Goal: Task Accomplishment & Management: Manage account settings

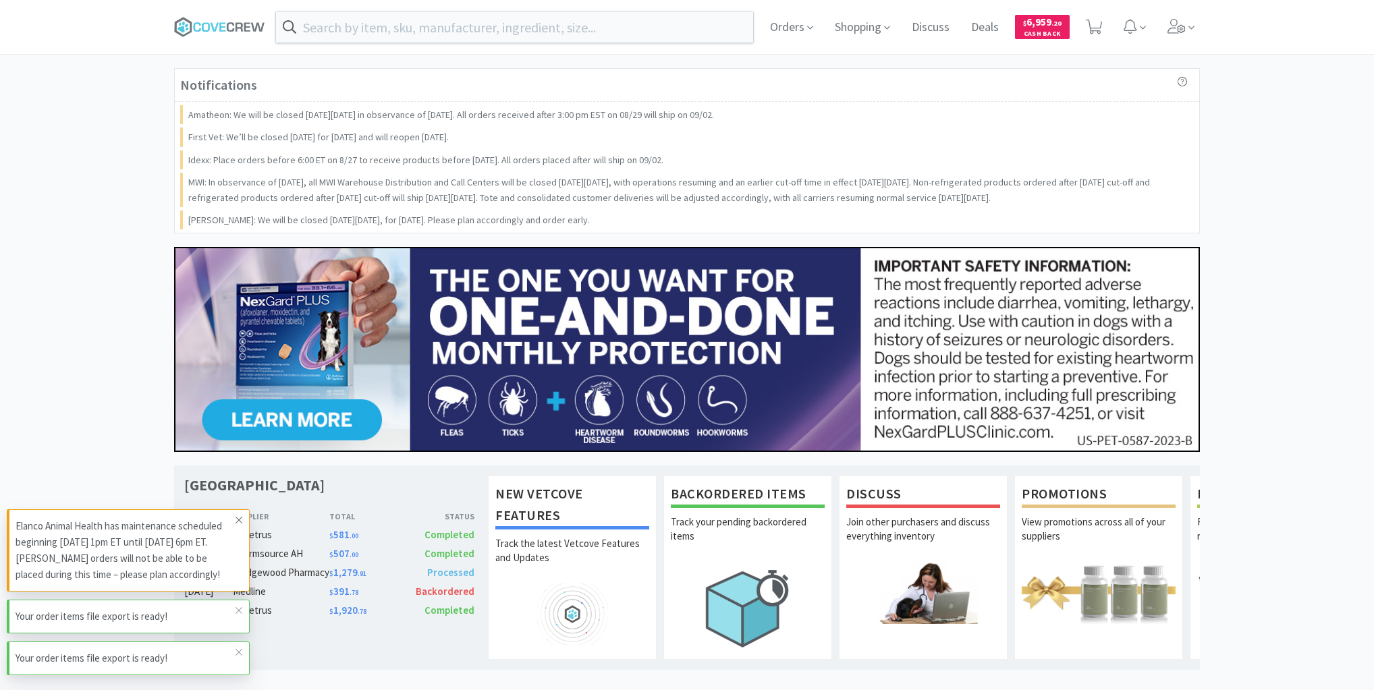
click at [238, 524] on icon at bounding box center [239, 520] width 8 height 11
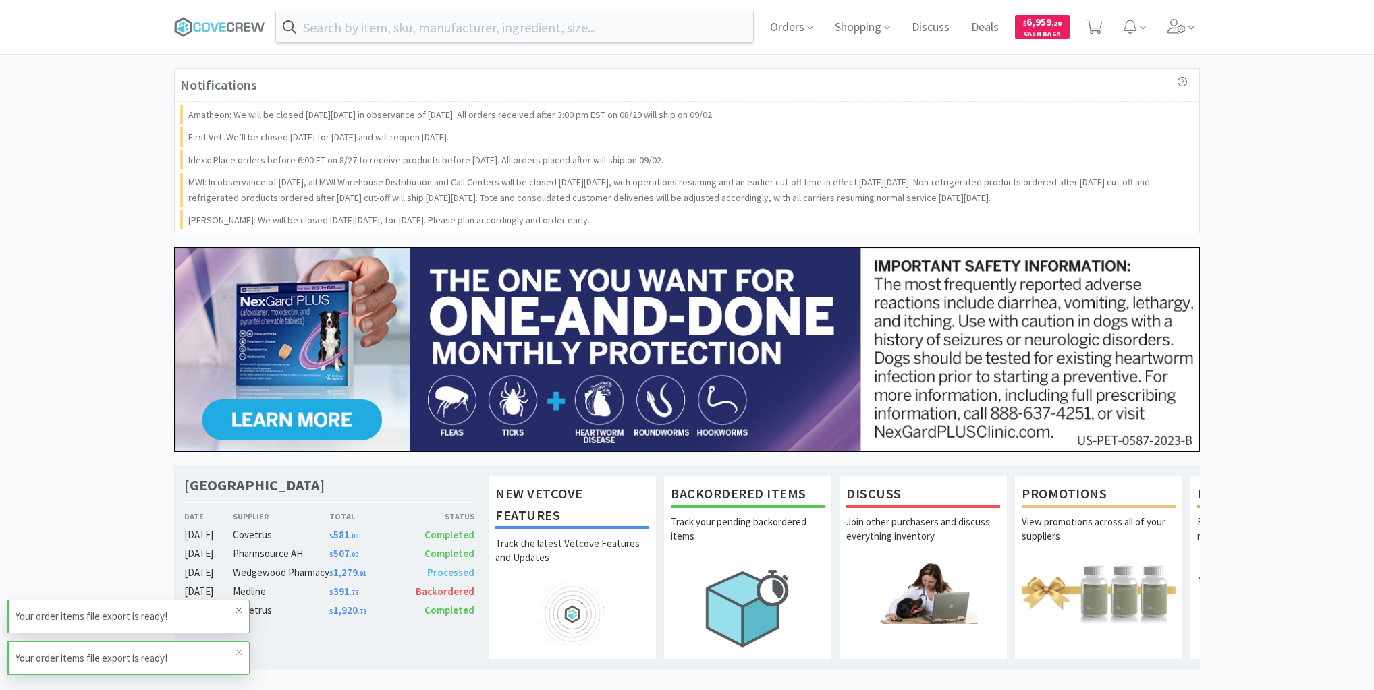
click at [239, 616] on icon at bounding box center [239, 610] width 8 height 11
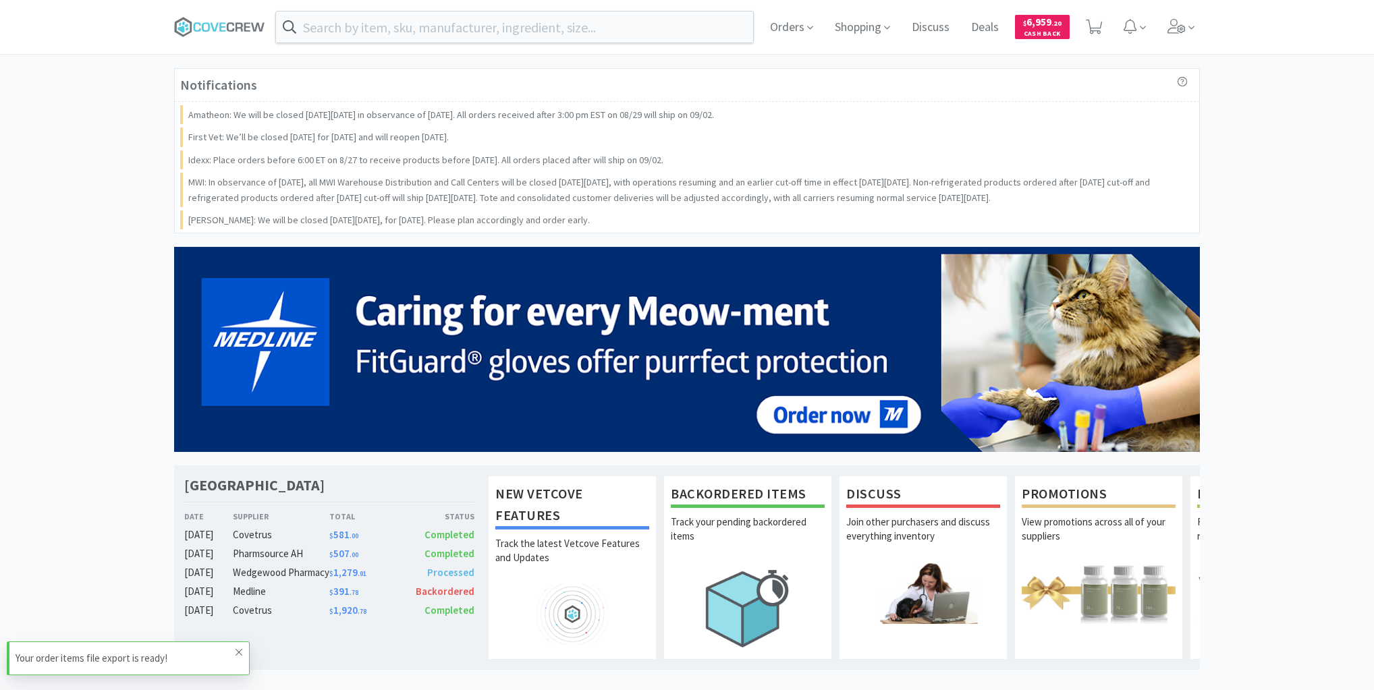
click at [240, 653] on icon at bounding box center [239, 652] width 8 height 11
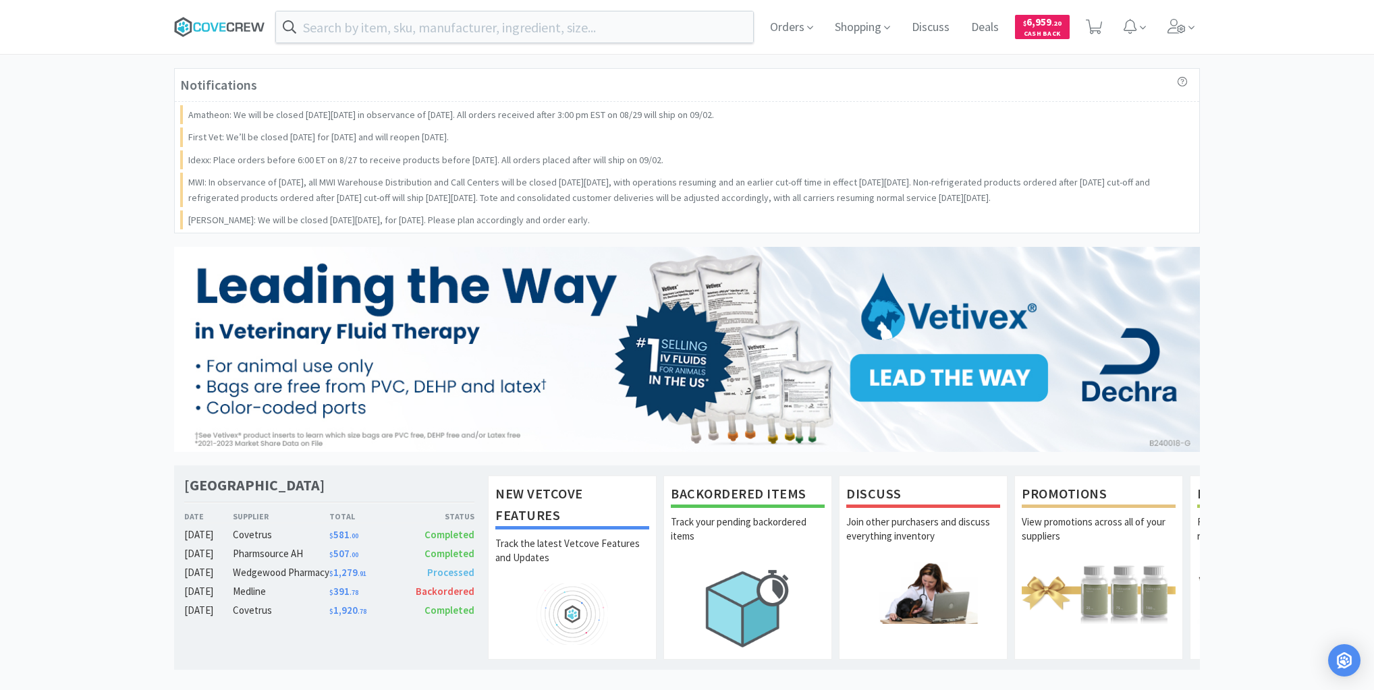
click at [223, 22] on icon at bounding box center [219, 27] width 91 height 20
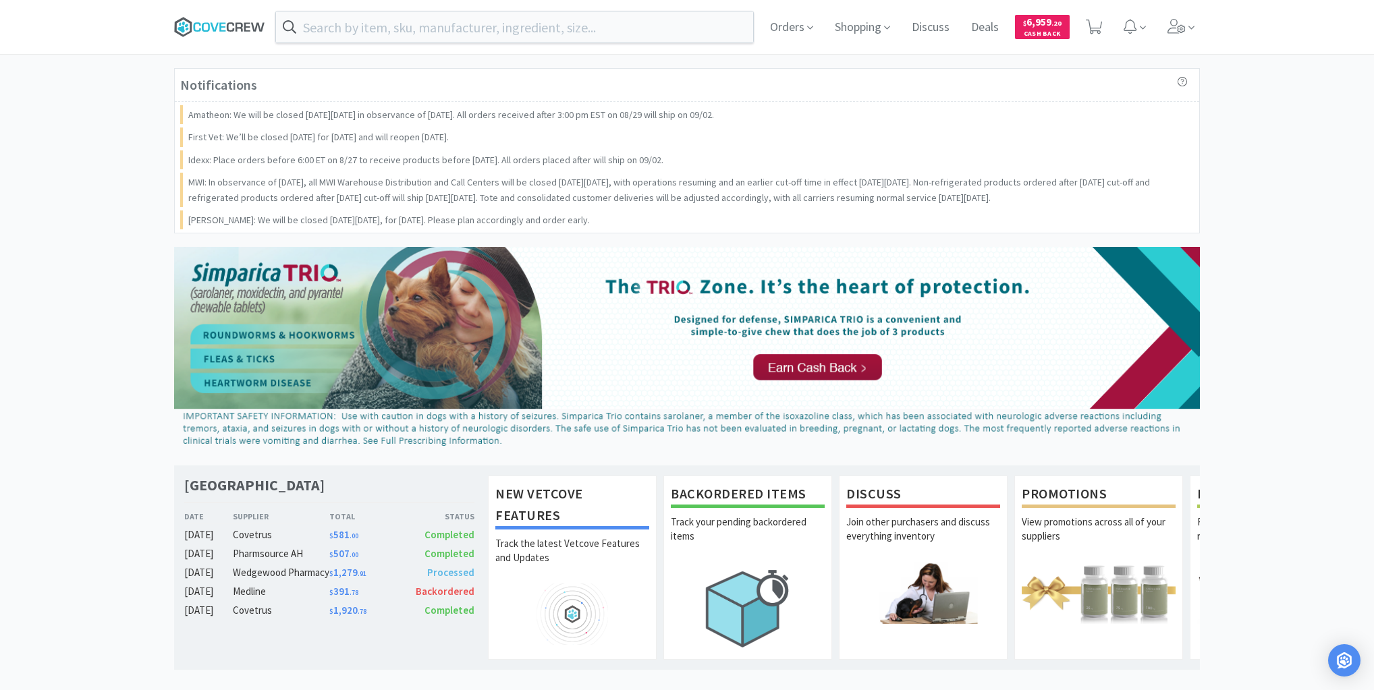
click at [201, 24] on icon at bounding box center [219, 27] width 91 height 20
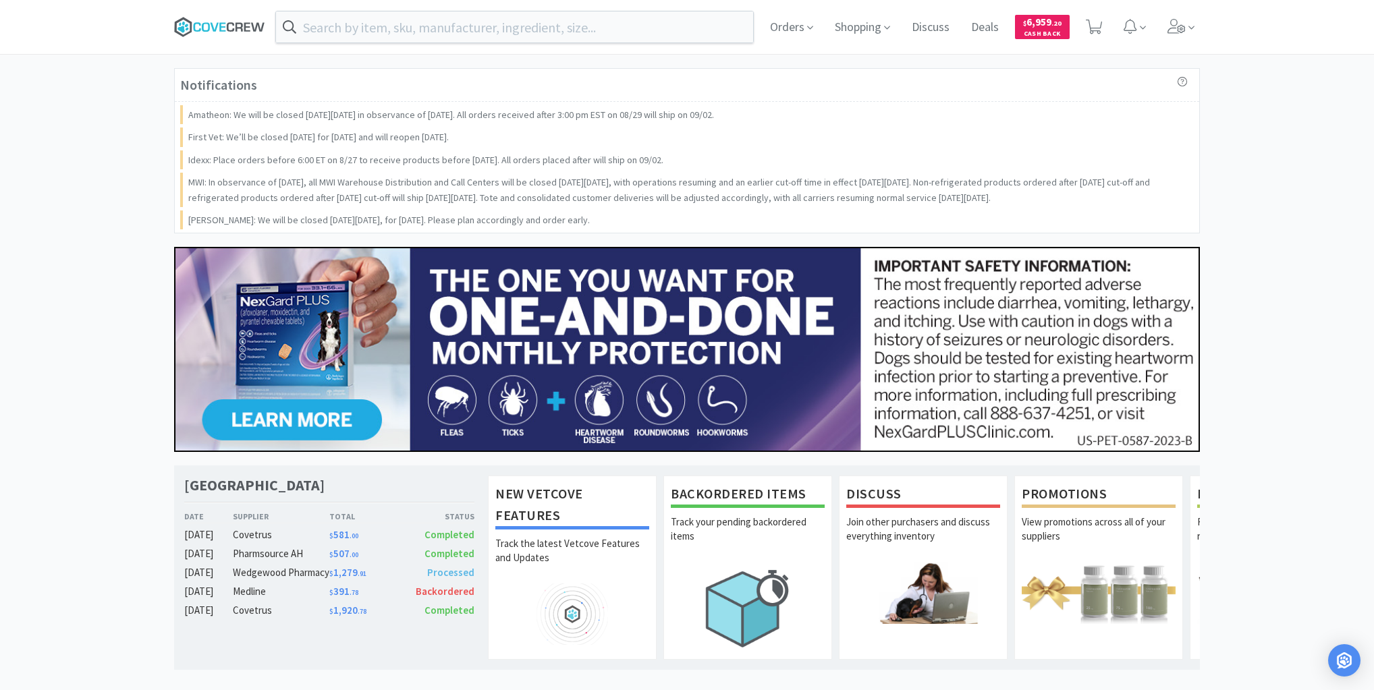
click at [242, 24] on icon at bounding box center [239, 26] width 7 height 9
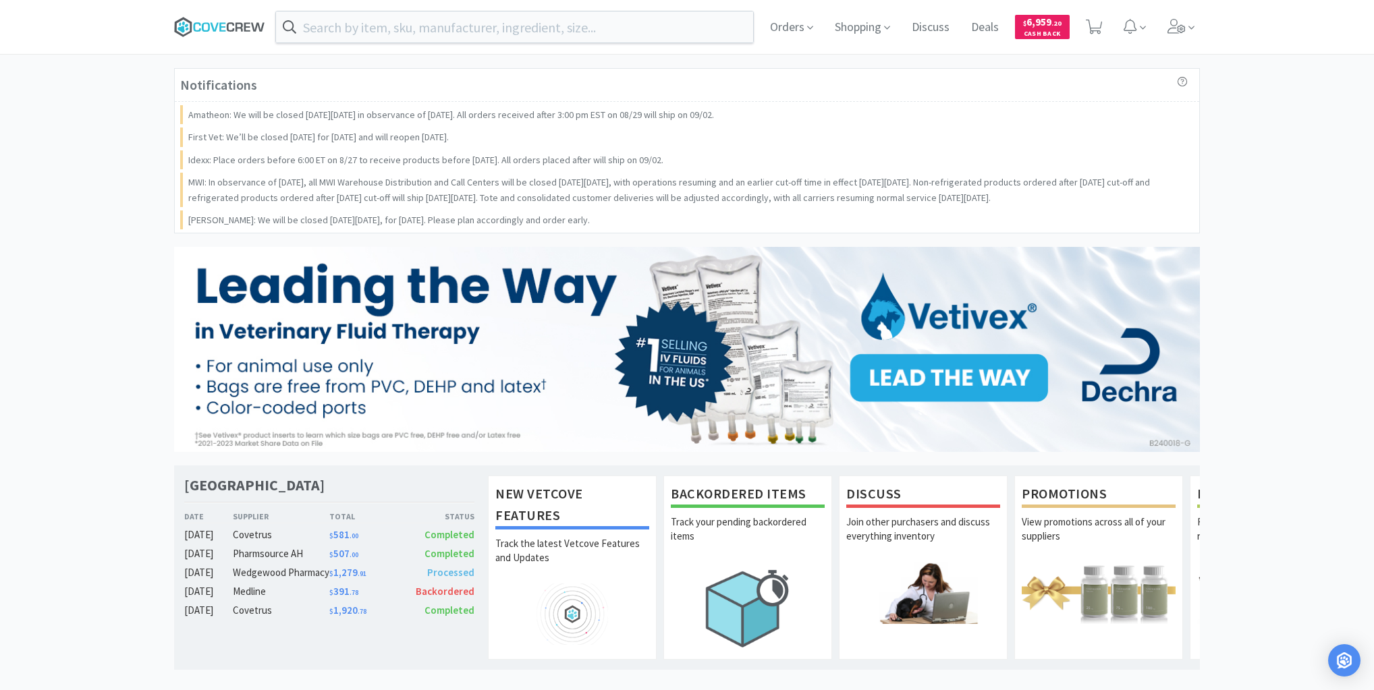
click at [238, 24] on icon at bounding box center [239, 26] width 7 height 9
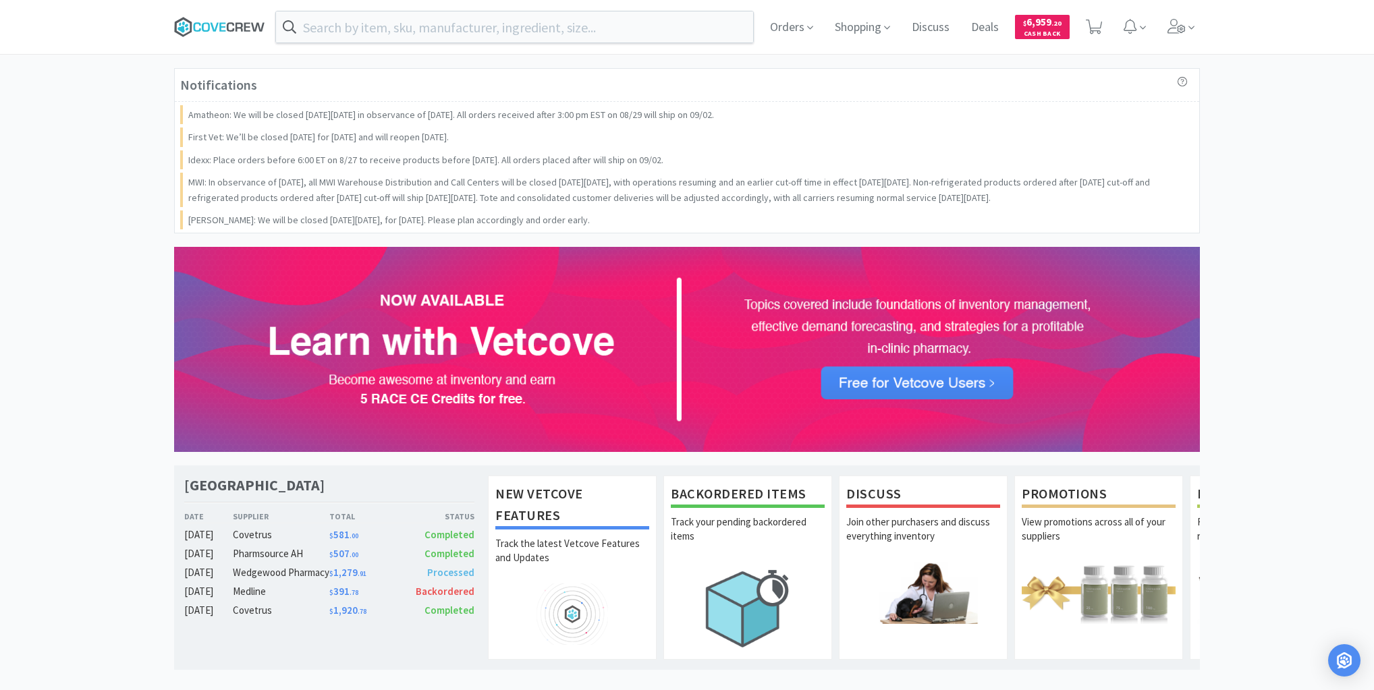
click at [241, 24] on icon at bounding box center [239, 26] width 7 height 9
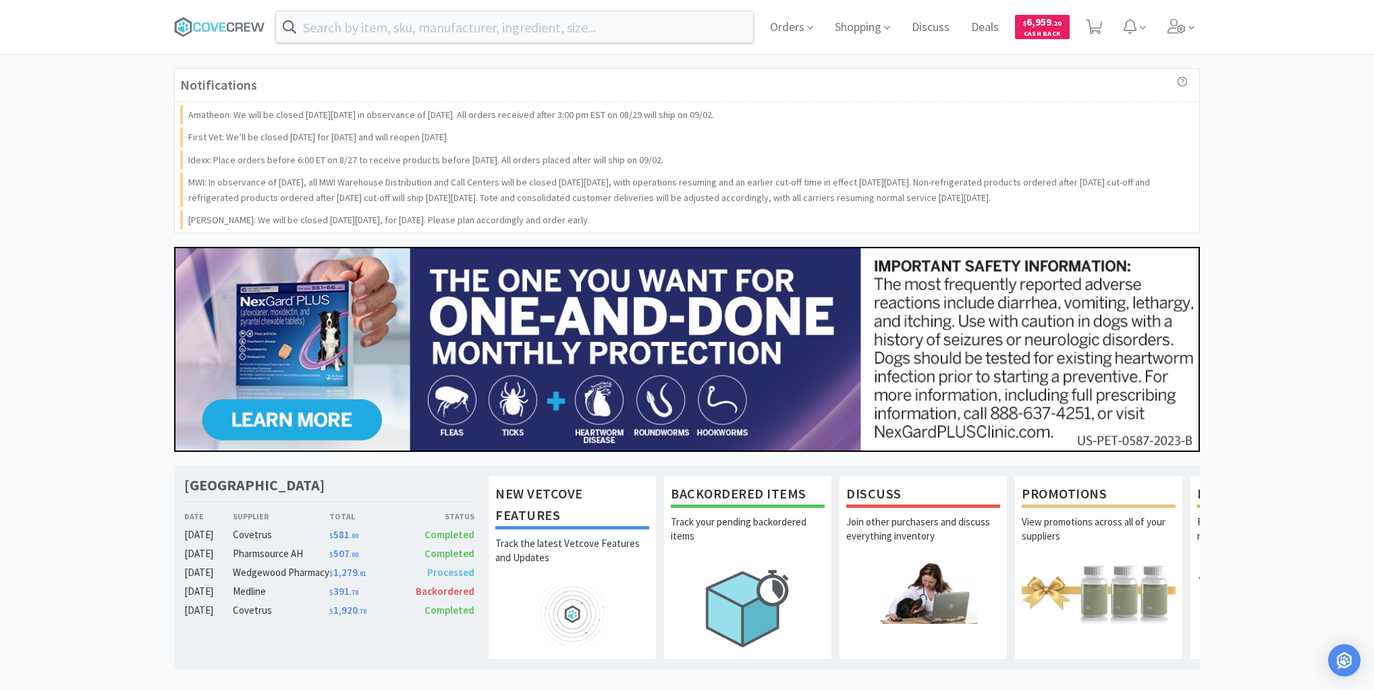
click at [59, 454] on div "Notifications Amatheon: We will be closed [DATE][DATE] in observance of [DATE].…" at bounding box center [687, 671] width 1374 height 1206
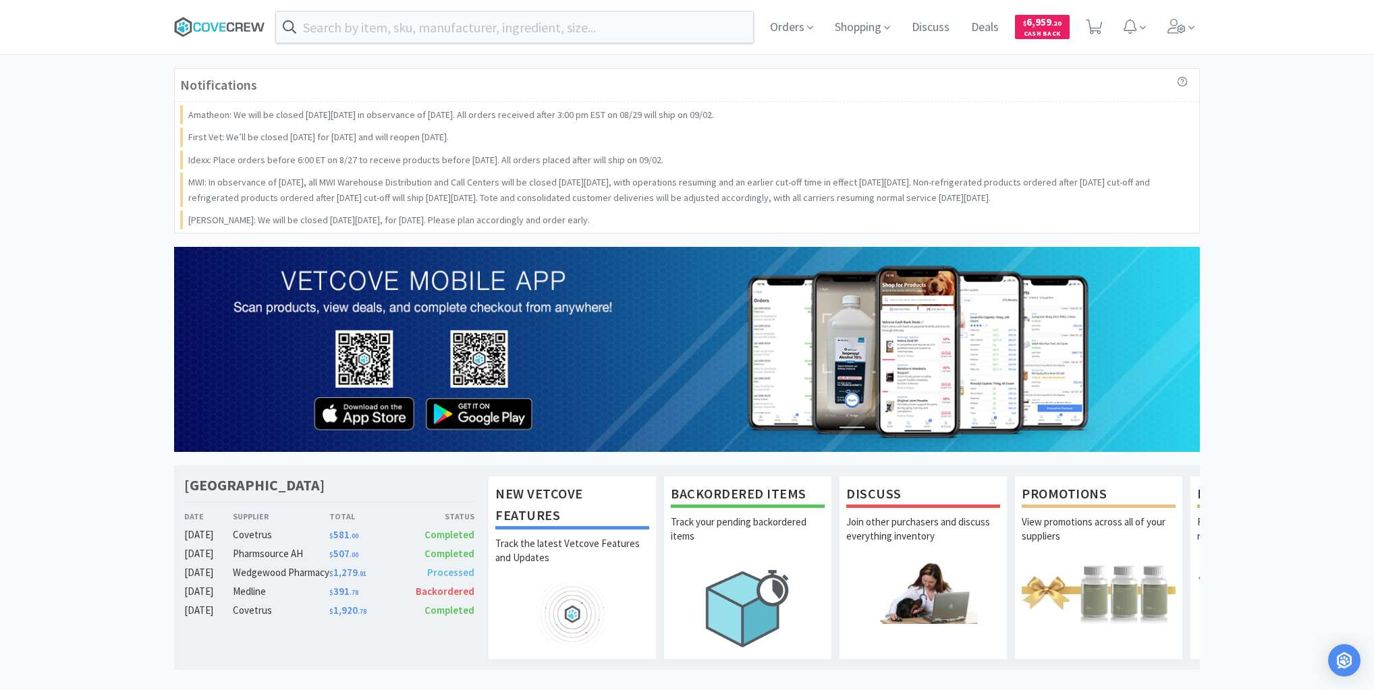
drag, startPoint x: 221, startPoint y: 22, endPoint x: 182, endPoint y: 3, distance: 43.5
click at [221, 21] on icon at bounding box center [219, 27] width 91 height 20
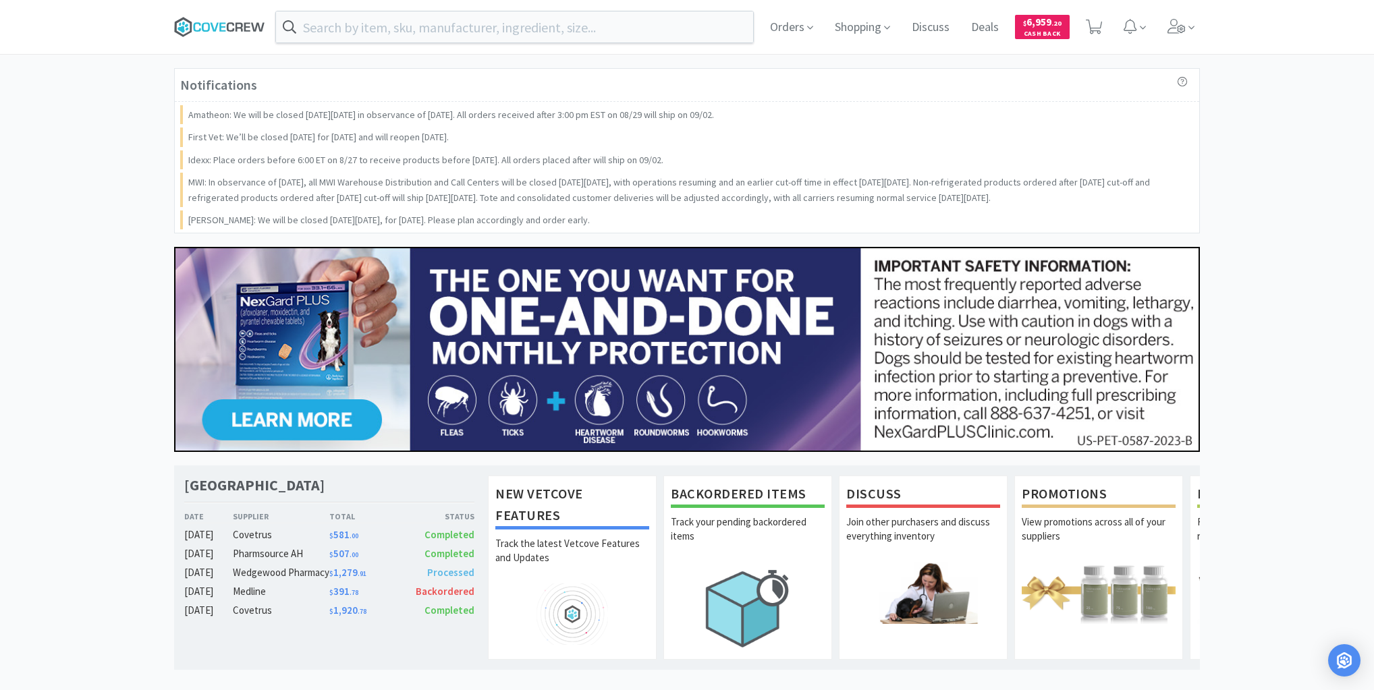
click at [220, 28] on icon at bounding box center [219, 27] width 91 height 20
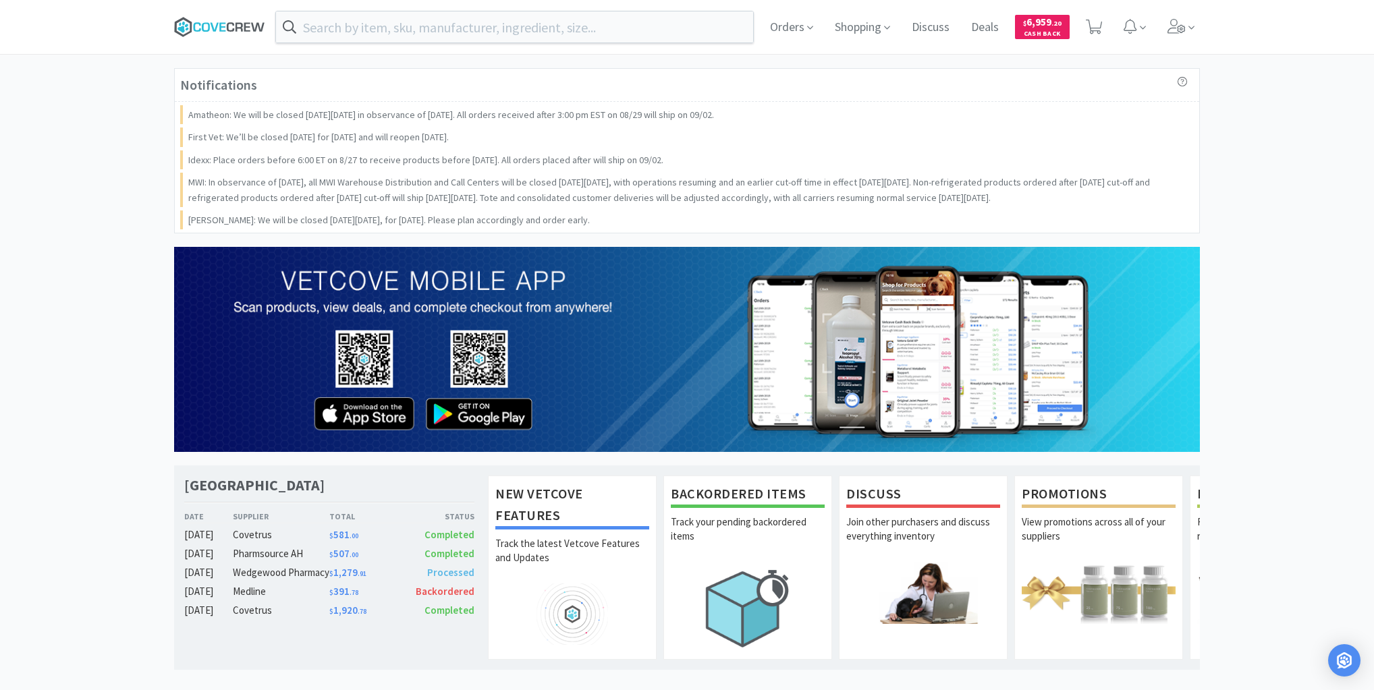
click at [235, 22] on icon at bounding box center [219, 27] width 91 height 20
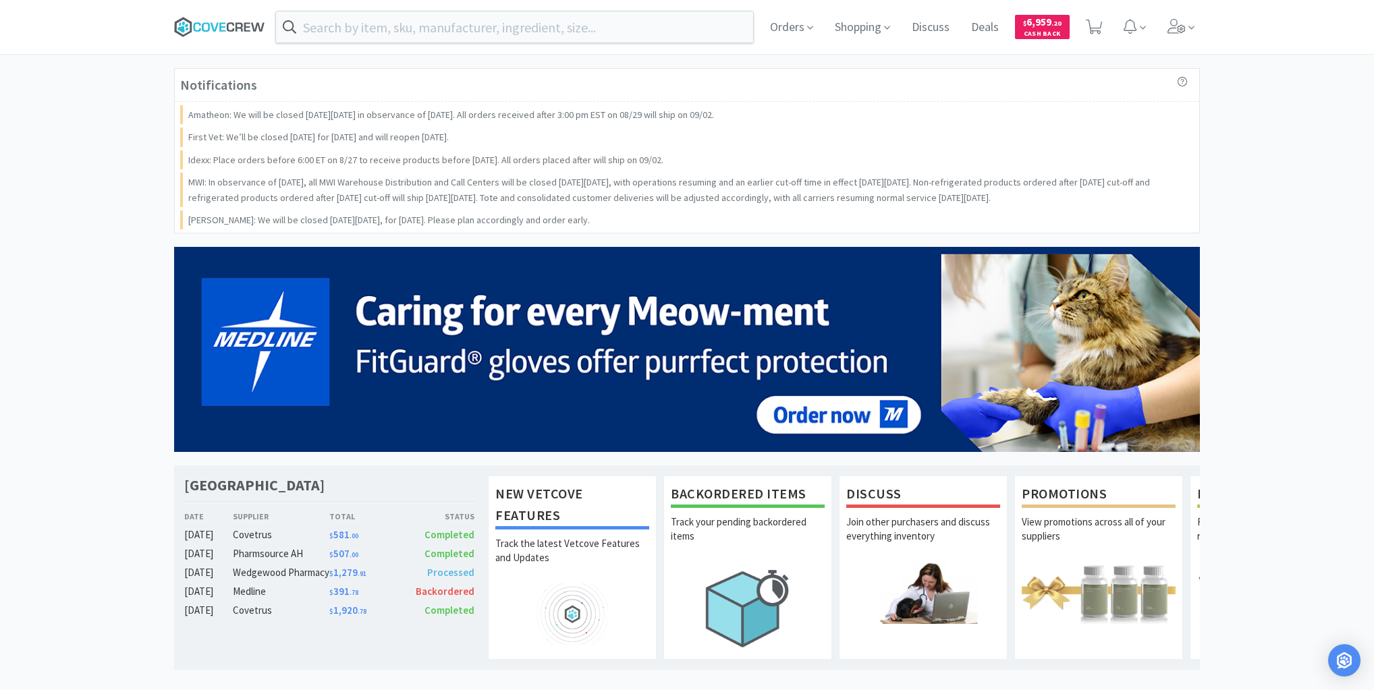
click at [219, 27] on icon at bounding box center [222, 26] width 6 height 9
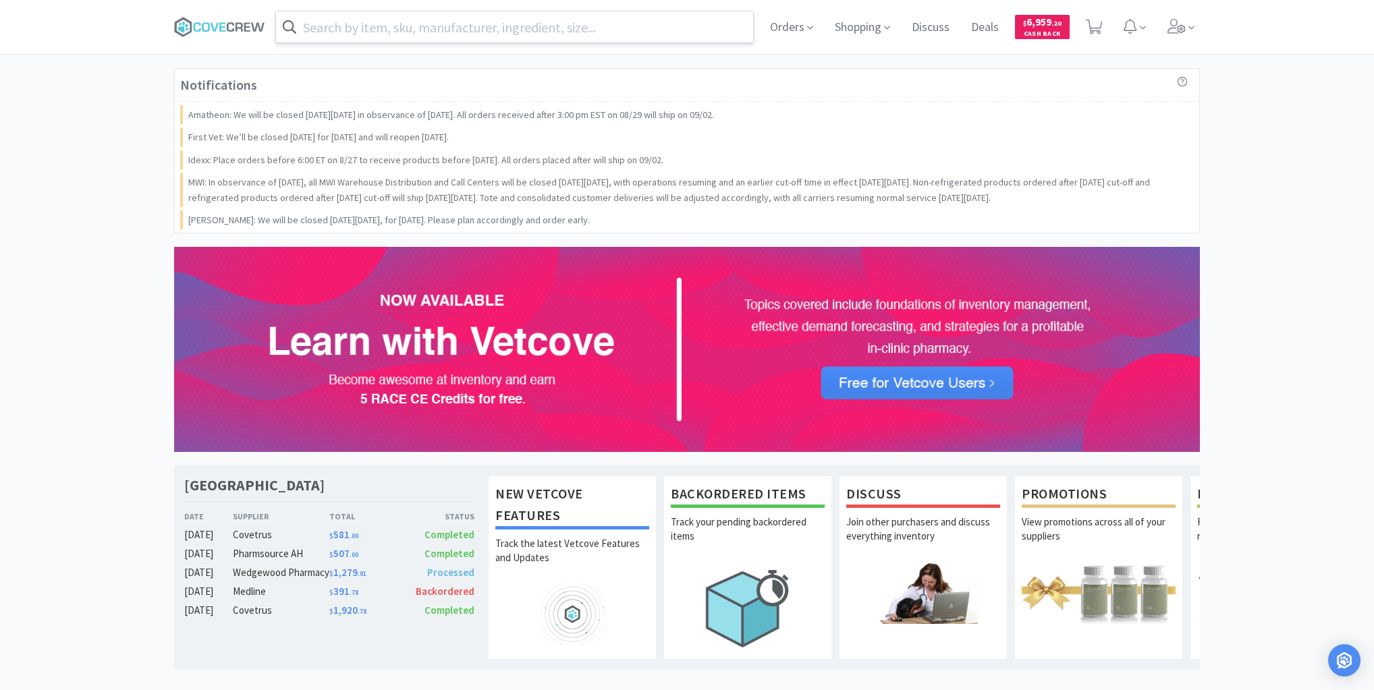
click at [412, 26] on input "text" at bounding box center [514, 26] width 477 height 31
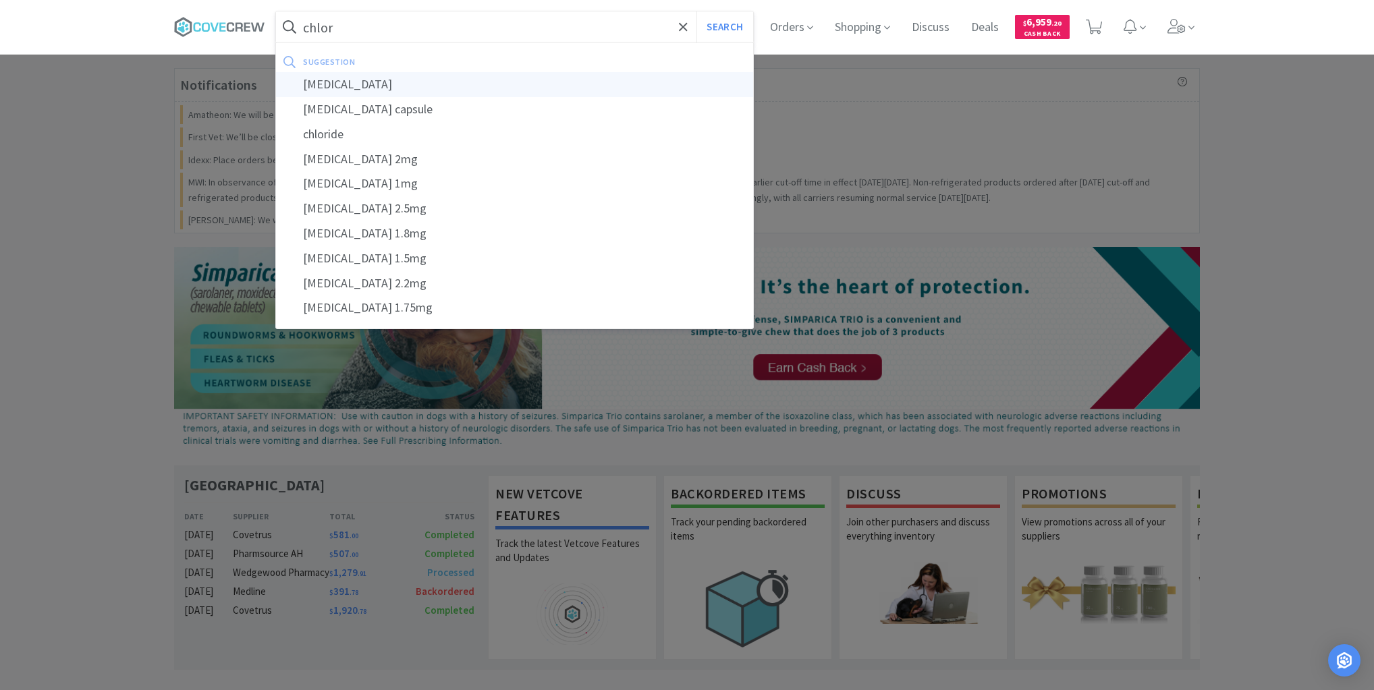
type input "[MEDICAL_DATA]"
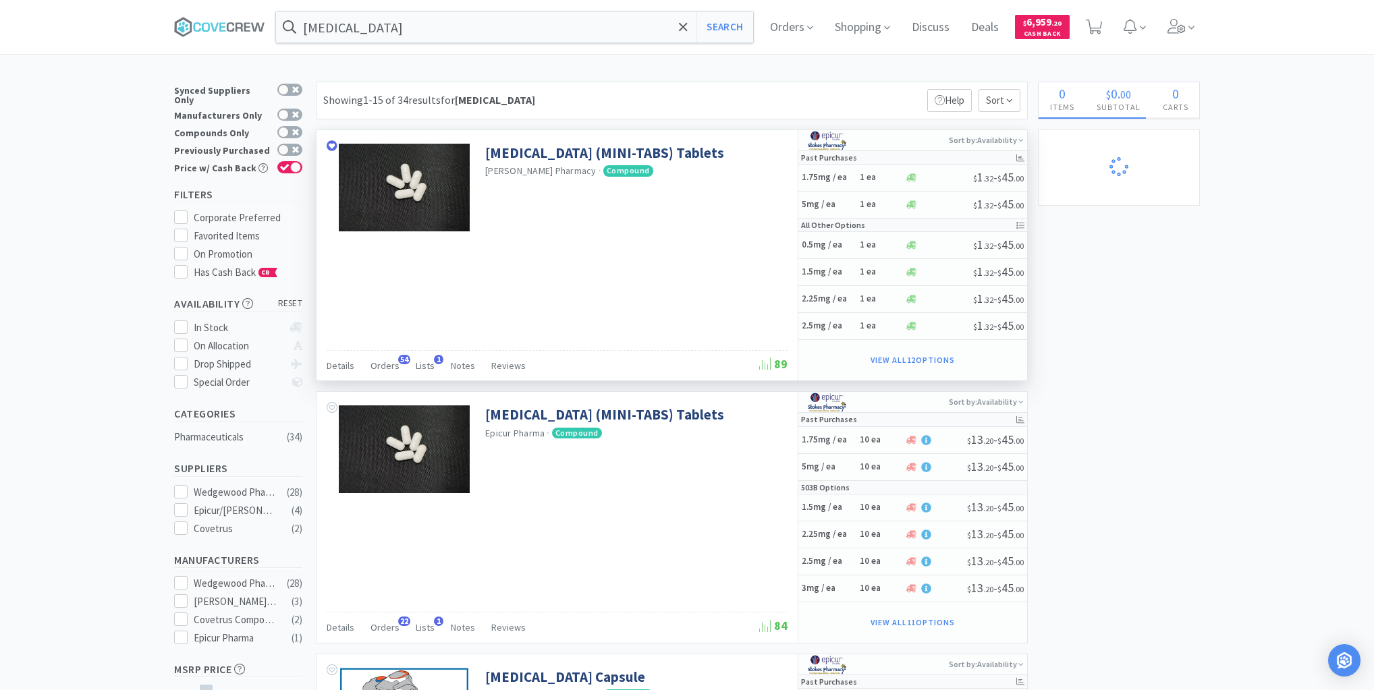
click at [380, 337] on div "[MEDICAL_DATA] (MINI-TABS) Tablets [PERSON_NAME] Pharmacy · Compound Details Or…" at bounding box center [557, 255] width 481 height 250
select select "1"
click at [383, 360] on span "Orders" at bounding box center [385, 366] width 29 height 12
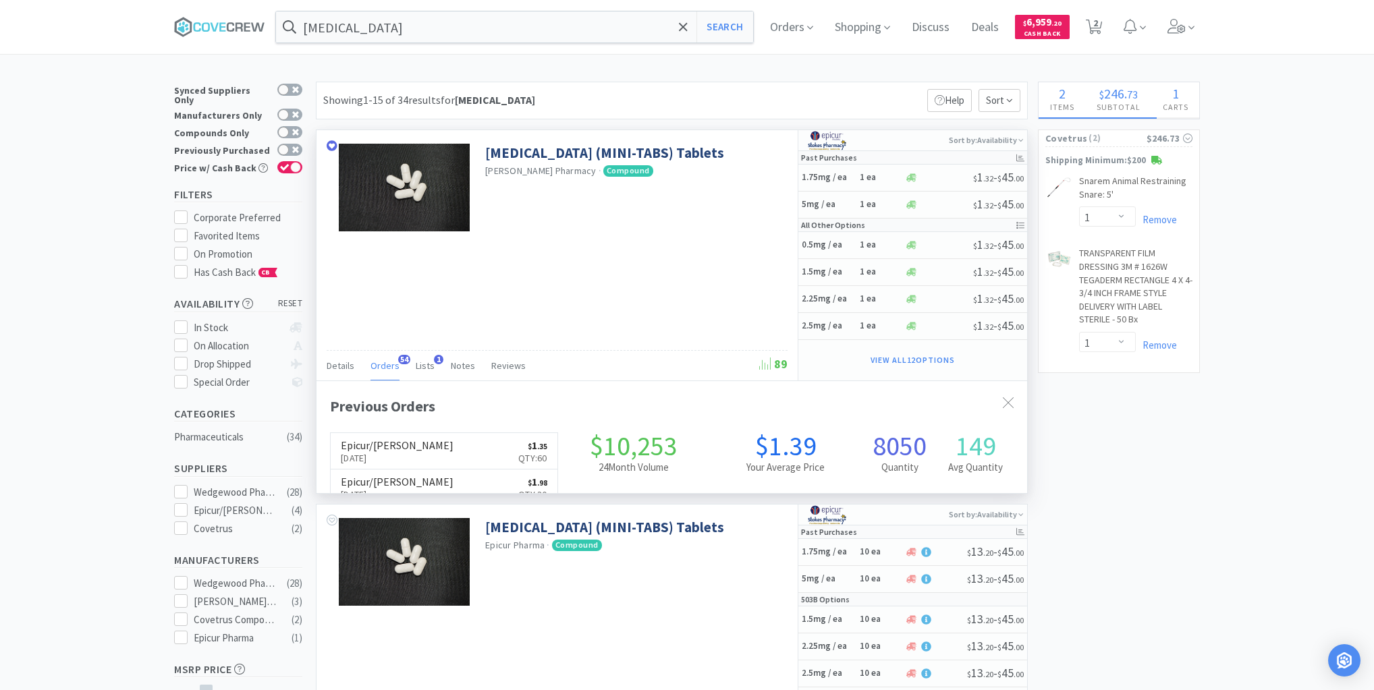
scroll to position [362, 711]
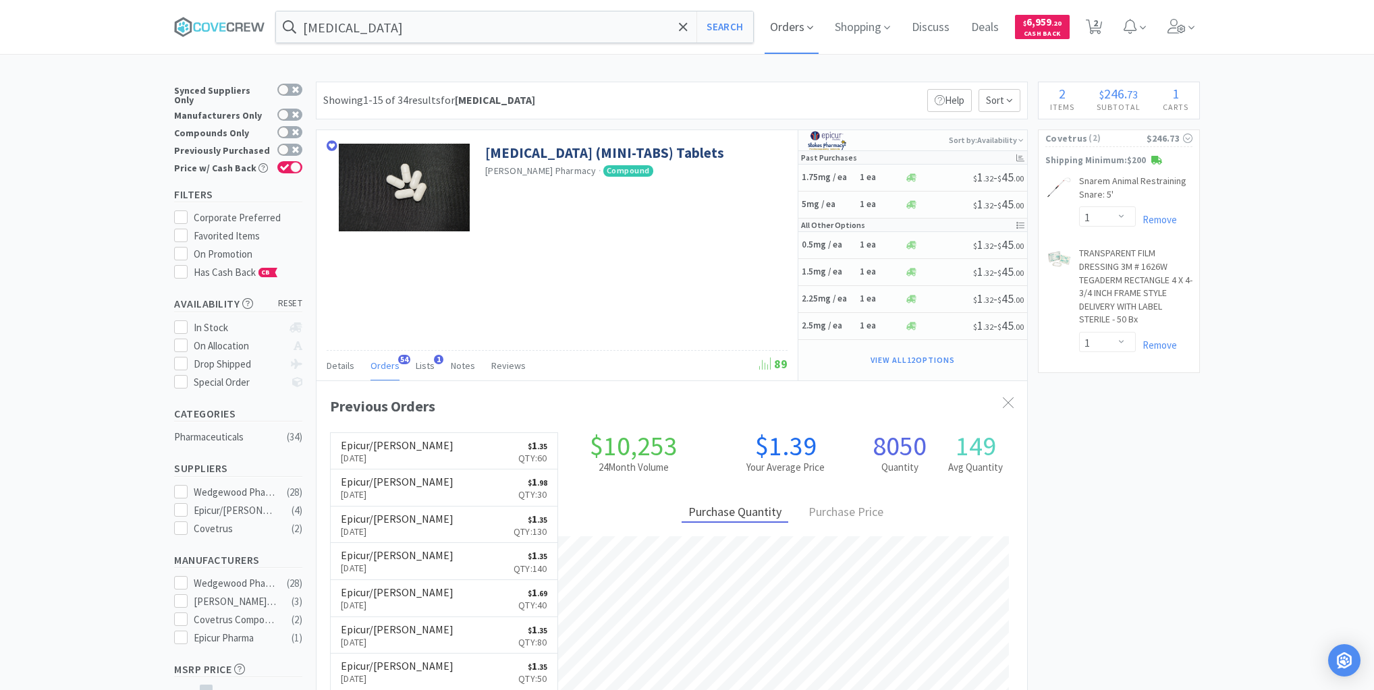
click at [778, 26] on span "Orders" at bounding box center [792, 27] width 54 height 54
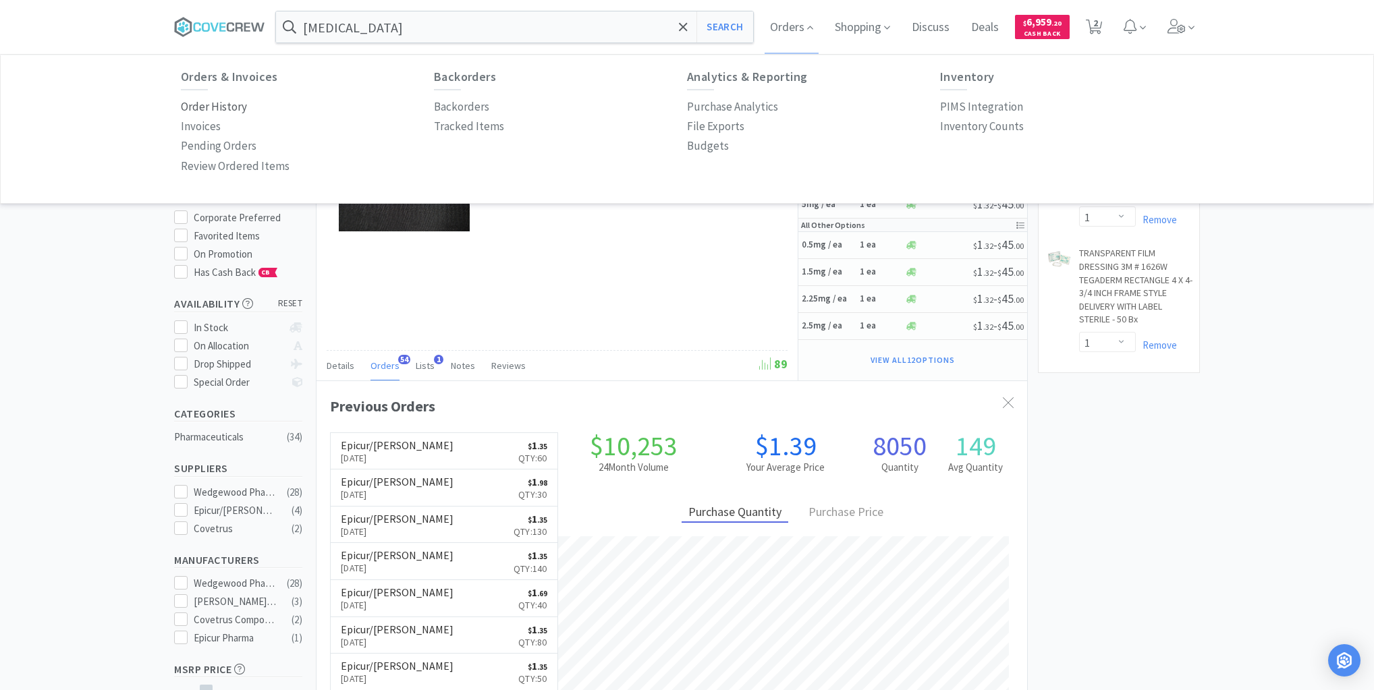
click at [233, 111] on p "Order History" at bounding box center [214, 107] width 66 height 18
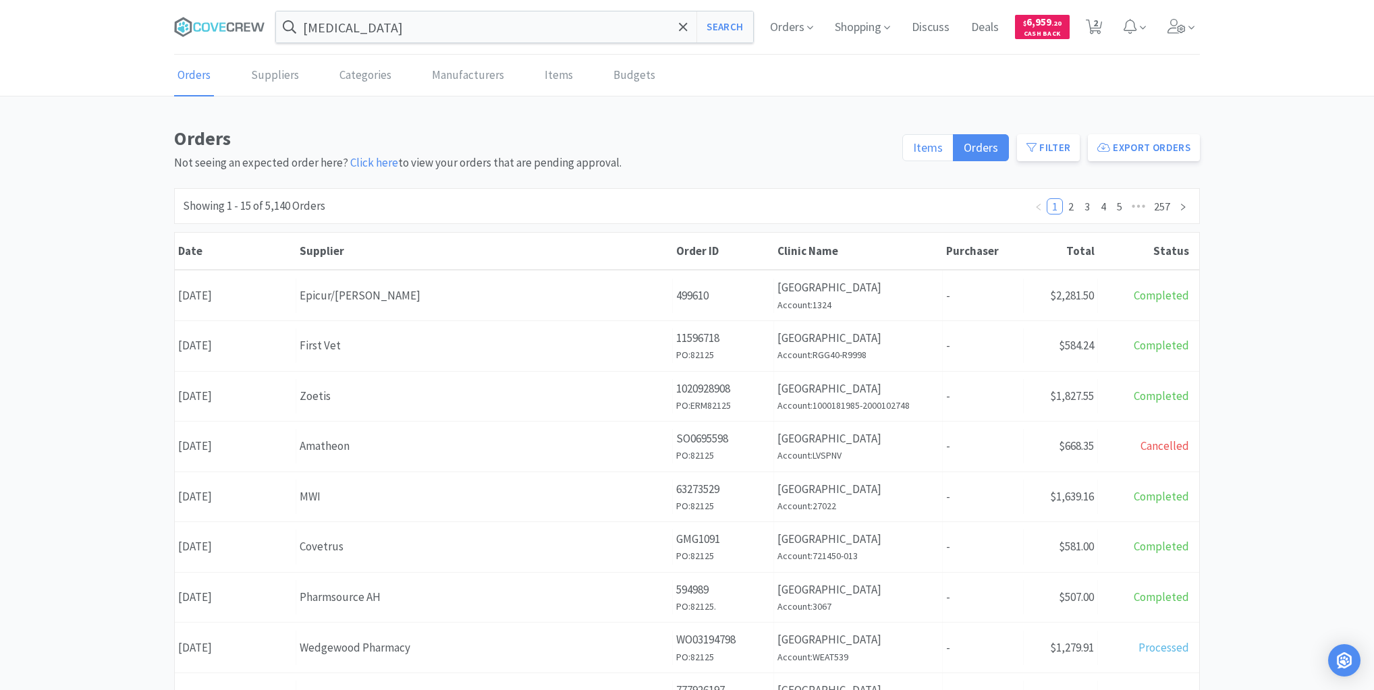
click at [935, 154] on label "Items" at bounding box center [927, 147] width 51 height 27
click at [913, 152] on input "Items" at bounding box center [913, 152] width 0 height 0
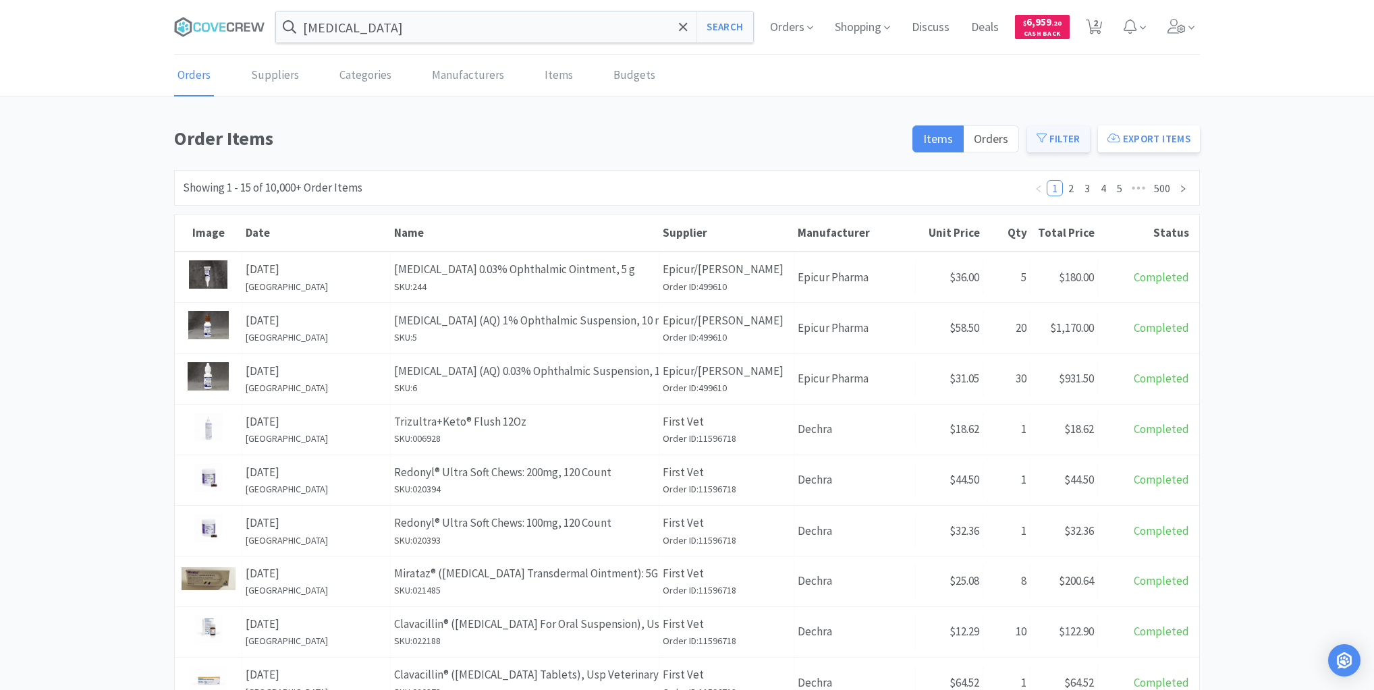
click at [1072, 135] on button "Filter" at bounding box center [1058, 139] width 63 height 27
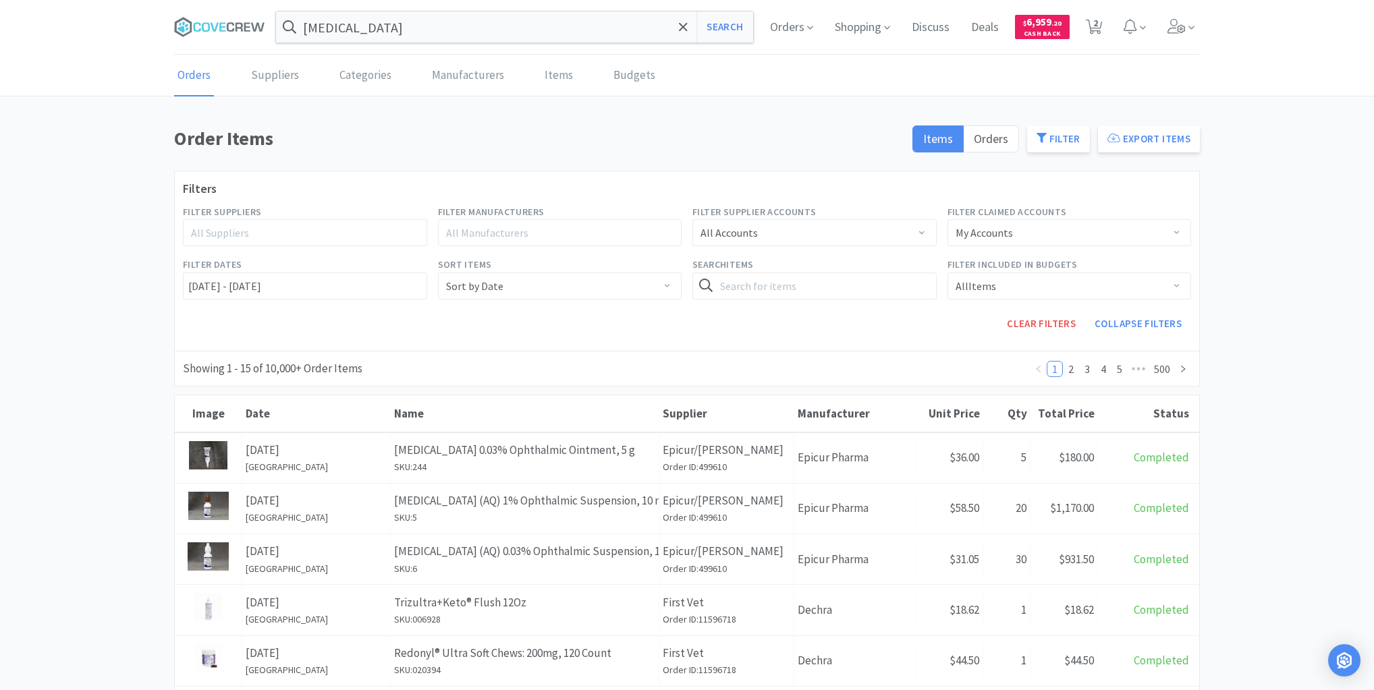
click at [342, 227] on div "All Suppliers" at bounding box center [299, 232] width 216 height 13
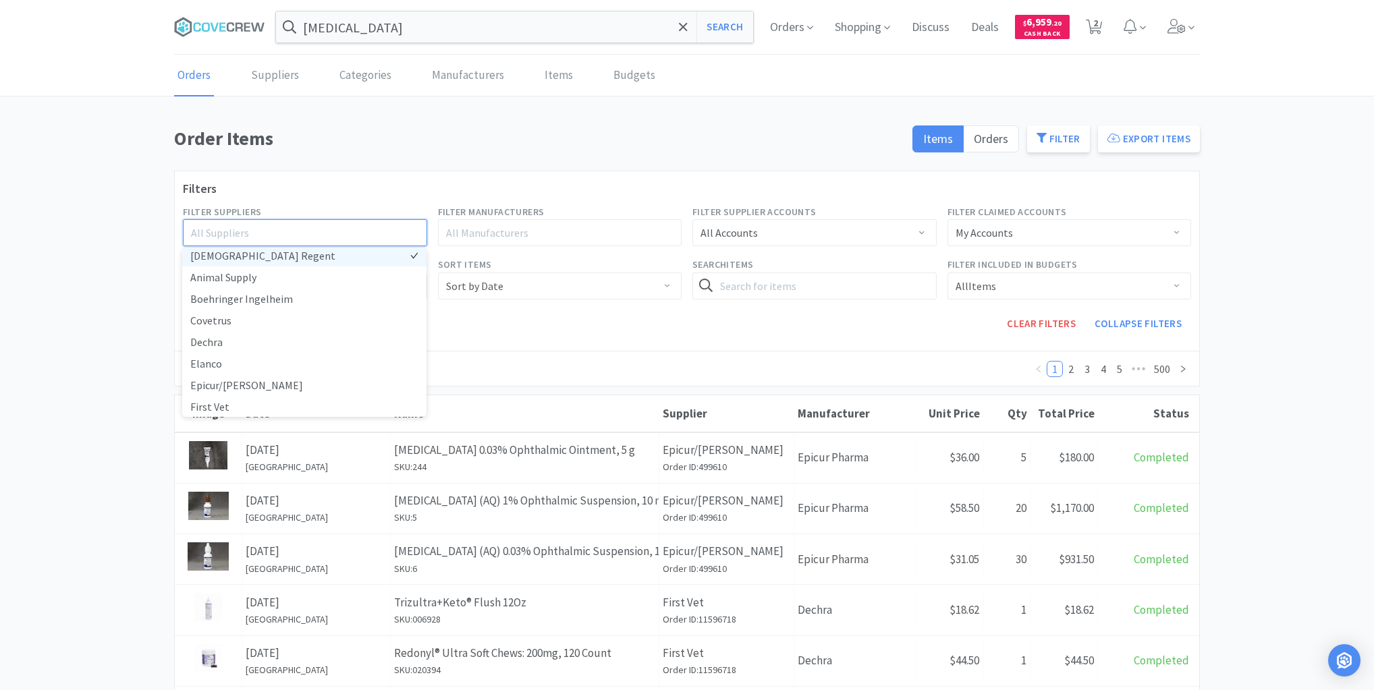
scroll to position [54, 0]
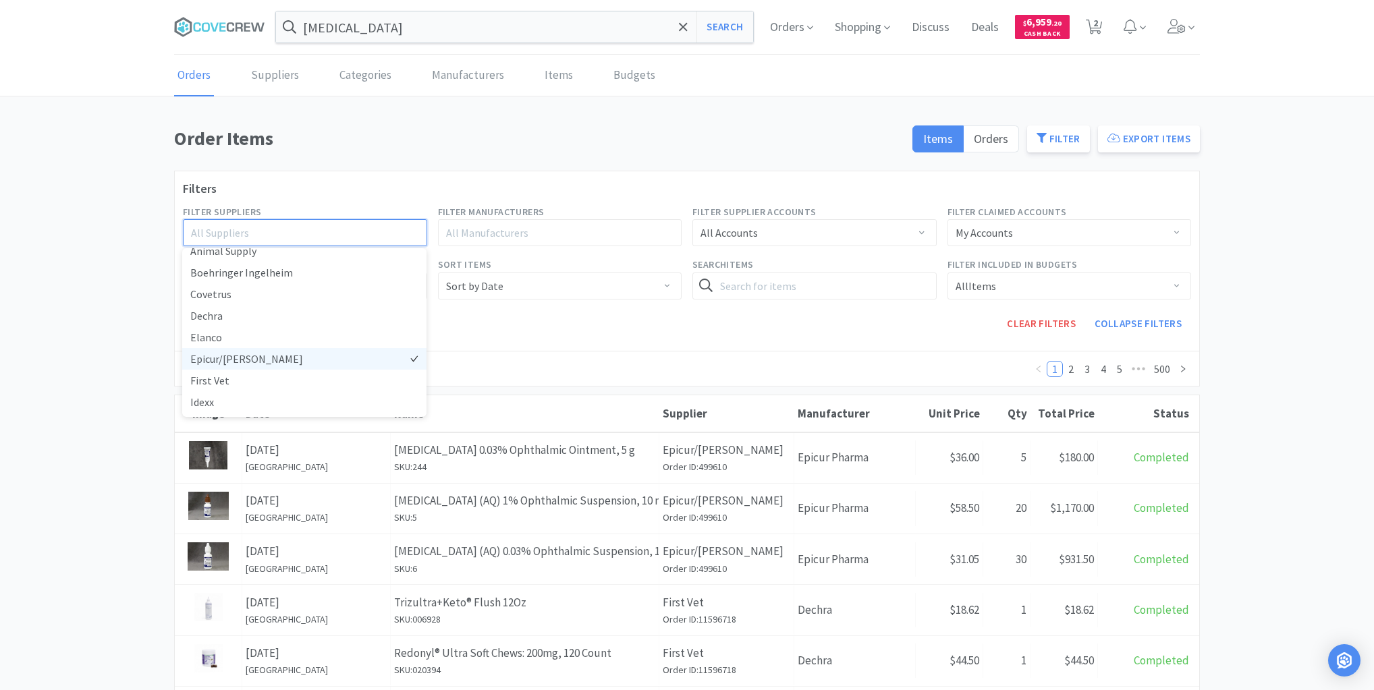
click at [228, 362] on li "Epicur/[PERSON_NAME]" at bounding box center [304, 359] width 244 height 22
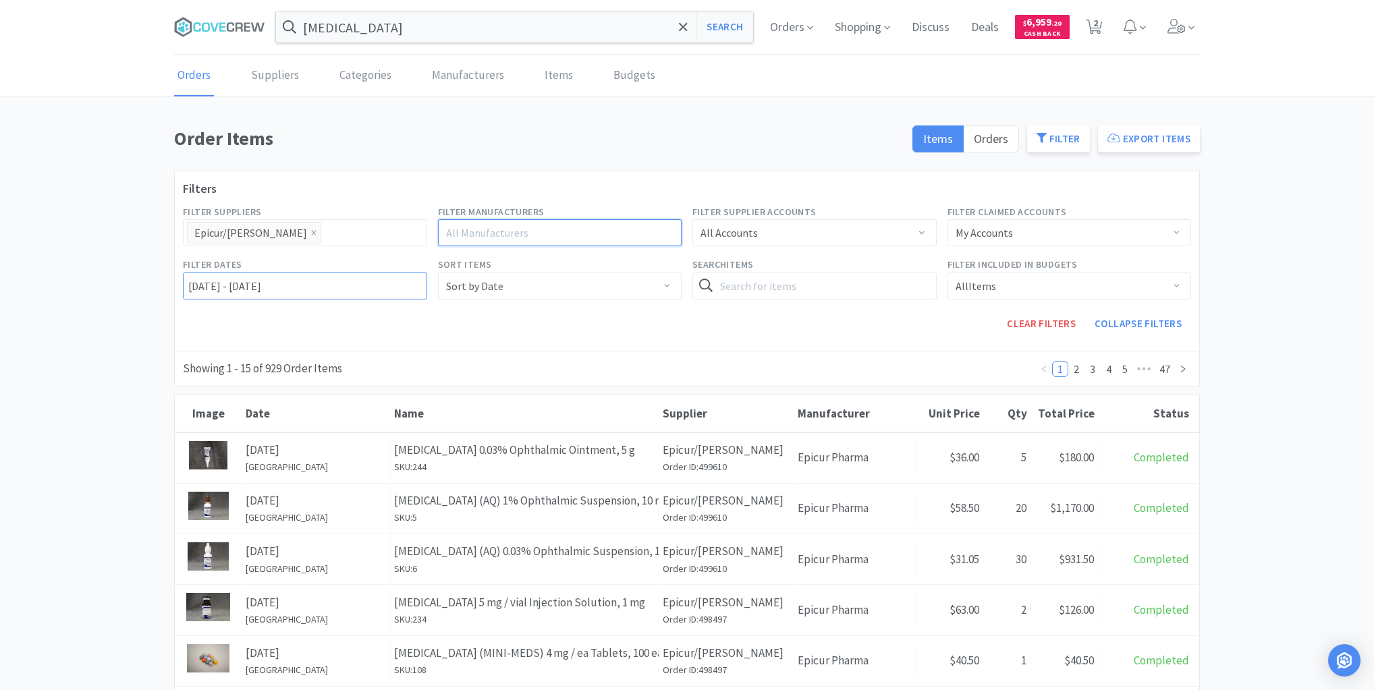
click at [187, 283] on input "[DATE] - [DATE]" at bounding box center [305, 286] width 244 height 27
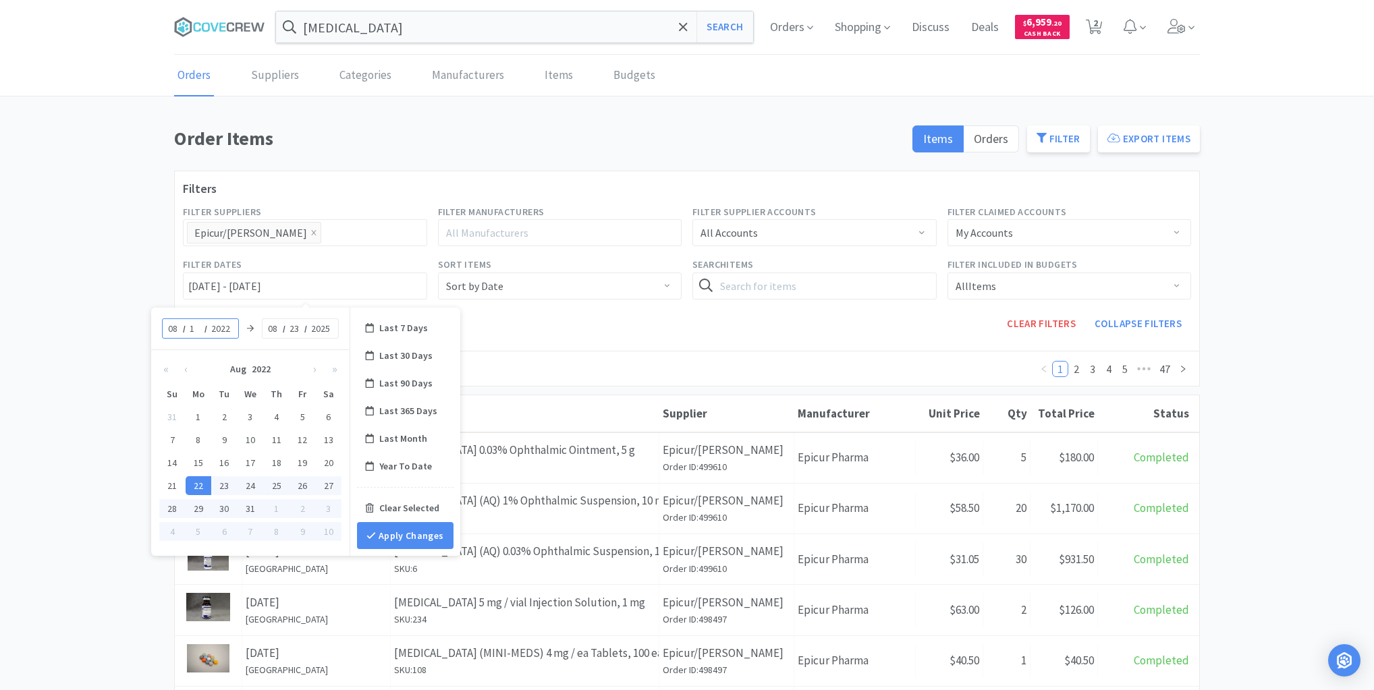
type input "18"
type input "[DATE] - [DATE]"
type input "2025"
type input "[DATE] - [DATE]"
type input "18"
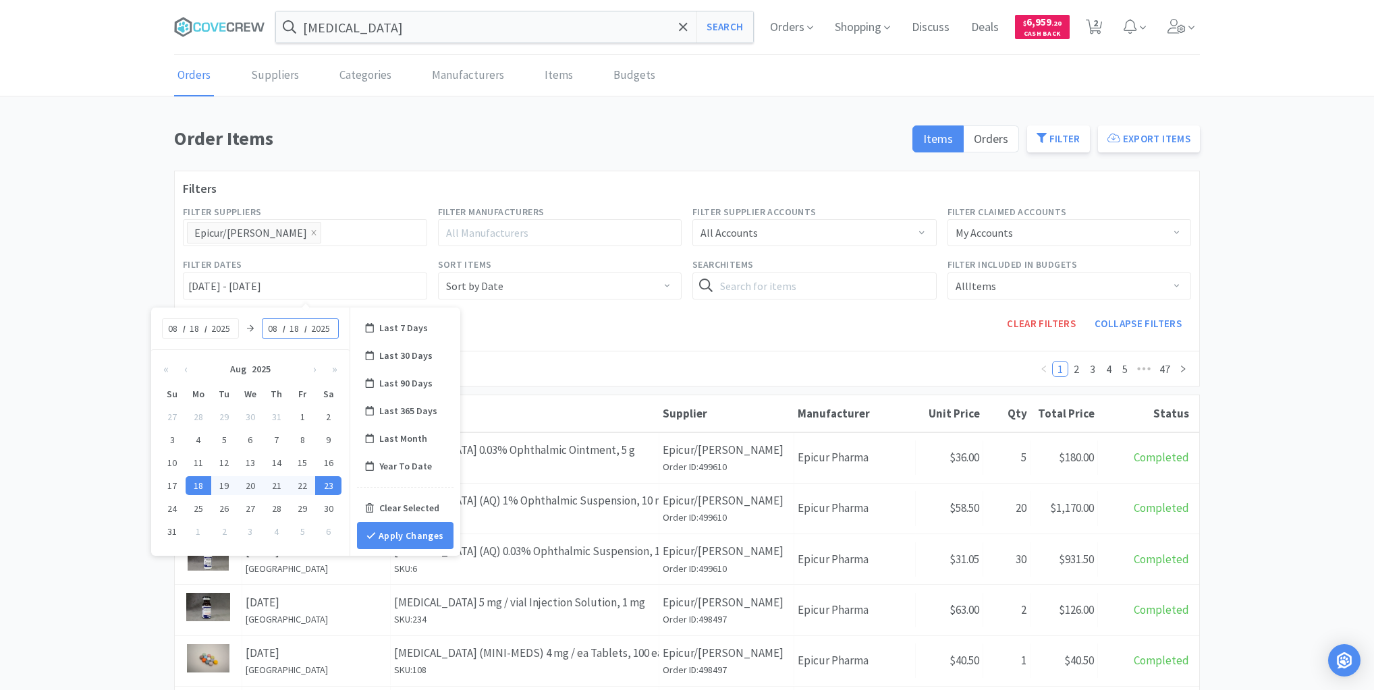
type input "[DATE] - [DATE]"
click at [407, 531] on button "Apply Changes" at bounding box center [405, 535] width 97 height 27
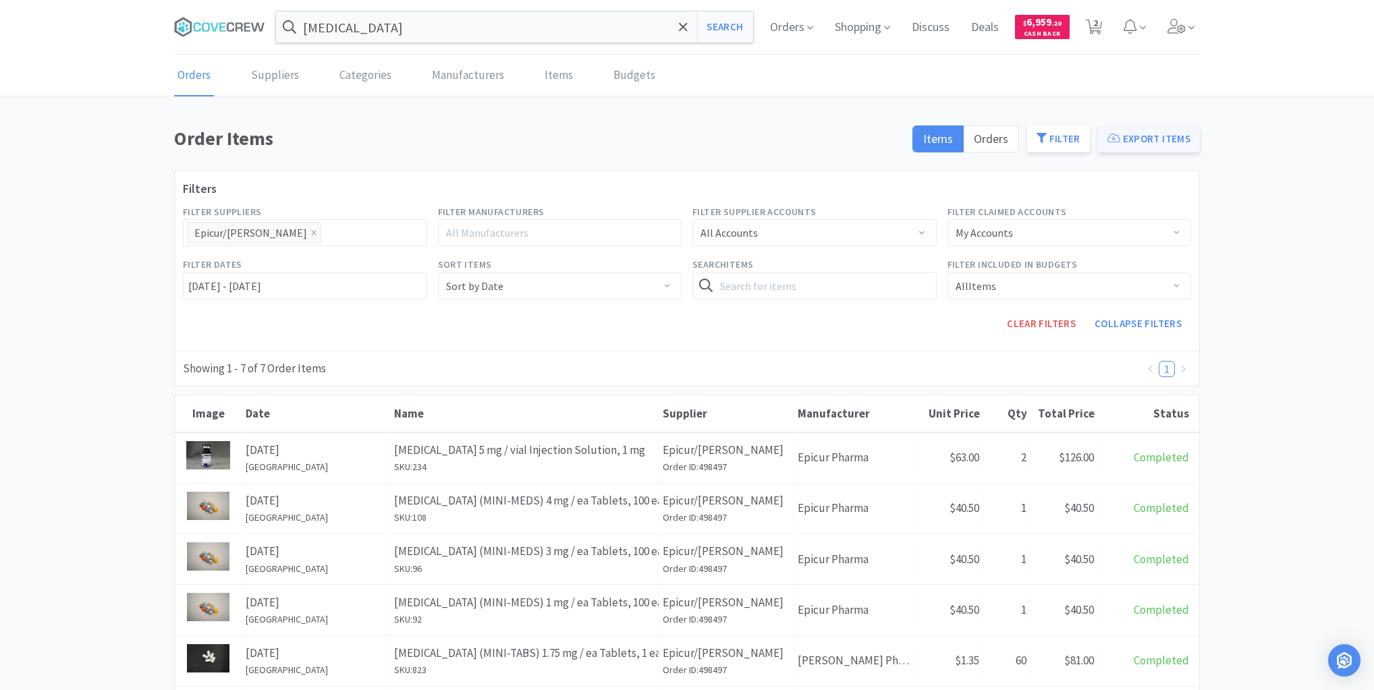
click at [1145, 140] on button "Export Items" at bounding box center [1149, 139] width 102 height 27
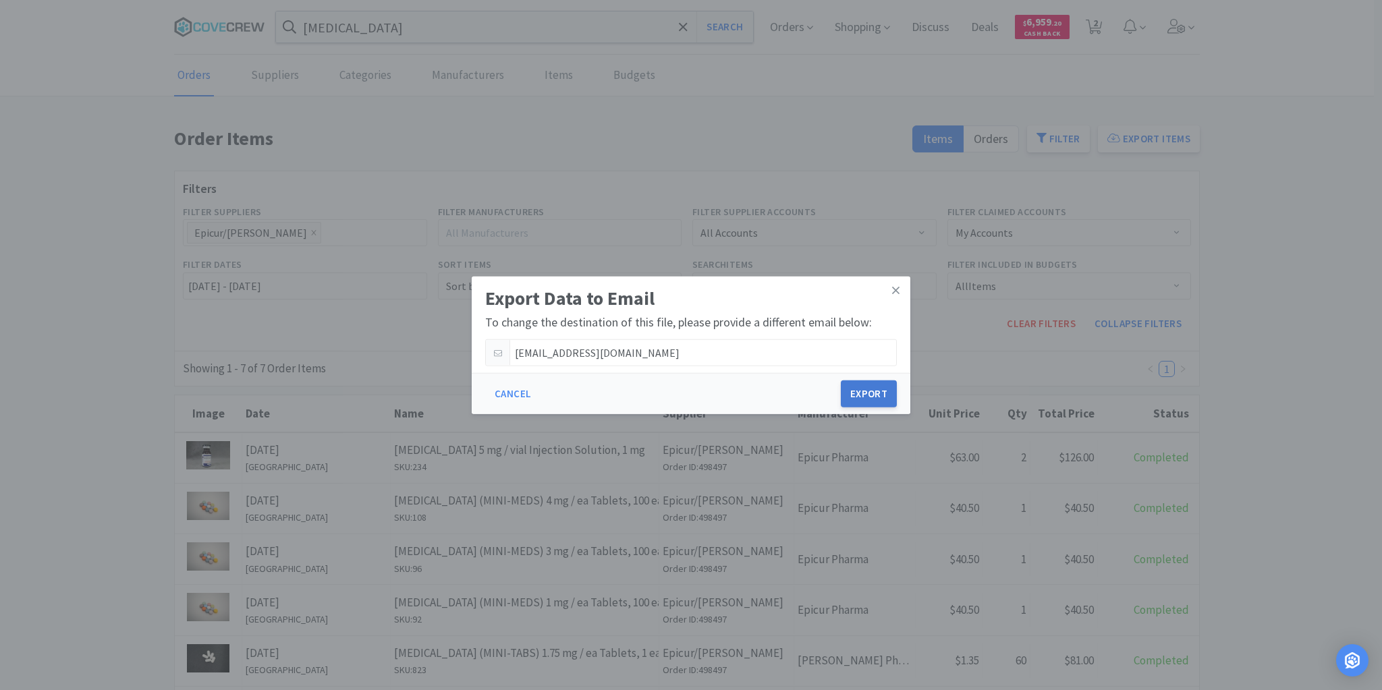
click at [867, 394] on button "Export" at bounding box center [869, 394] width 56 height 27
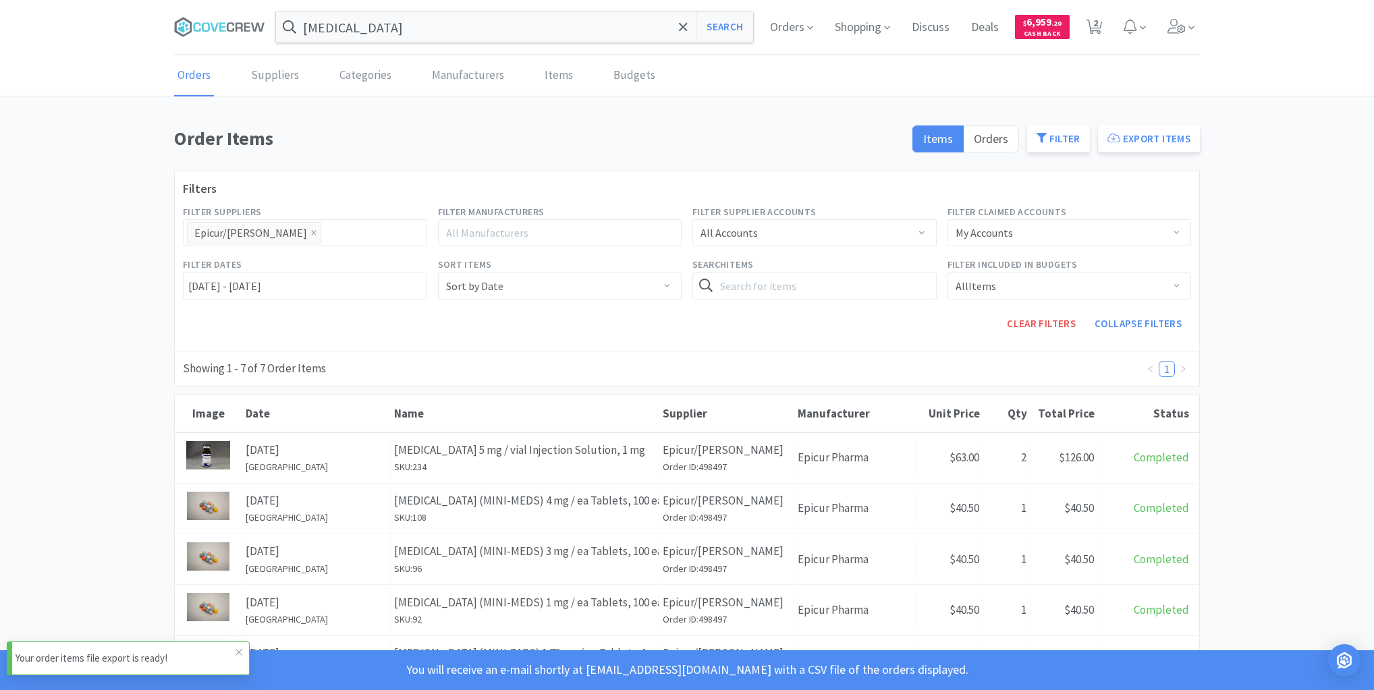
click at [138, 653] on p "Your order items file export is ready!" at bounding box center [126, 659] width 220 height 16
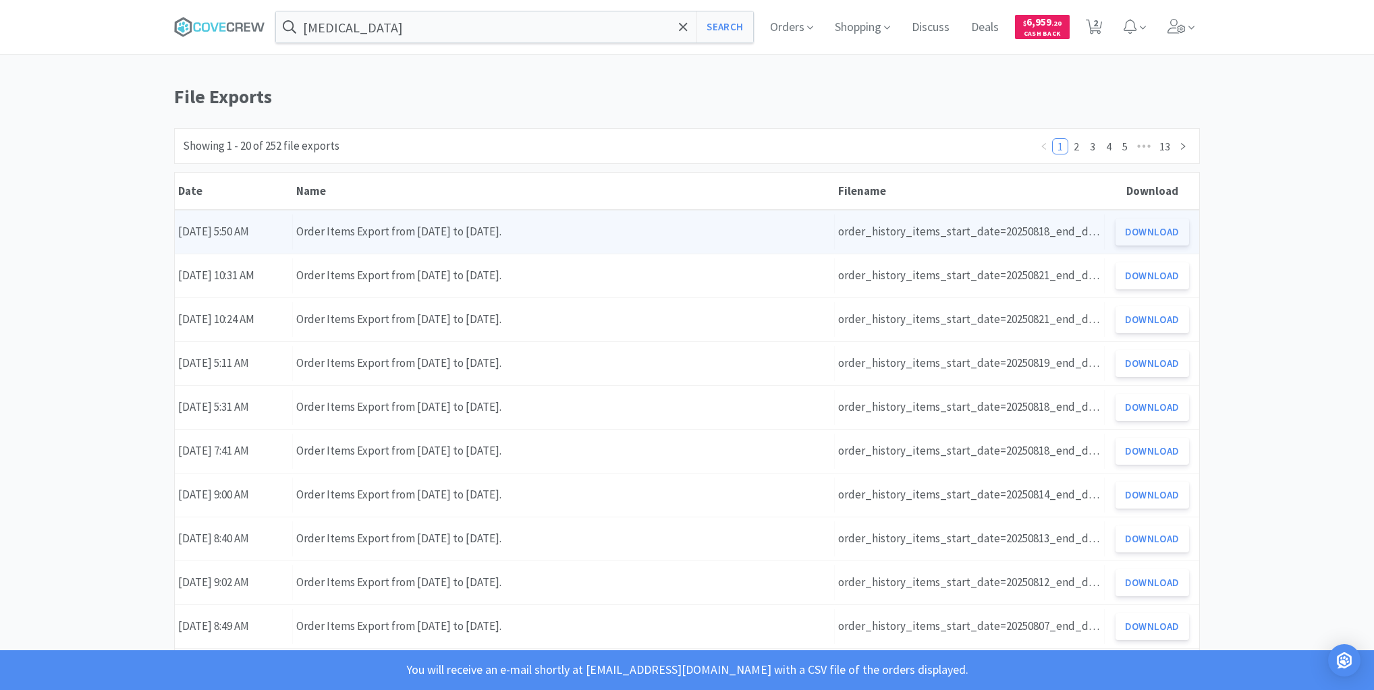
click at [1155, 237] on button "Download" at bounding box center [1153, 232] width 74 height 27
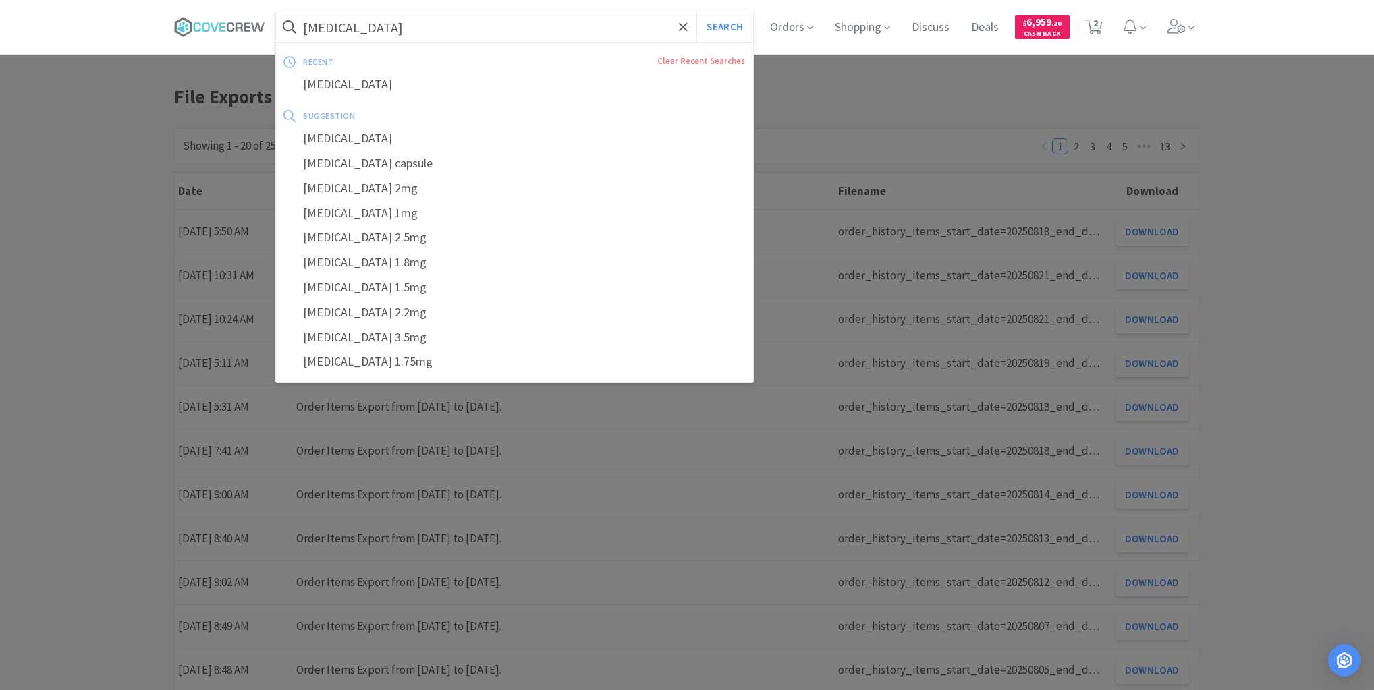
click at [445, 26] on input "[MEDICAL_DATA]" at bounding box center [514, 26] width 477 height 31
paste input "054629"
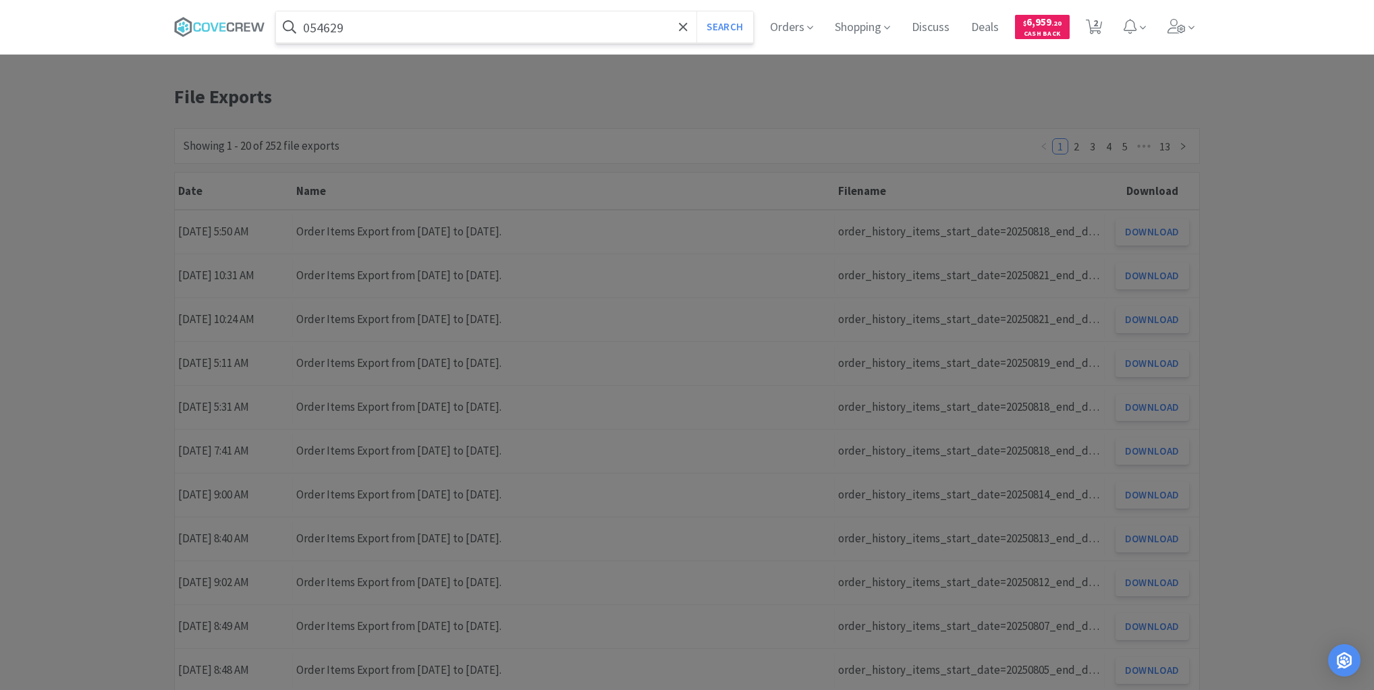
type input "054629"
click at [697, 11] on button "Search" at bounding box center [725, 26] width 56 height 31
select select "1"
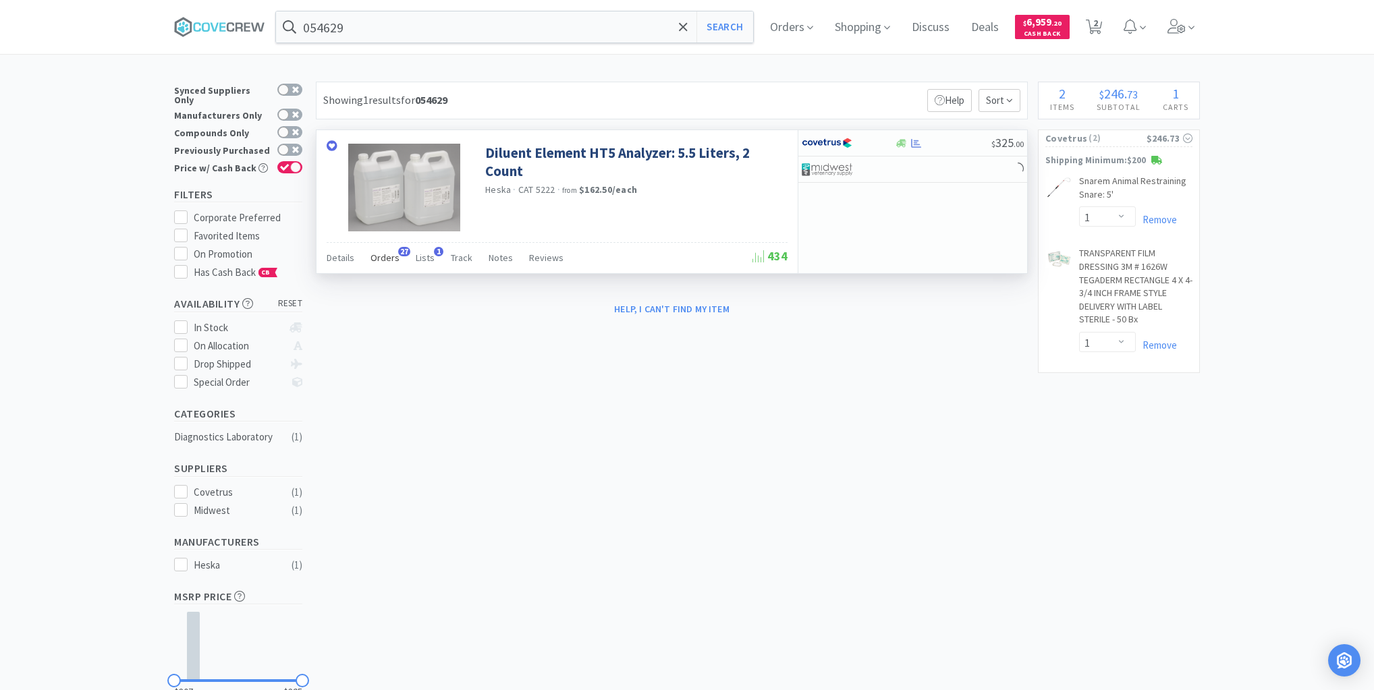
click at [380, 259] on span "Orders" at bounding box center [385, 258] width 29 height 12
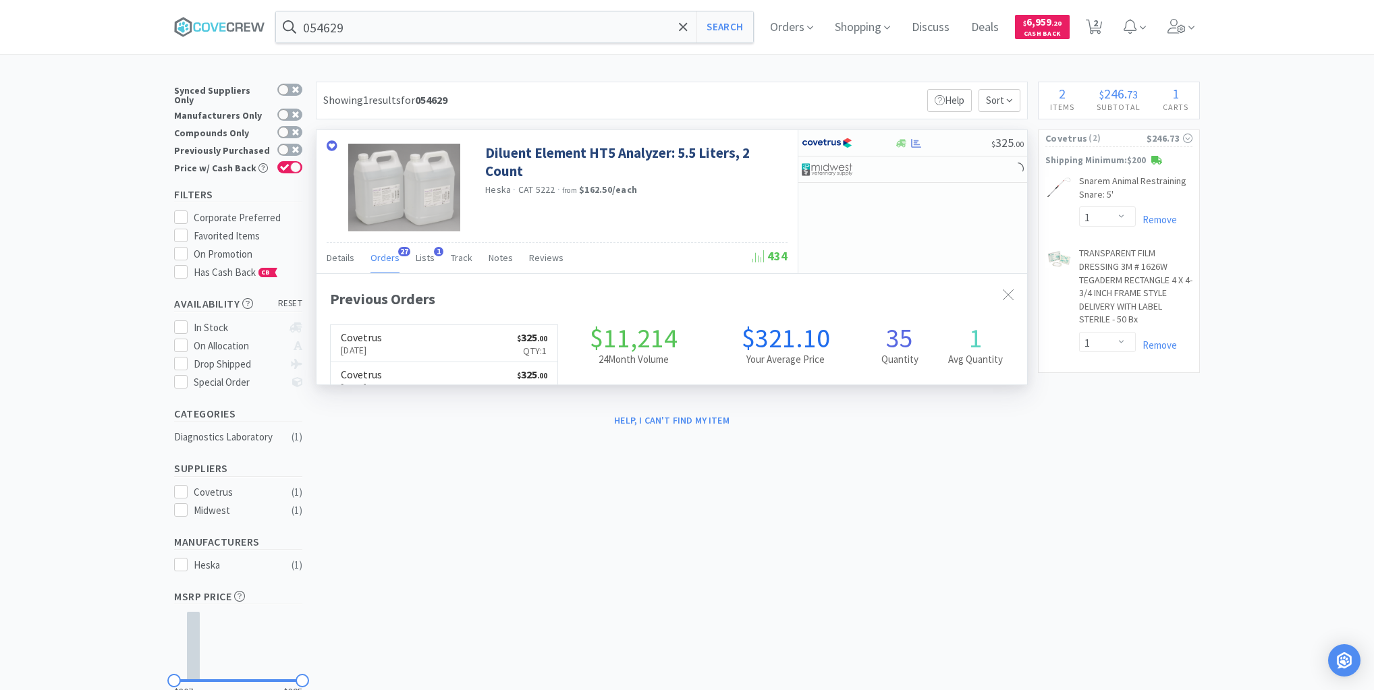
scroll to position [362, 711]
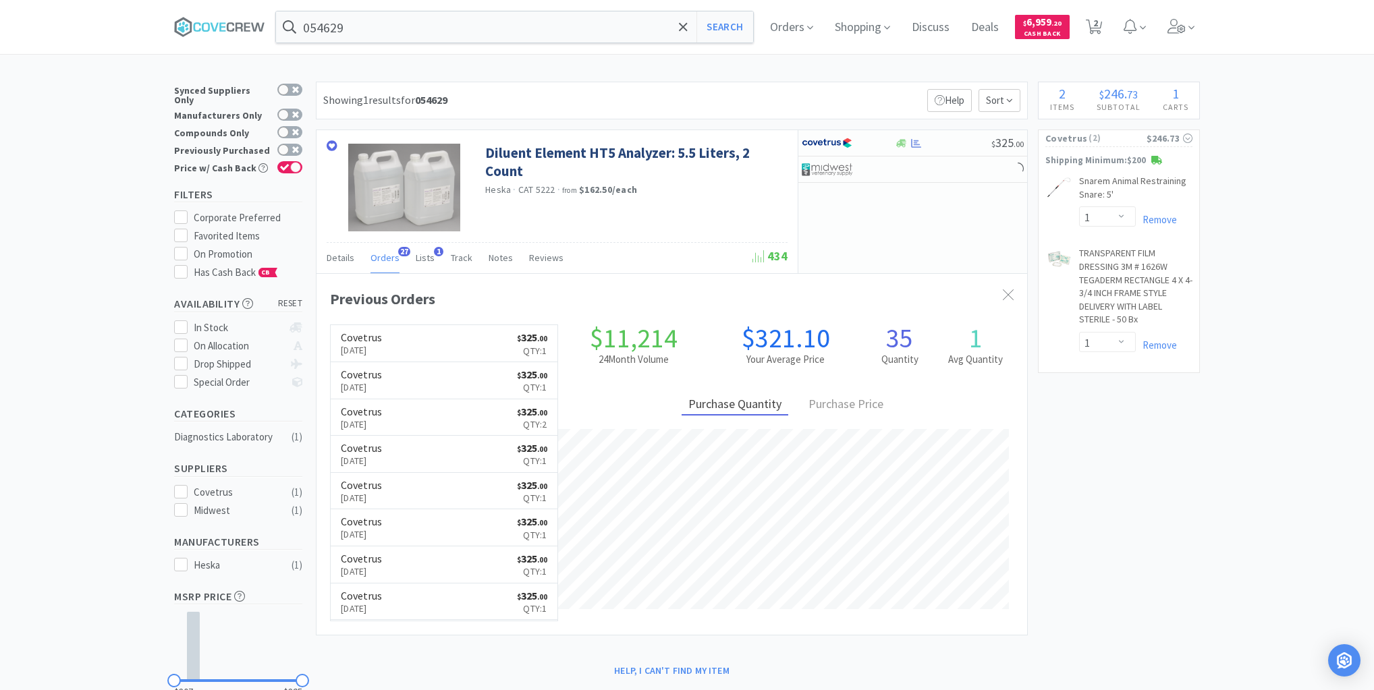
click at [470, 340] on link "Covetrus [DATE] $ 325 . 00 Qty: 1" at bounding box center [444, 343] width 227 height 37
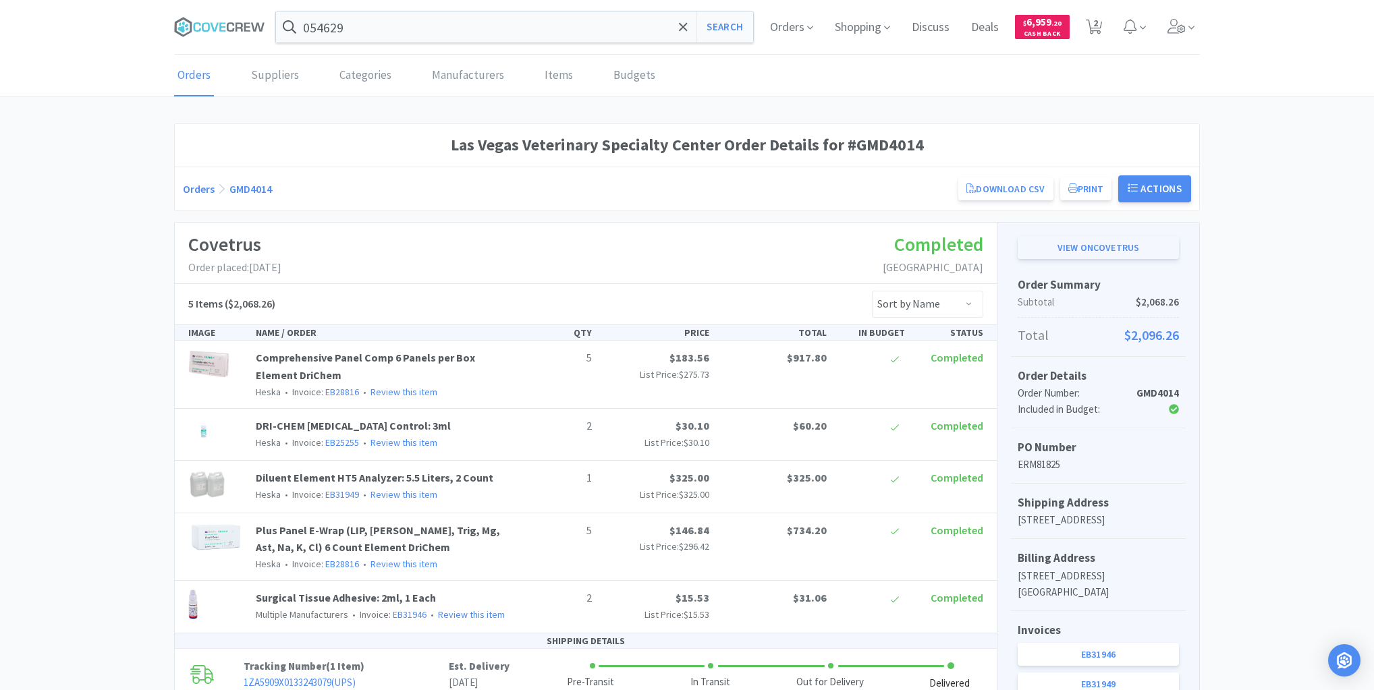
click at [1106, 248] on link "View on Covetrus" at bounding box center [1098, 247] width 161 height 23
click at [59, 202] on div "Las Vegas Veterinary Specialty Center Order Details for #GMD4014 Orders GMD4014…" at bounding box center [687, 579] width 1374 height 910
click at [381, 27] on input "054629" at bounding box center [514, 26] width 477 height 31
click at [242, 28] on icon at bounding box center [219, 27] width 91 height 20
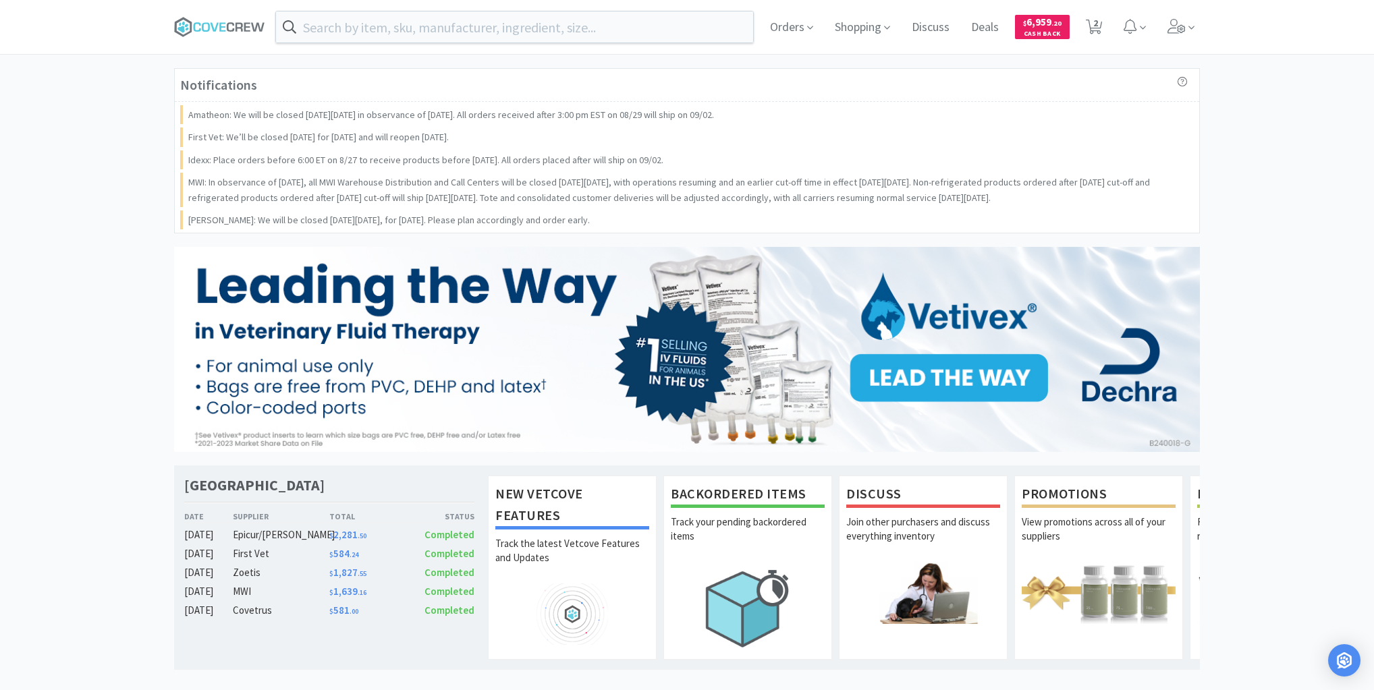
drag, startPoint x: 78, startPoint y: 112, endPoint x: 148, endPoint y: 107, distance: 70.4
click at [78, 112] on div "Notifications Amatheon: We will be closed [DATE][DATE] in observance of [DATE].…" at bounding box center [687, 671] width 1374 height 1206
click at [415, 30] on input "text" at bounding box center [514, 26] width 477 height 31
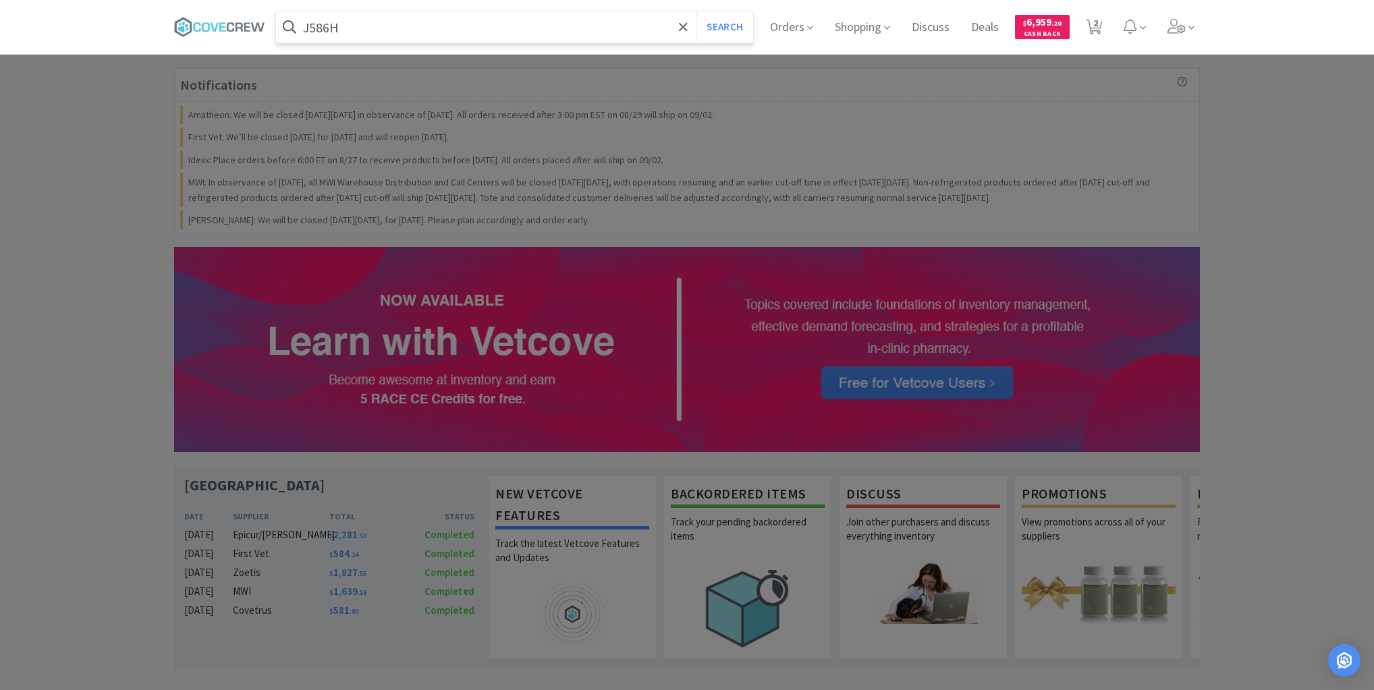
type input "J586H"
click at [697, 11] on button "Search" at bounding box center [725, 26] width 56 height 31
select select "1"
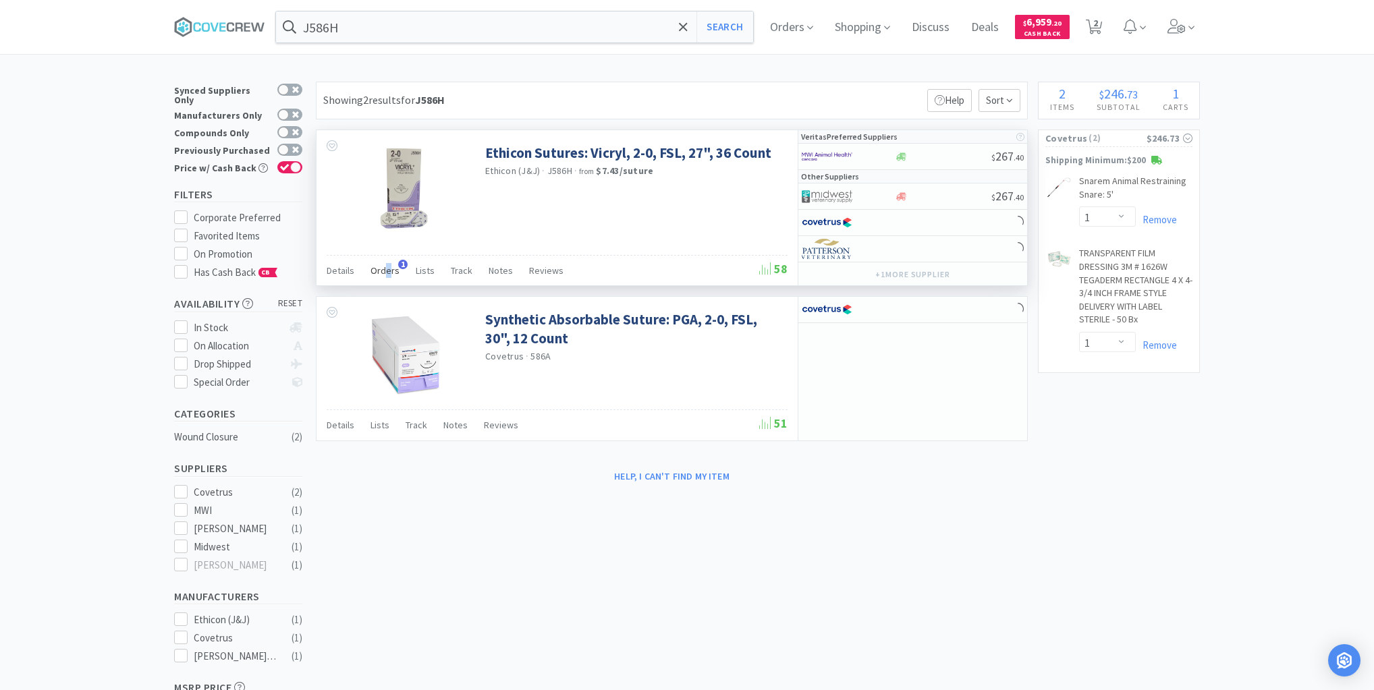
click at [387, 266] on span "Orders" at bounding box center [385, 271] width 29 height 12
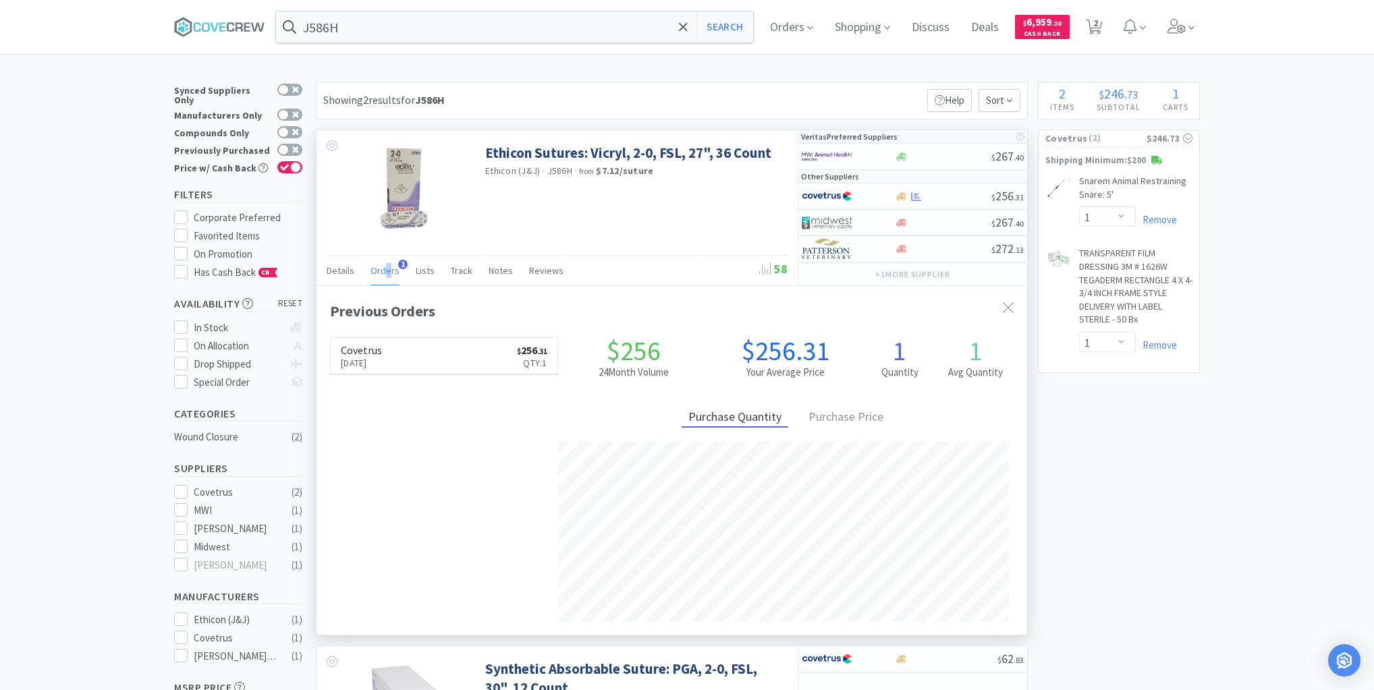
scroll to position [349, 711]
click at [415, 357] on link "Covetrus [DATE] $ 256 . 31 Qty: 1" at bounding box center [444, 356] width 227 height 37
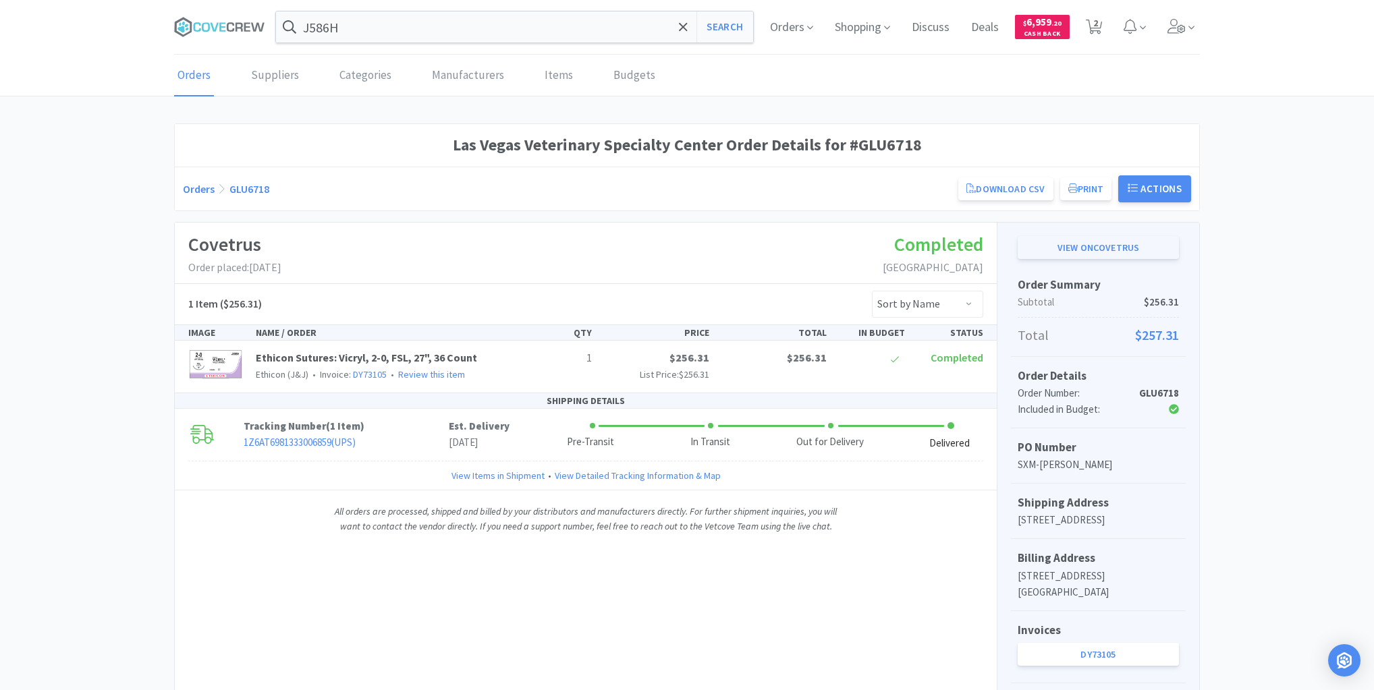
click at [1093, 242] on link "View on Covetrus" at bounding box center [1098, 247] width 161 height 23
click at [458, 35] on input "J586H" at bounding box center [514, 26] width 477 height 31
drag, startPoint x: 234, startPoint y: 26, endPoint x: 232, endPoint y: 3, distance: 23.0
click at [232, 24] on icon at bounding box center [219, 27] width 91 height 20
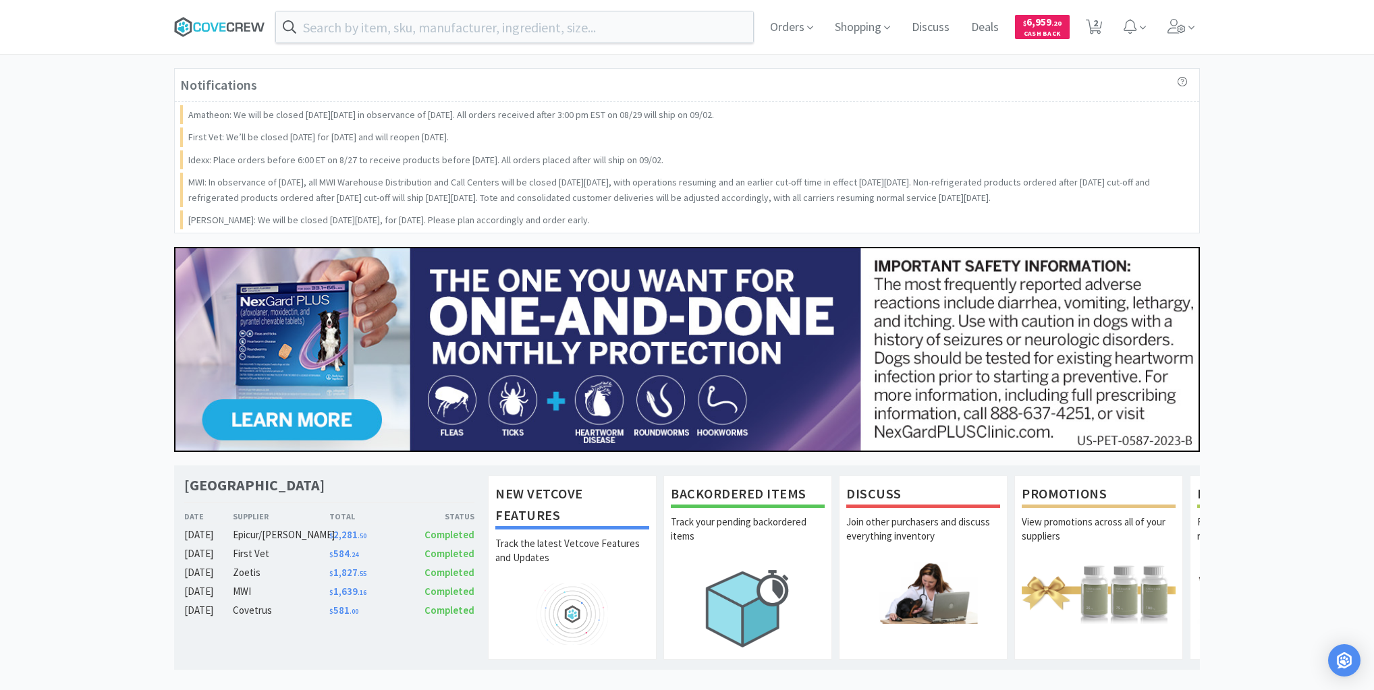
click at [223, 22] on icon at bounding box center [222, 26] width 6 height 9
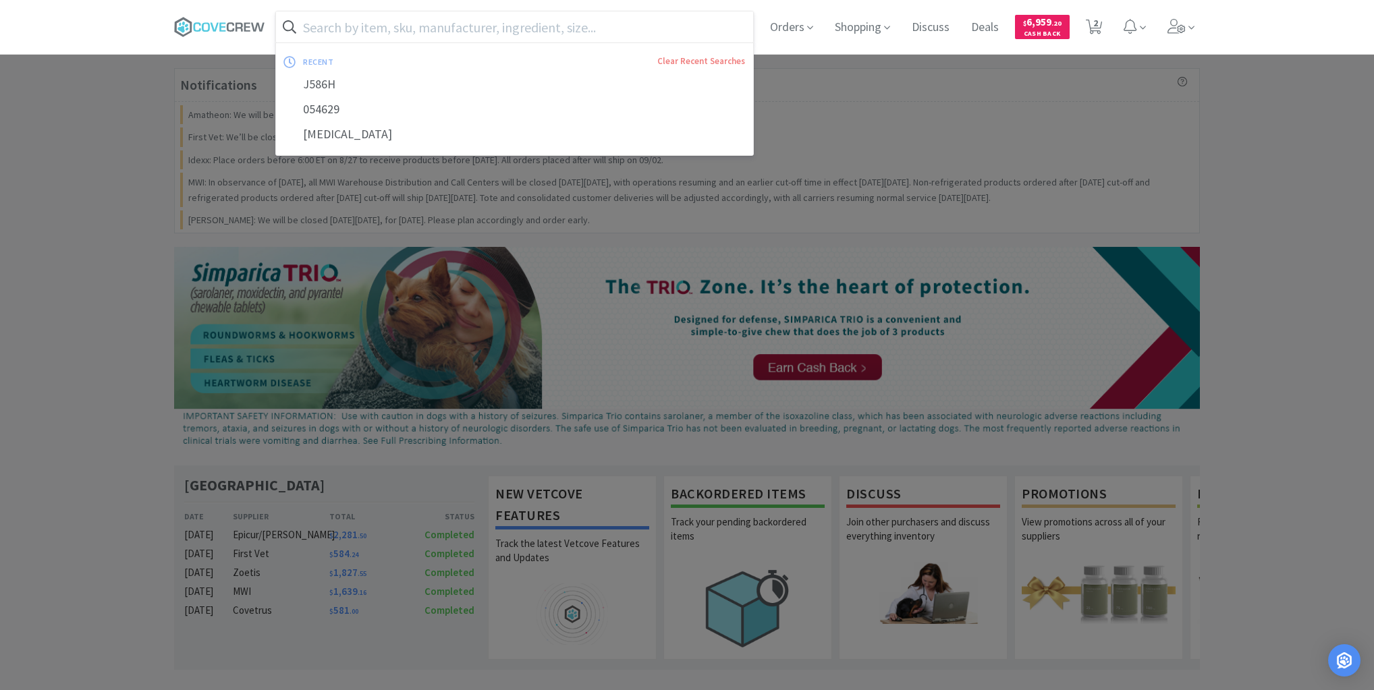
click at [387, 19] on input "text" at bounding box center [514, 26] width 477 height 31
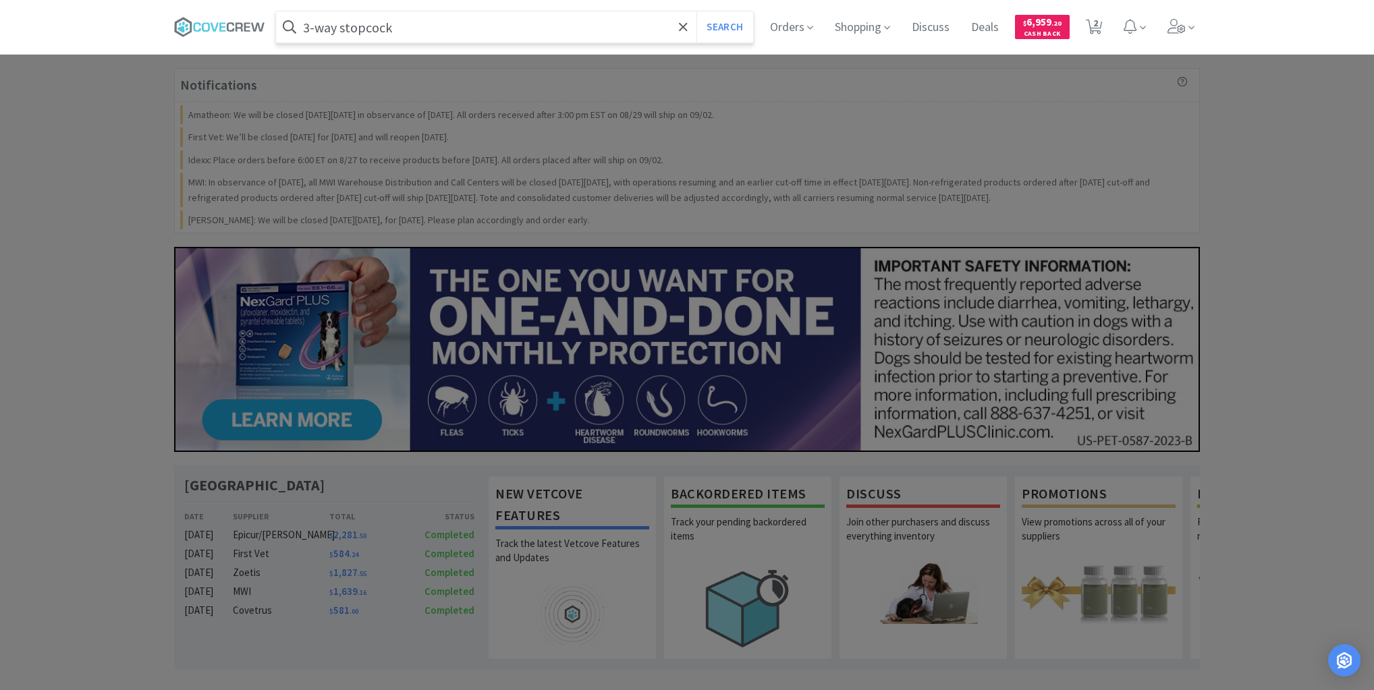
type input "3-way stopcock"
click at [697, 11] on button "Search" at bounding box center [725, 26] width 56 height 31
select select "1"
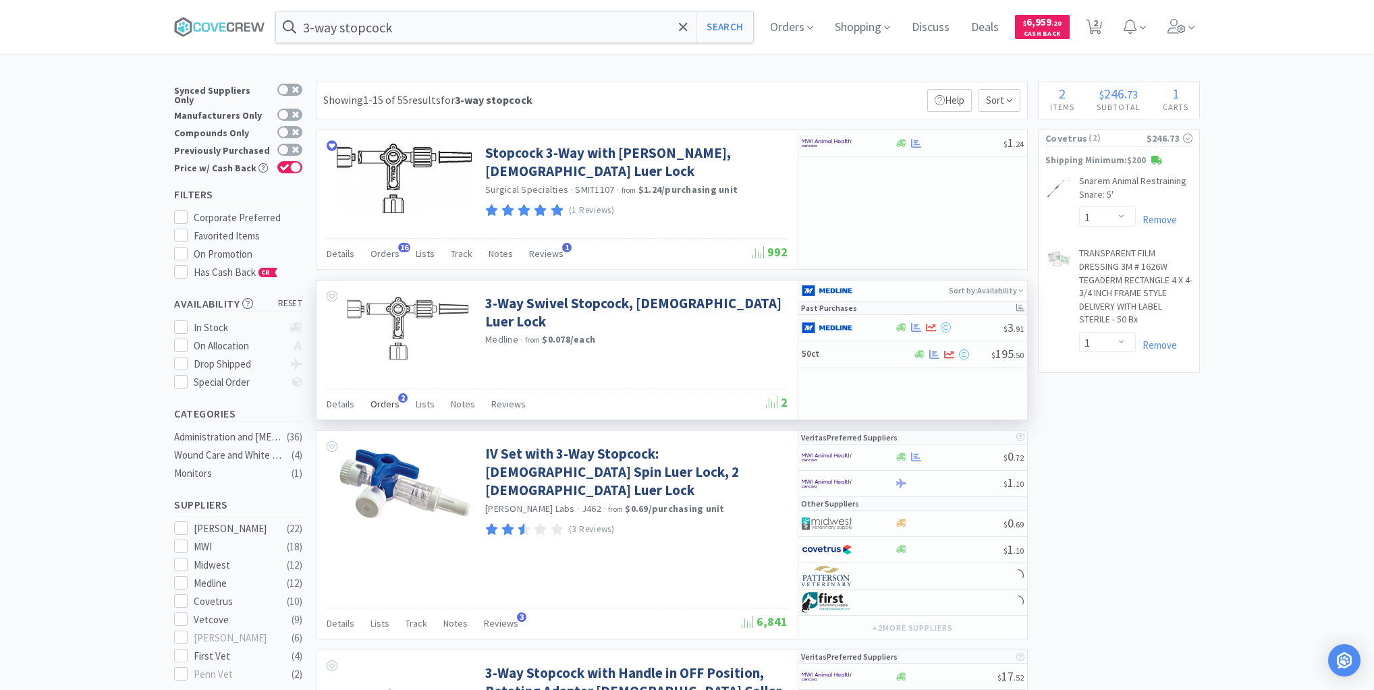
click at [383, 400] on span "Orders" at bounding box center [385, 404] width 29 height 12
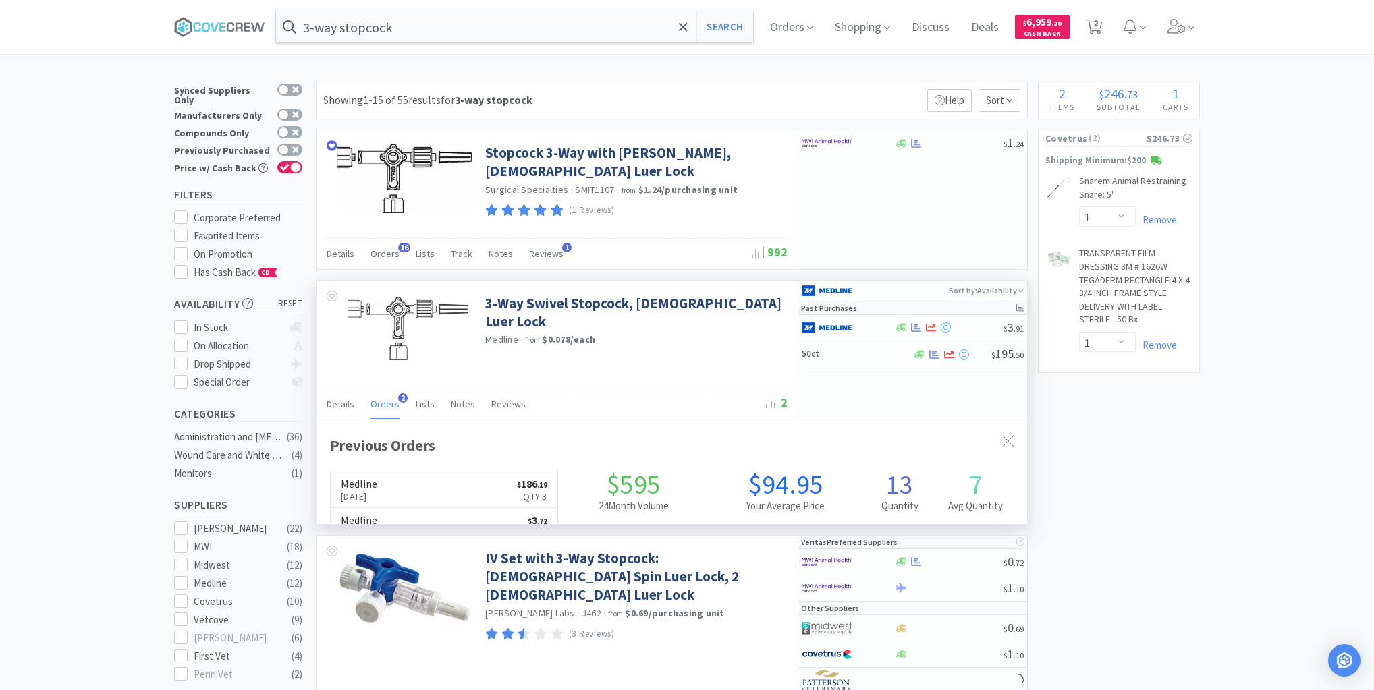
scroll to position [349, 711]
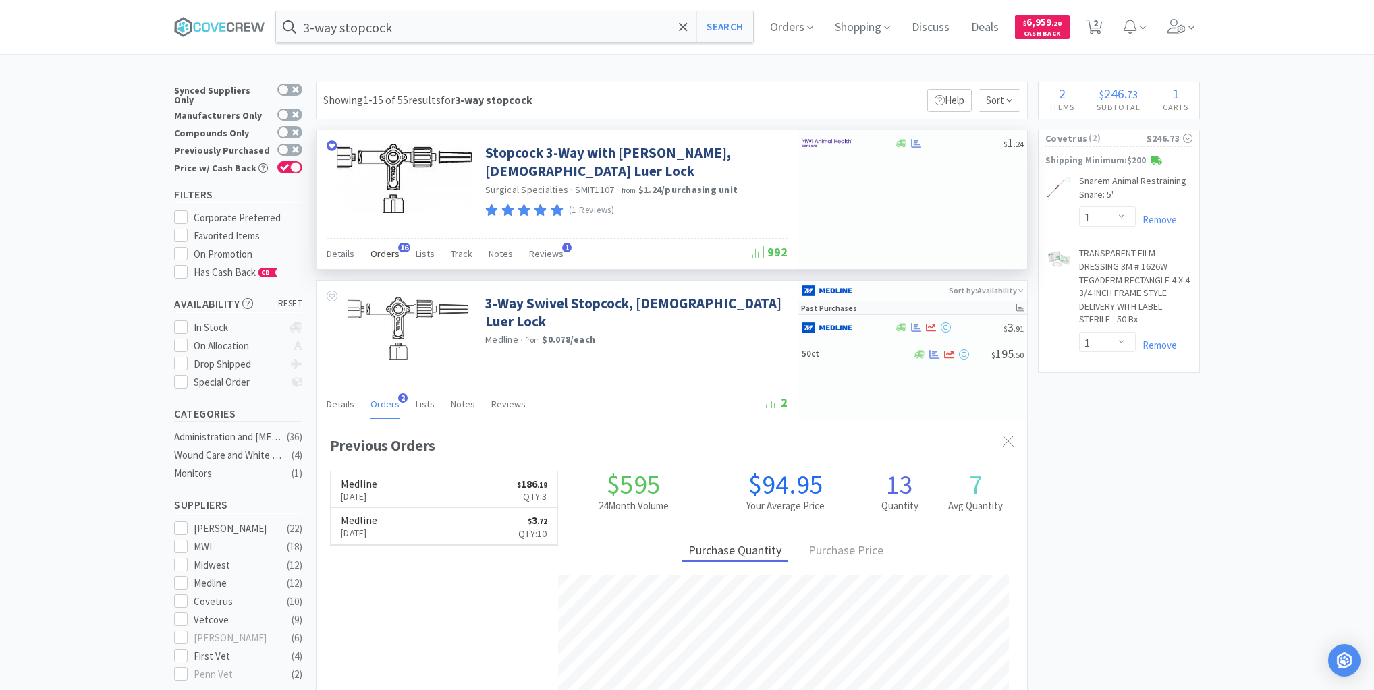
click at [391, 249] on span "Orders" at bounding box center [385, 254] width 29 height 12
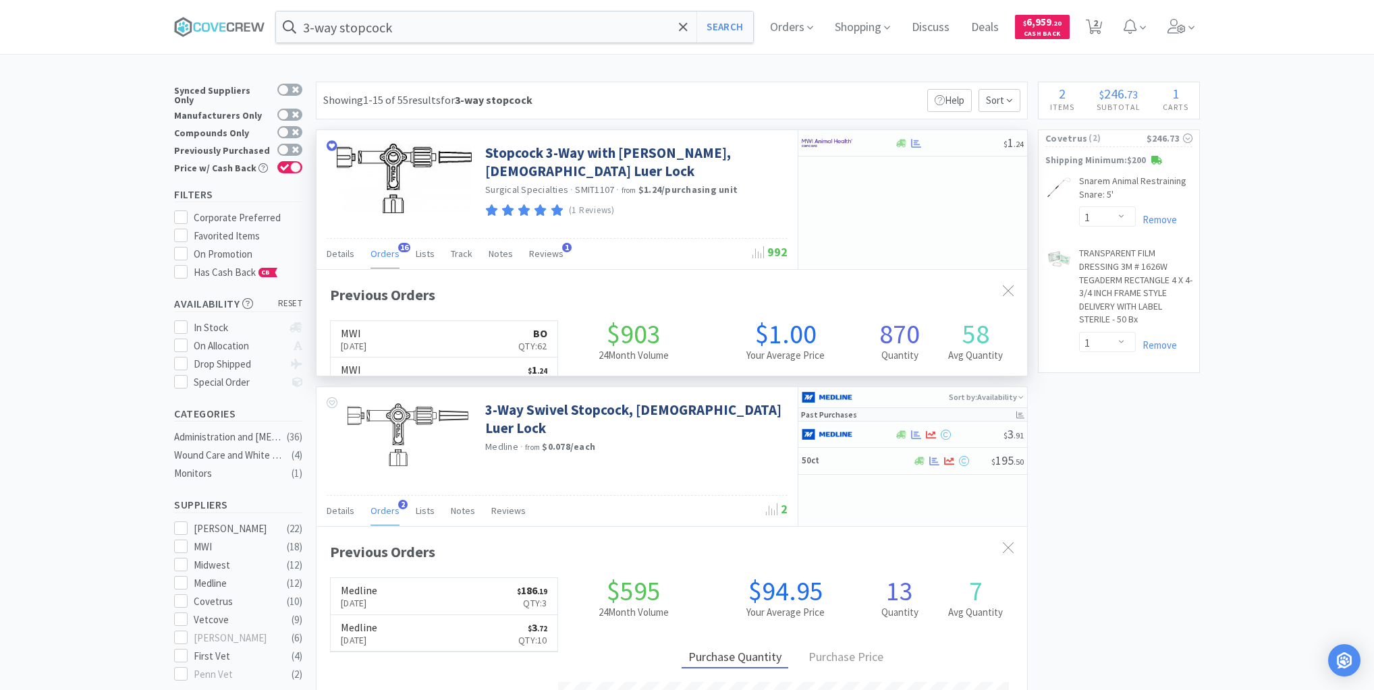
scroll to position [362, 711]
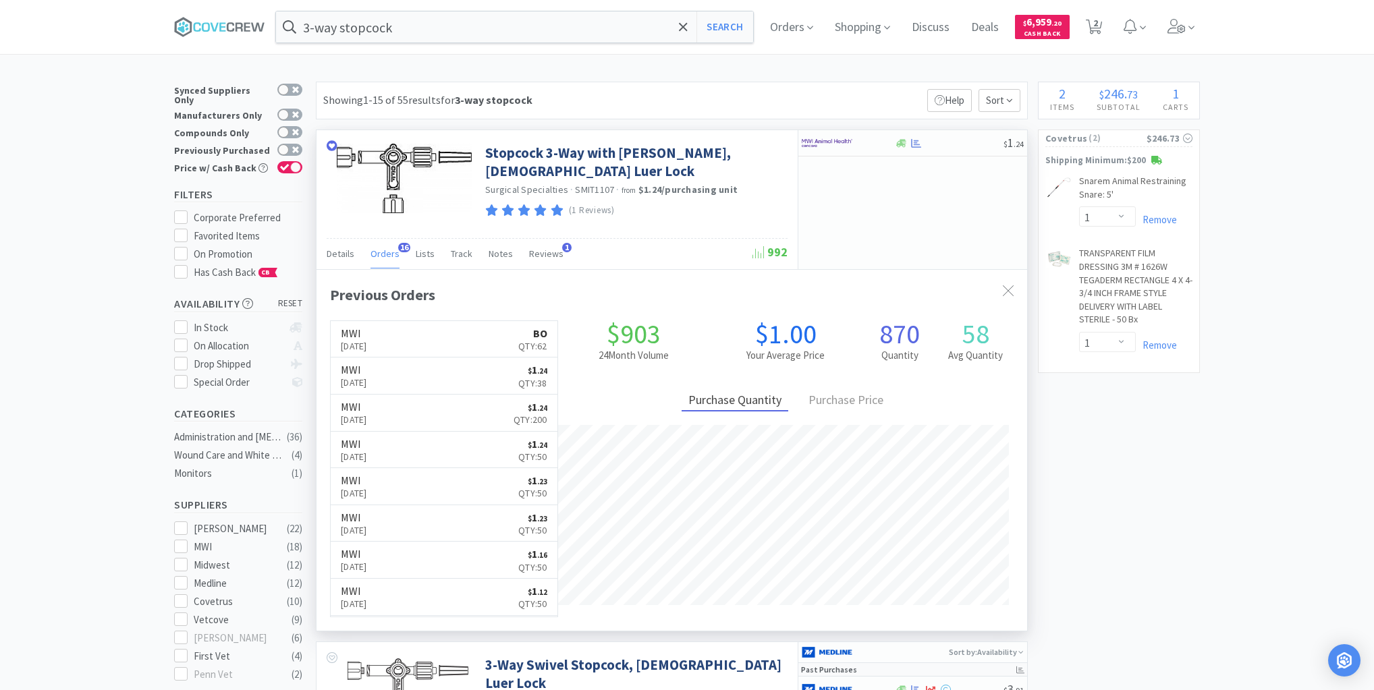
click at [389, 251] on span "Orders" at bounding box center [385, 254] width 29 height 12
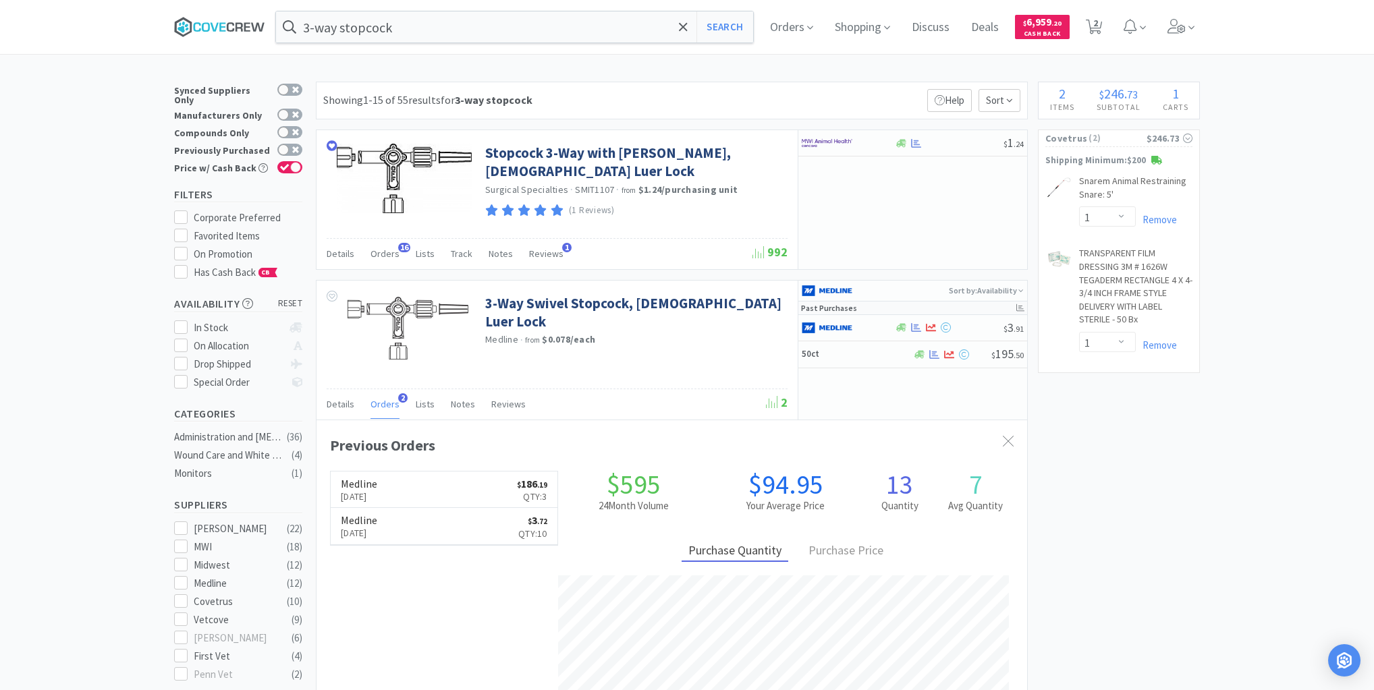
click at [251, 25] on icon at bounding box center [219, 27] width 91 height 20
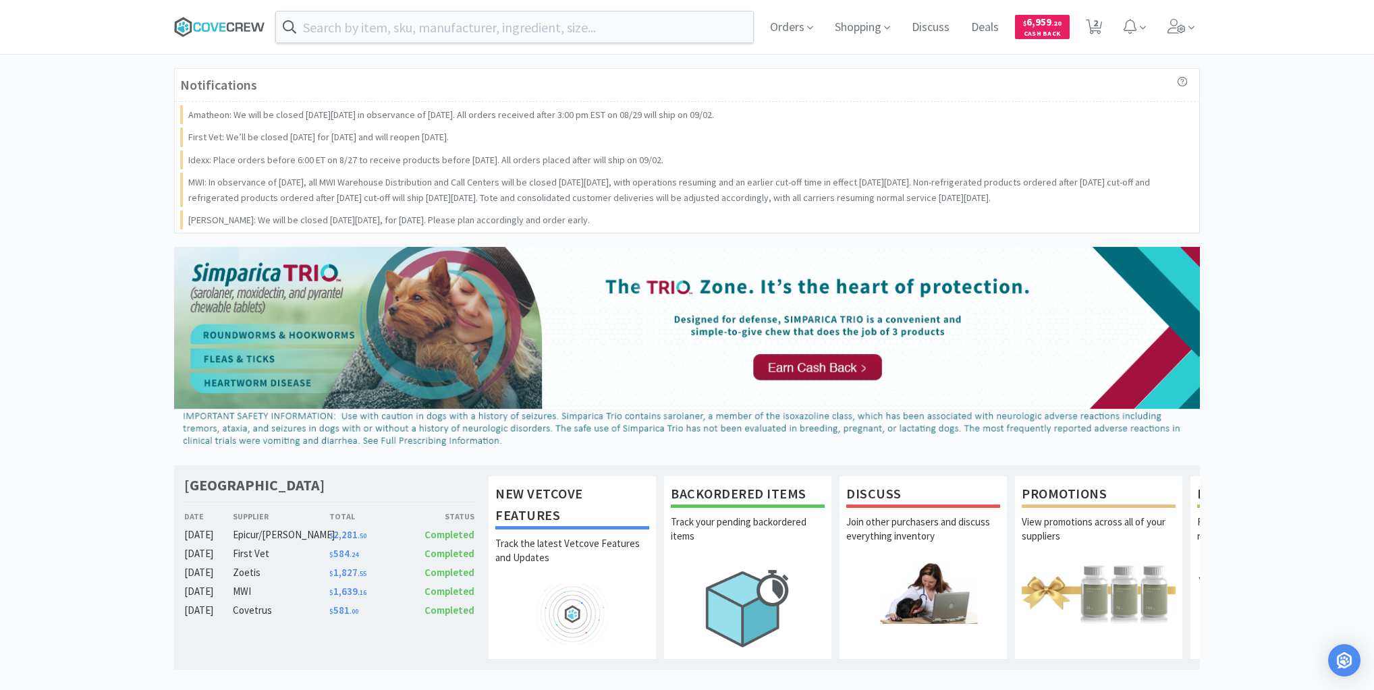
drag, startPoint x: 240, startPoint y: 24, endPoint x: 252, endPoint y: 30, distance: 13.6
click at [240, 24] on icon at bounding box center [239, 26] width 7 height 9
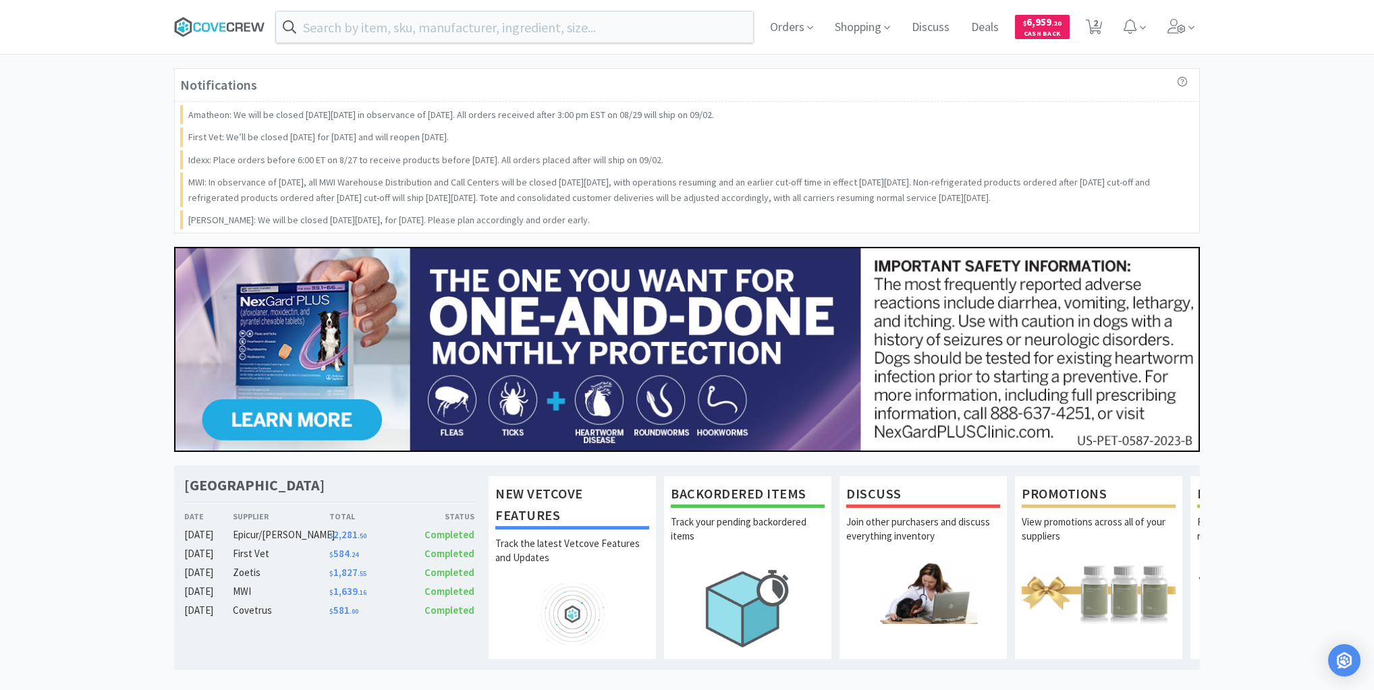
click at [231, 25] on icon at bounding box center [219, 27] width 91 height 20
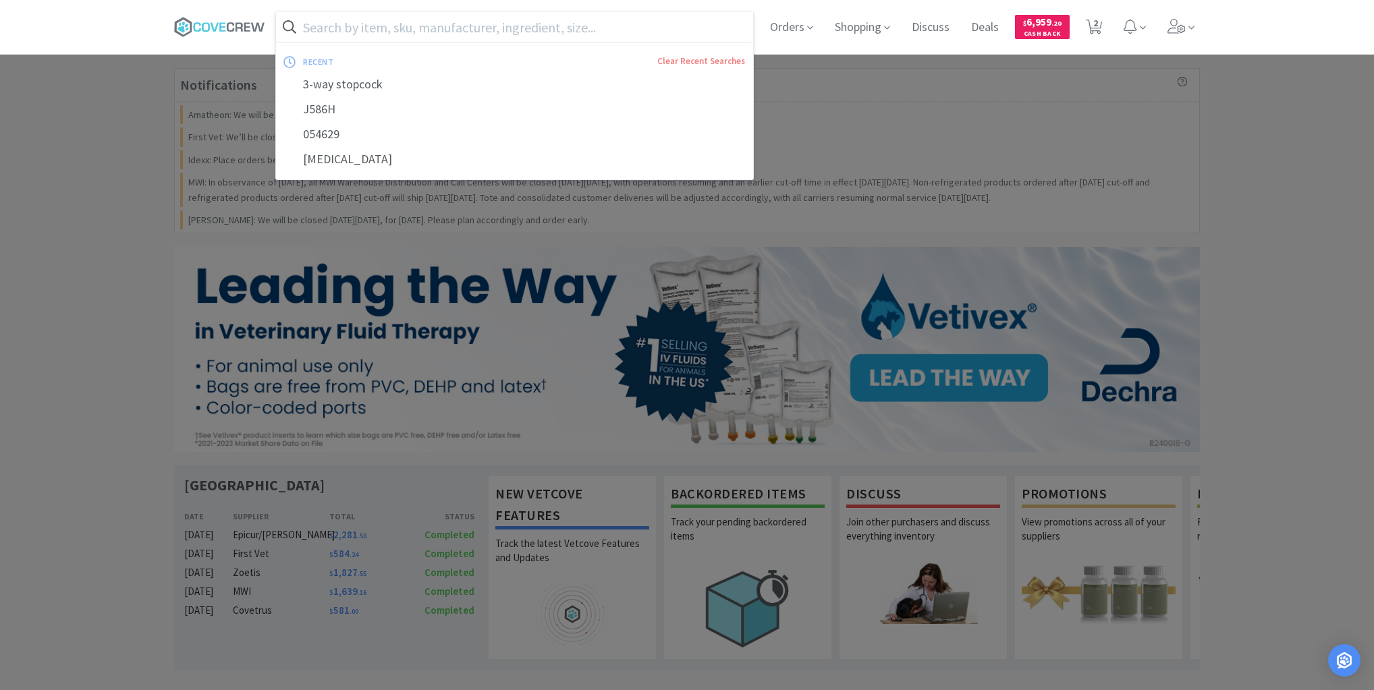
click at [430, 17] on input "text" at bounding box center [514, 26] width 477 height 31
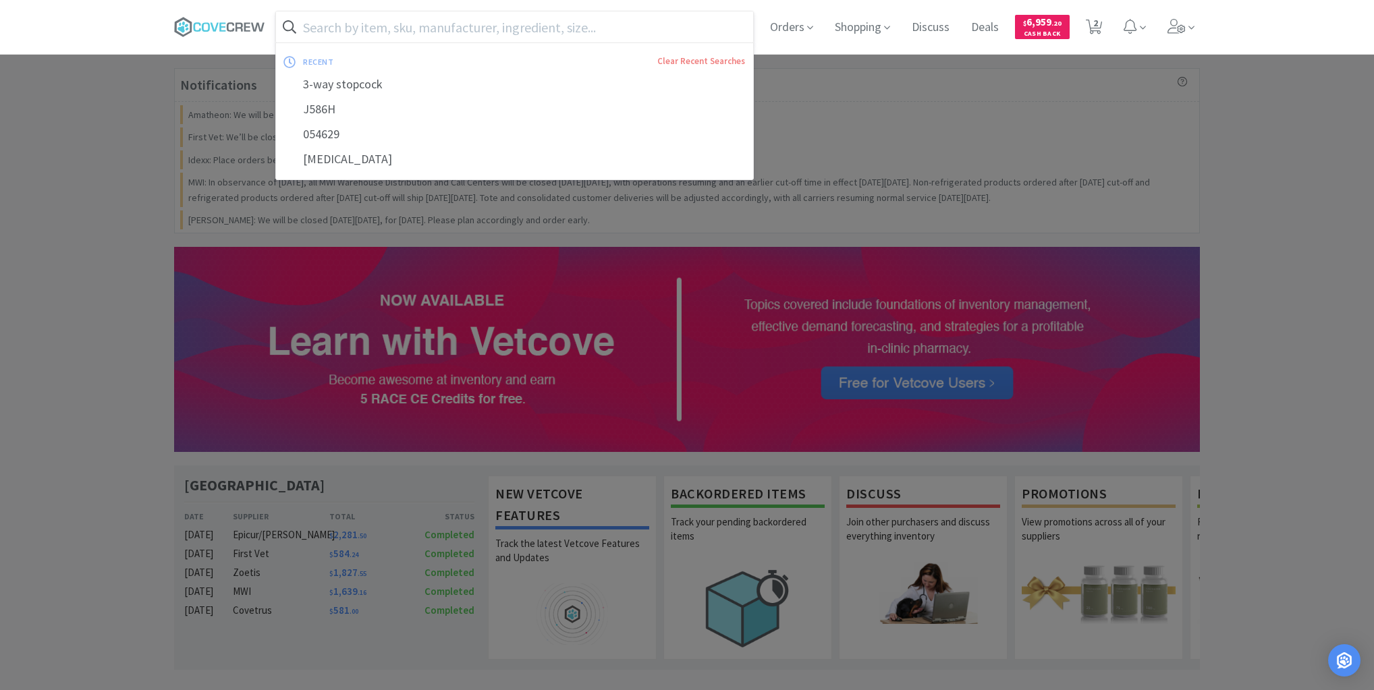
paste input "050198"
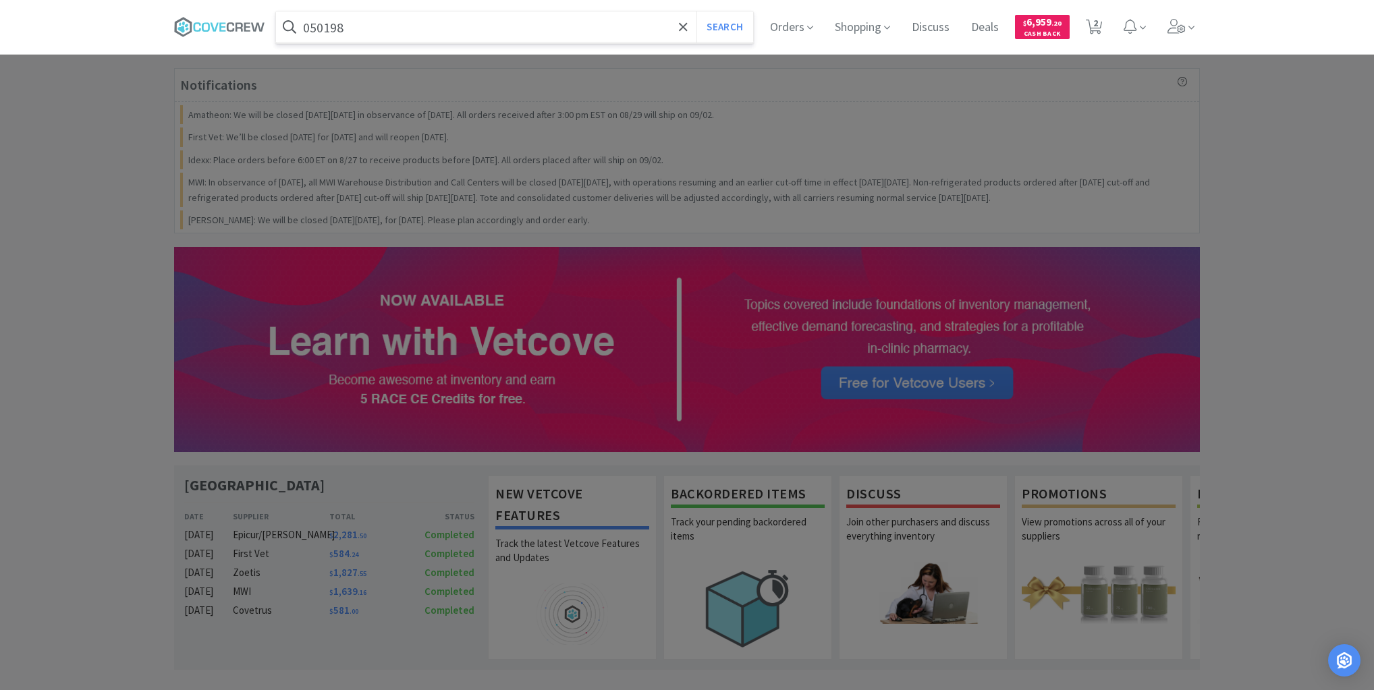
type input "050198"
click at [697, 11] on button "Search" at bounding box center [725, 26] width 56 height 31
select select "1"
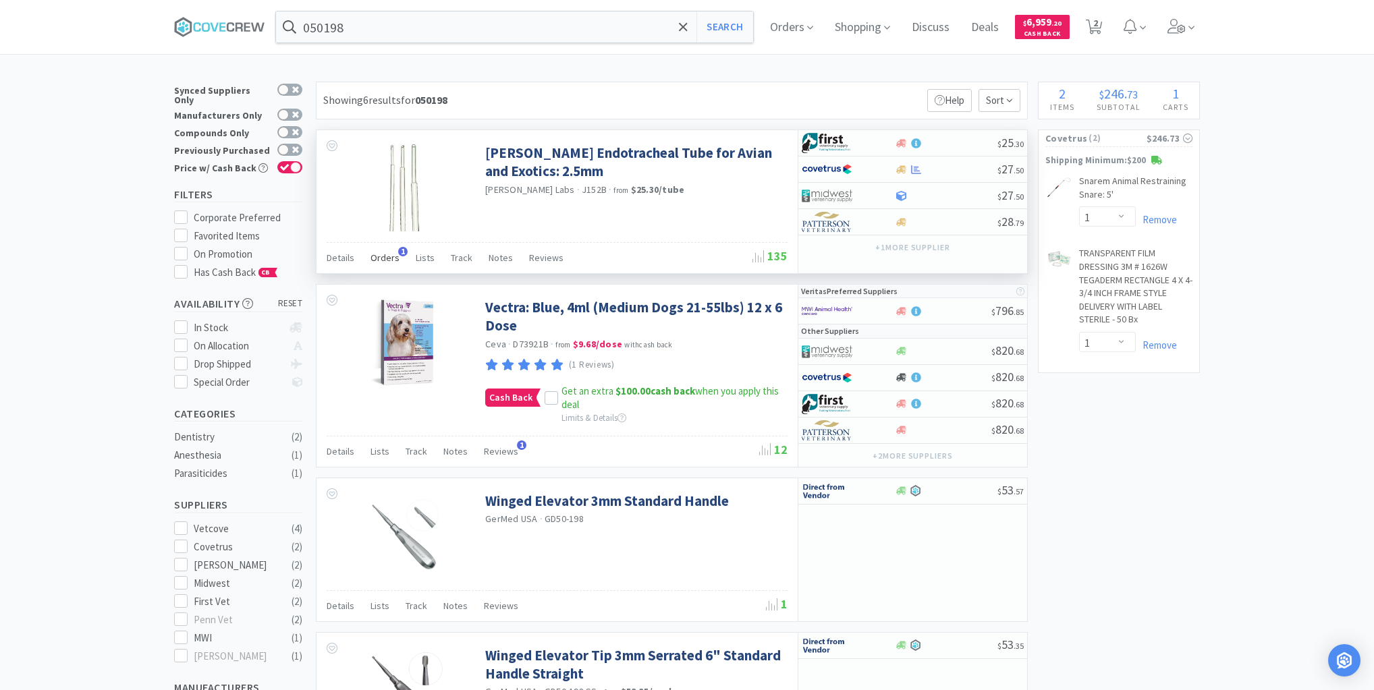
click at [383, 253] on span "Orders" at bounding box center [385, 258] width 29 height 12
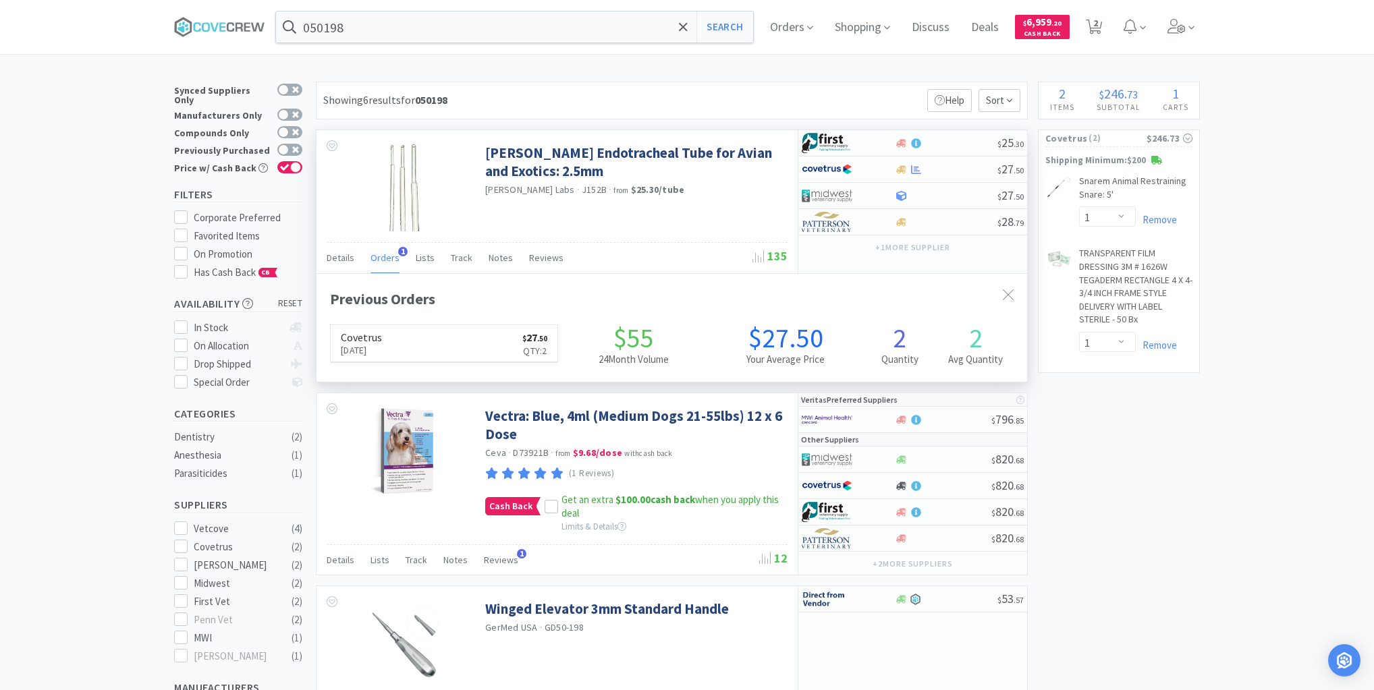
scroll to position [349, 711]
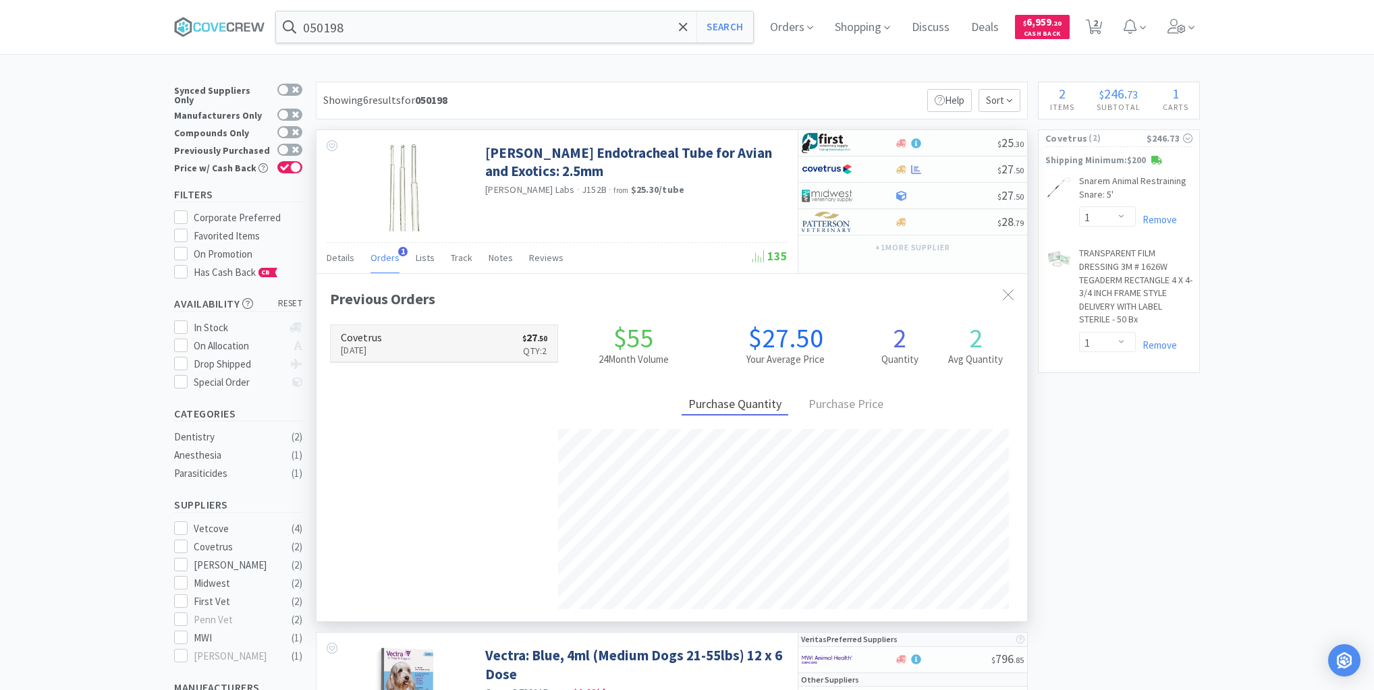
click at [414, 338] on link "Covetrus [DATE] $ 27 . 50 Qty: 2" at bounding box center [444, 343] width 227 height 37
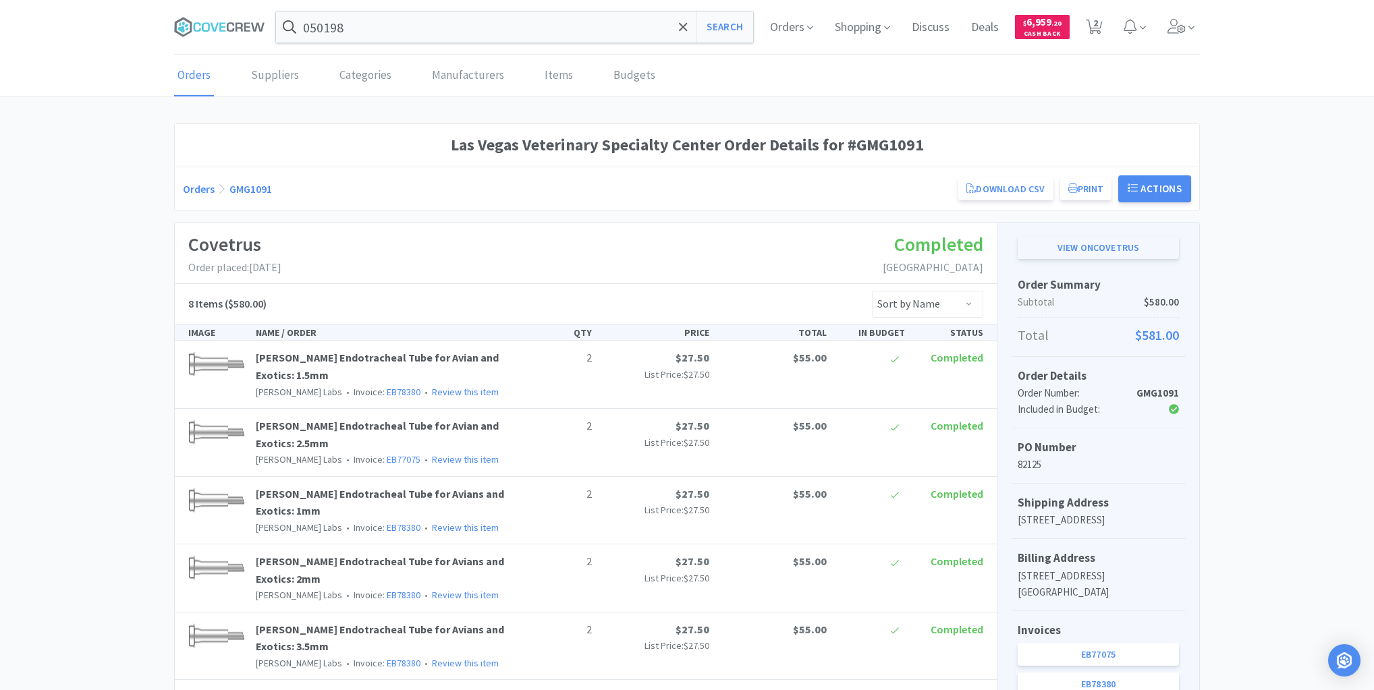
click at [1110, 248] on link "View on Covetrus" at bounding box center [1098, 247] width 161 height 23
click at [227, 27] on icon at bounding box center [230, 26] width 7 height 9
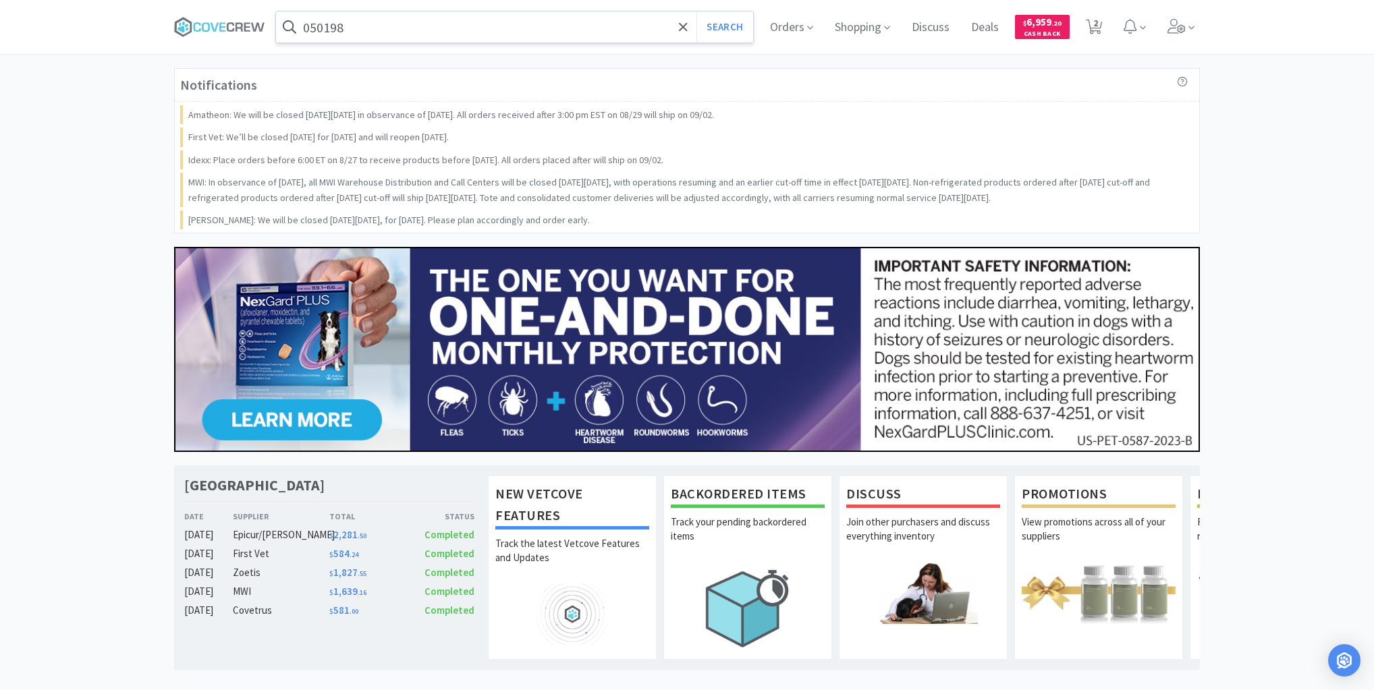
click at [640, 26] on input "050198" at bounding box center [514, 26] width 477 height 31
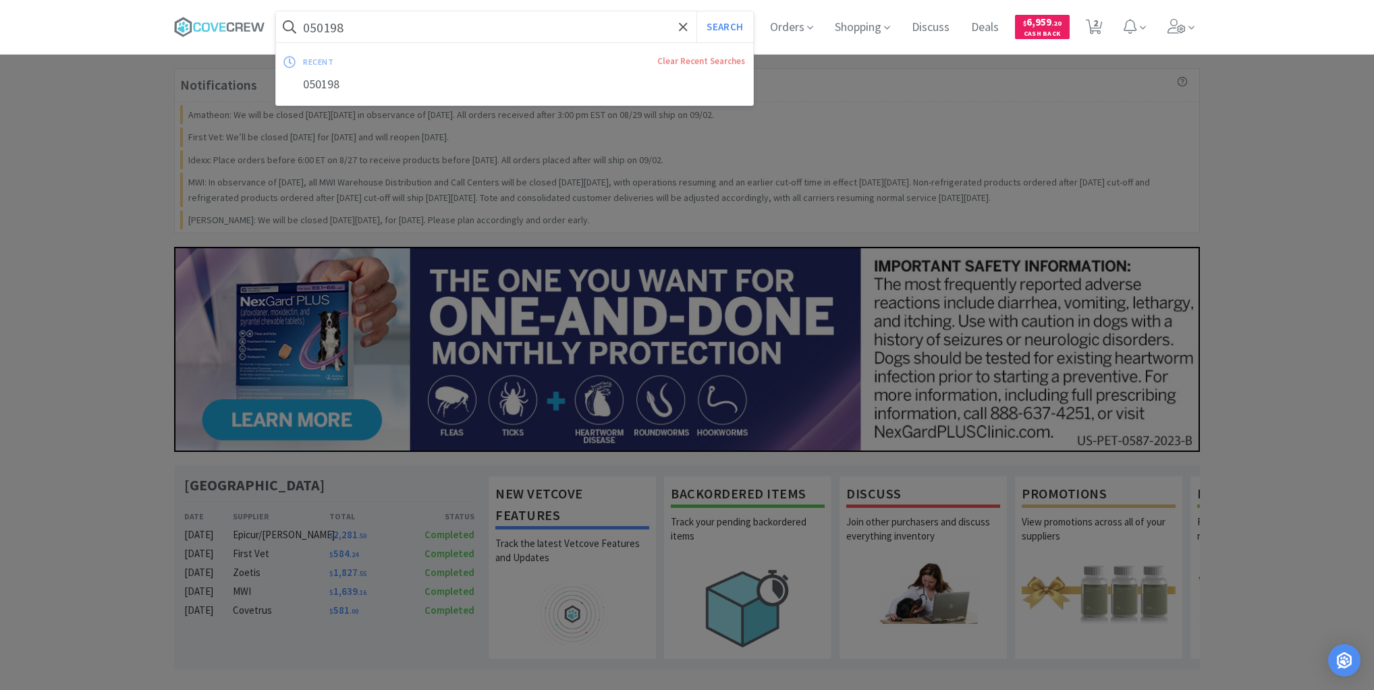
paste input "457.20032.2"
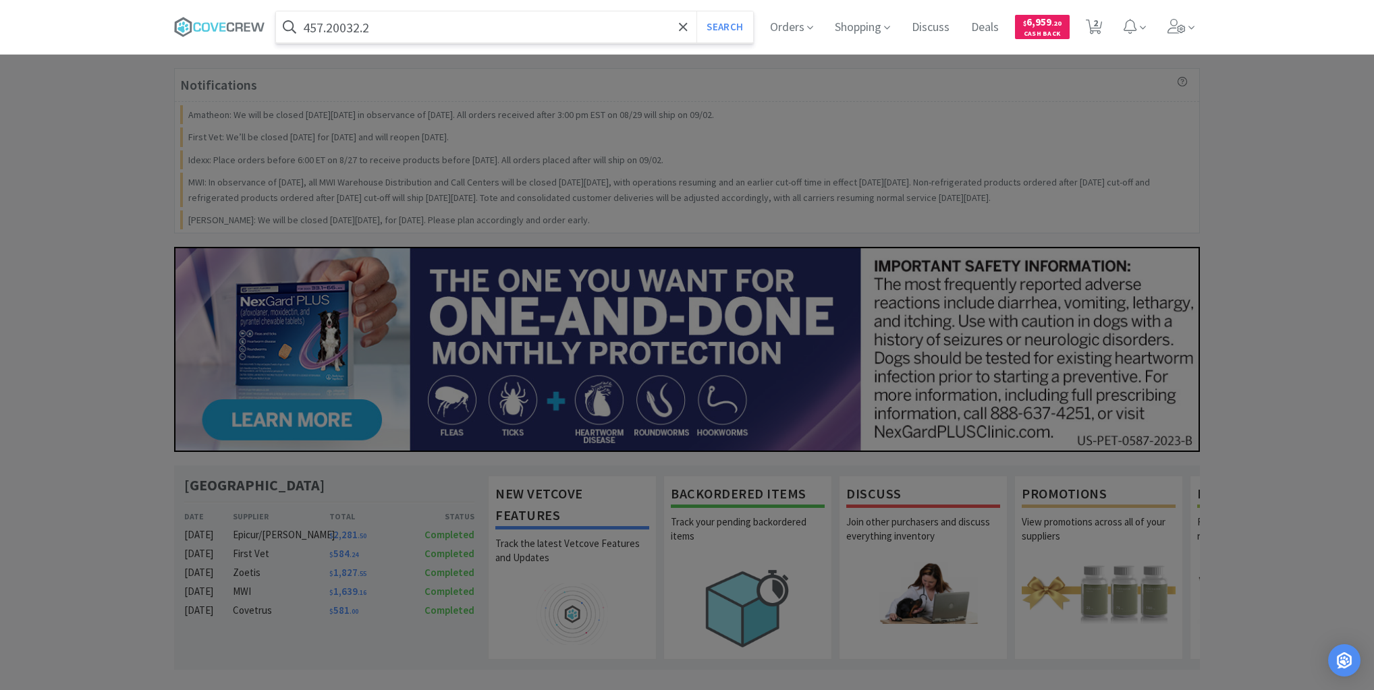
type input "457.20032.2"
click at [697, 11] on button "Search" at bounding box center [725, 26] width 56 height 31
select select "1"
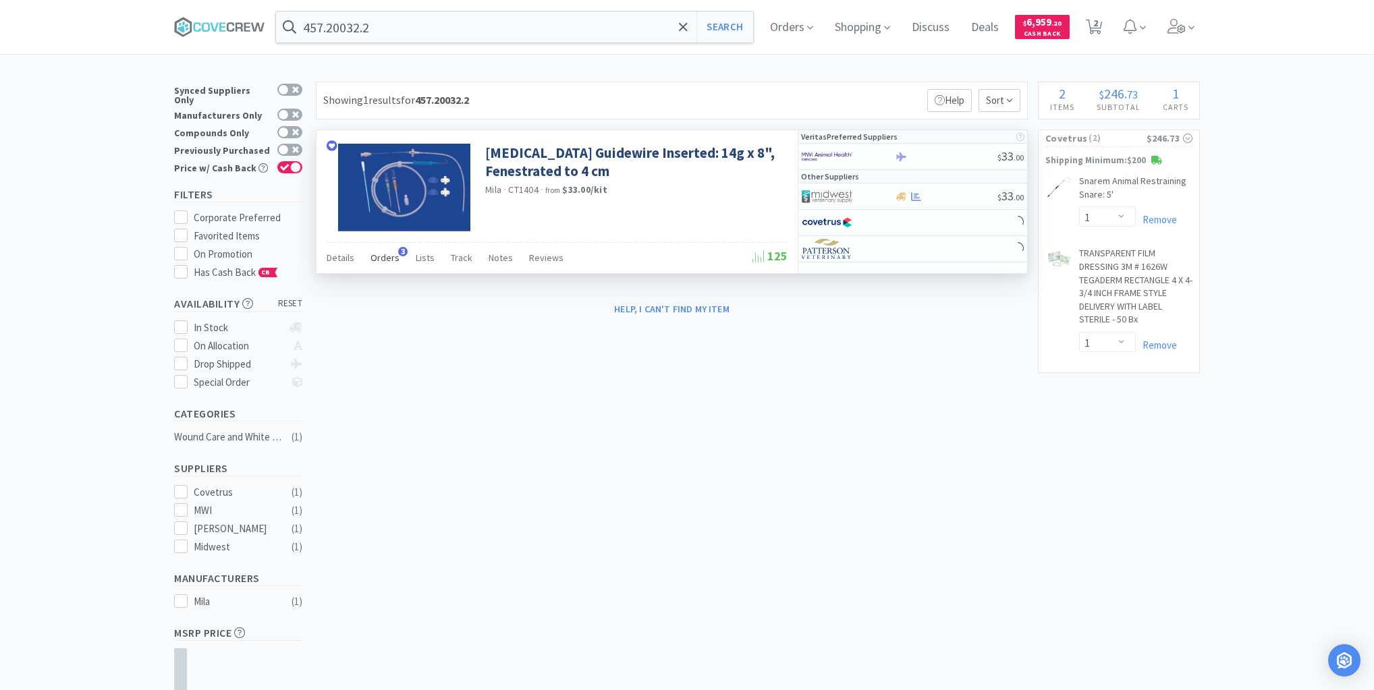
click at [385, 257] on span "Orders" at bounding box center [385, 258] width 29 height 12
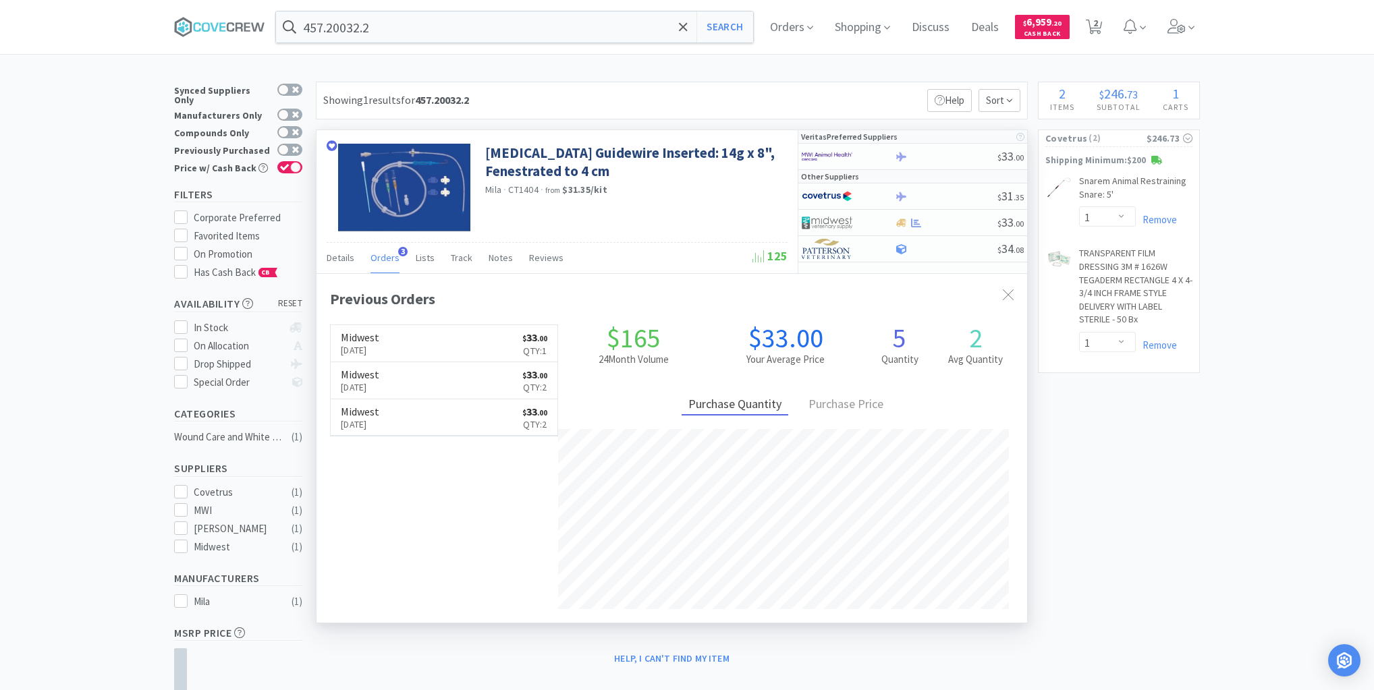
scroll to position [349, 711]
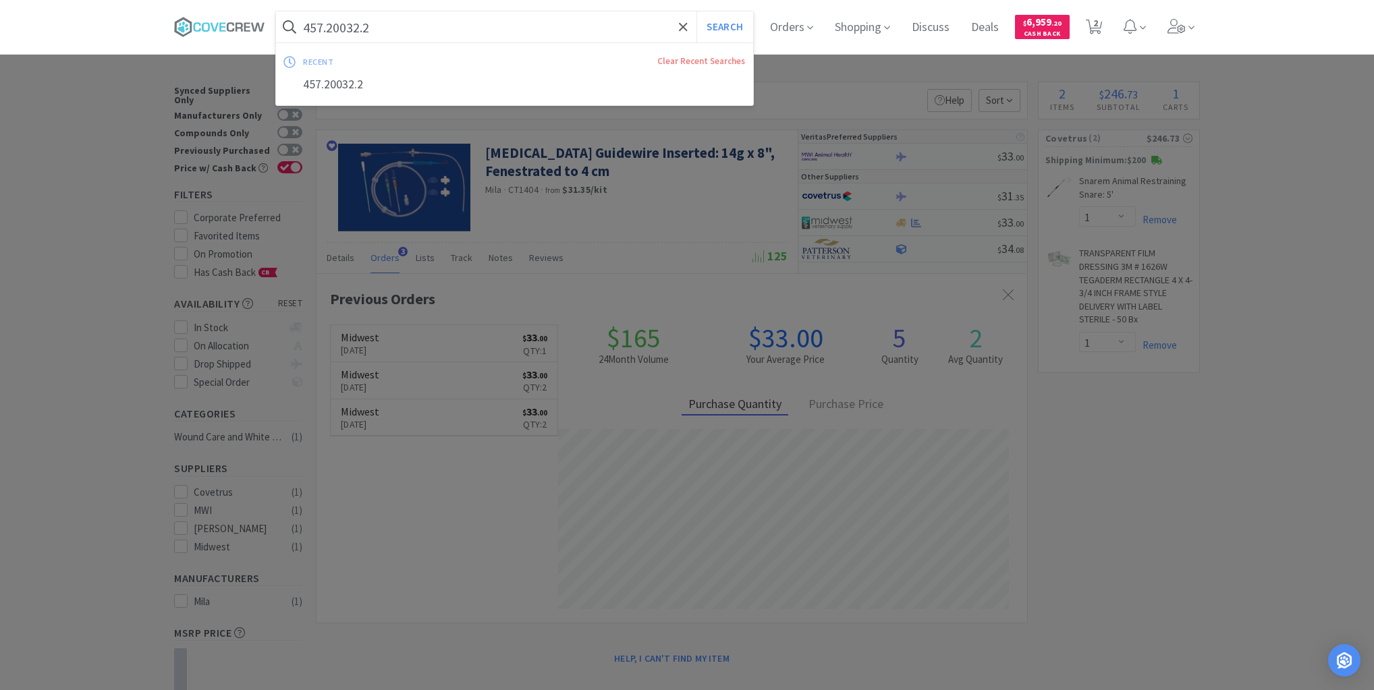
click at [396, 24] on input "457.20032.2" at bounding box center [514, 26] width 477 height 31
paste input "61120"
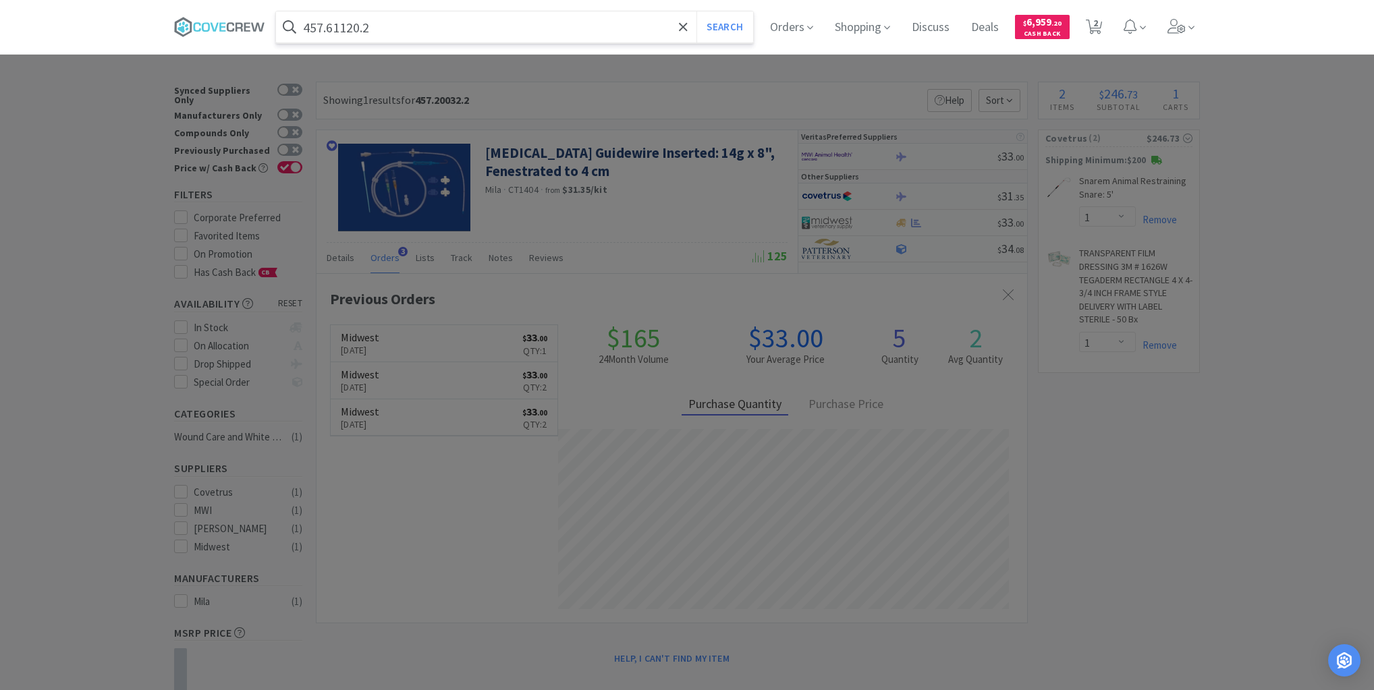
type input "457.61120.2"
click at [697, 11] on button "Search" at bounding box center [725, 26] width 56 height 31
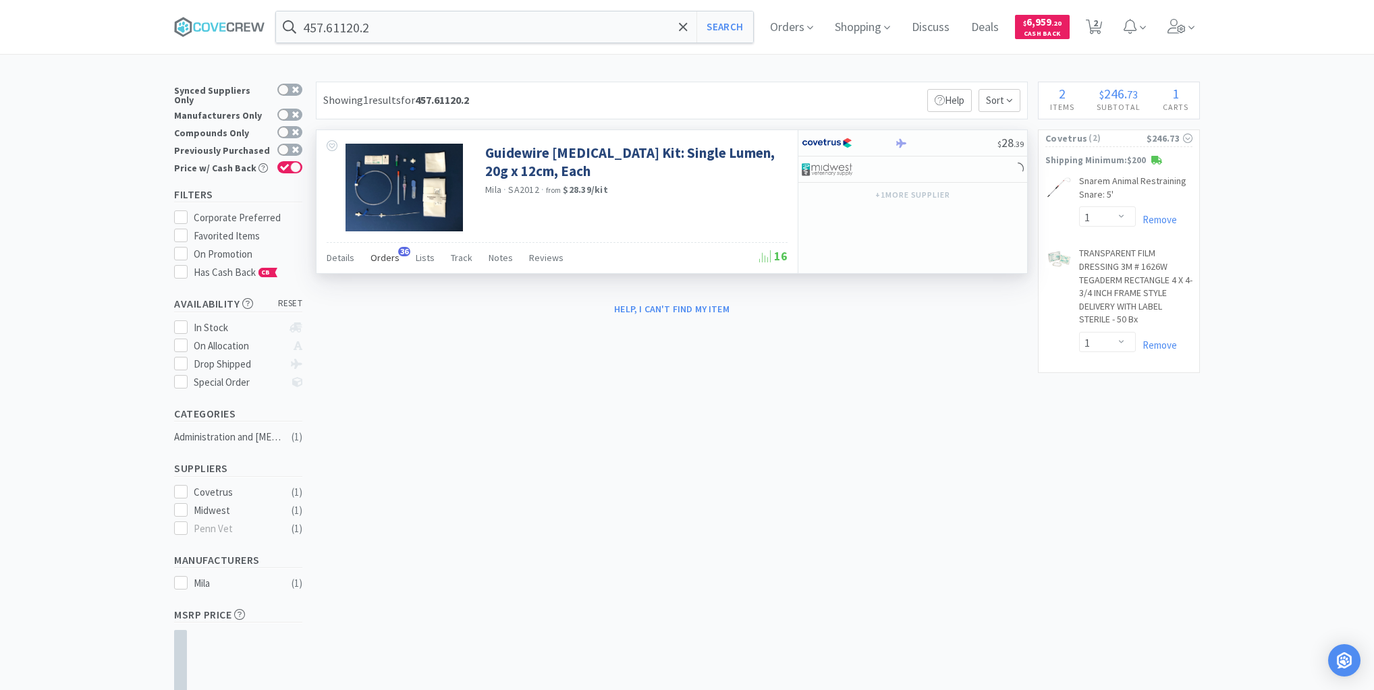
click at [386, 258] on span "Orders" at bounding box center [385, 258] width 29 height 12
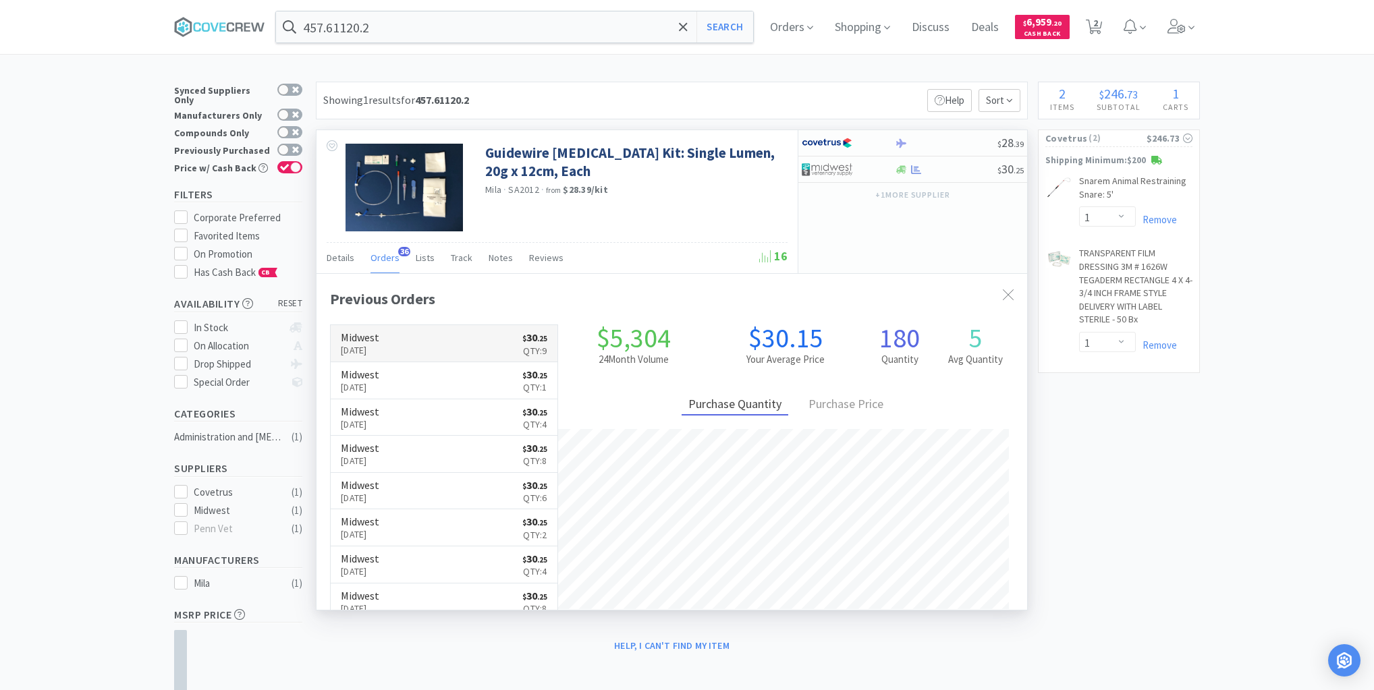
scroll to position [362, 711]
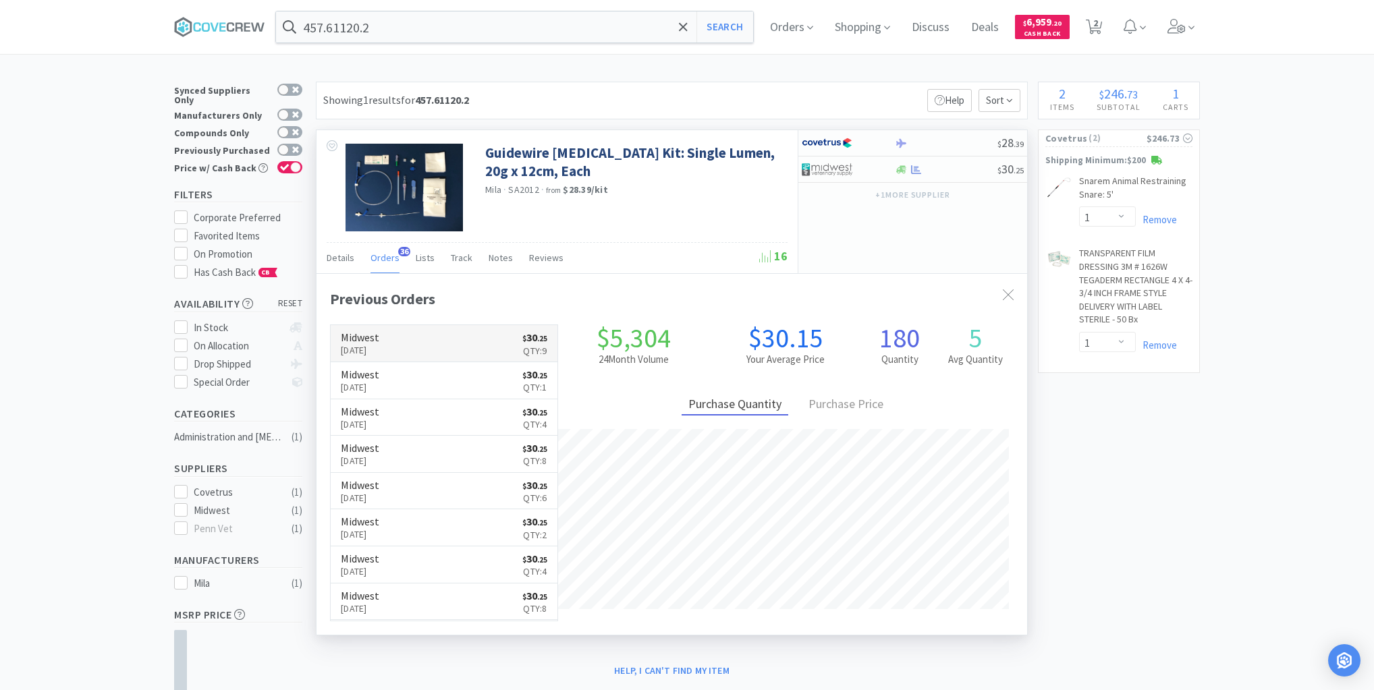
click at [456, 341] on link "Midwest [DATE] $ 30 . 25 Qty: 9" at bounding box center [444, 343] width 227 height 37
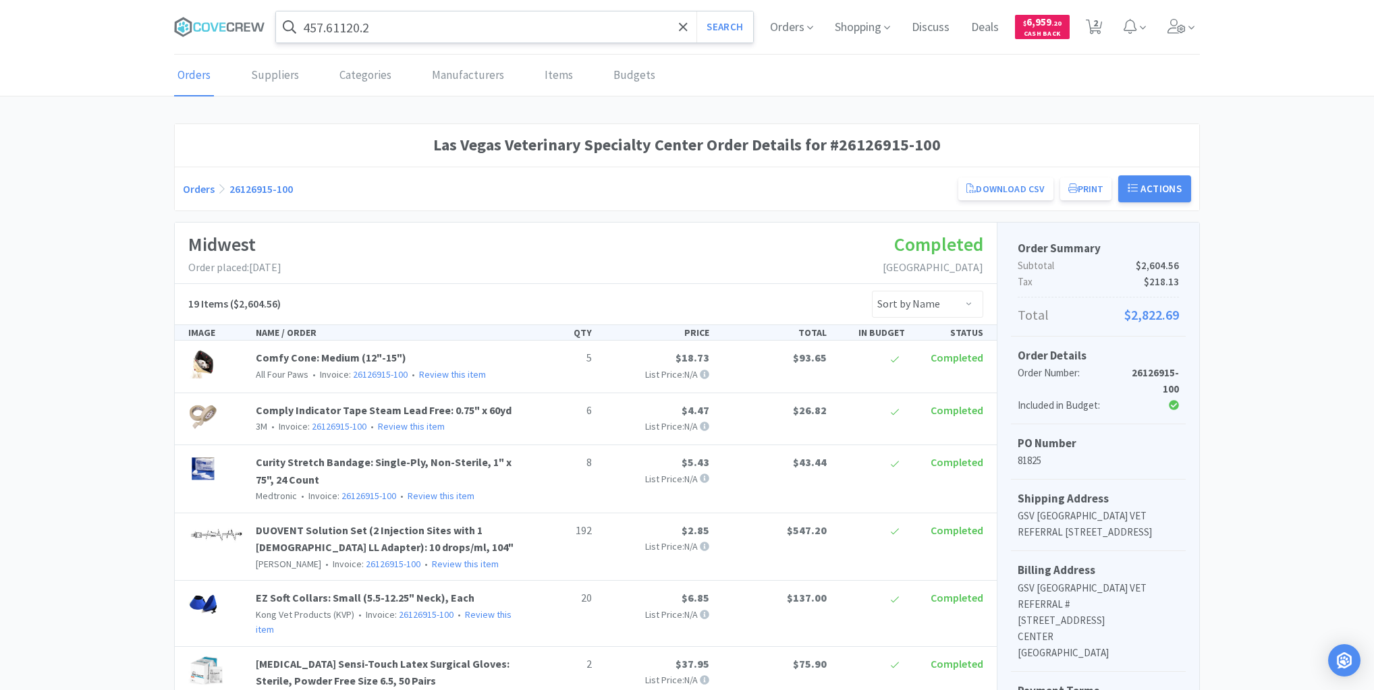
drag, startPoint x: 213, startPoint y: 22, endPoint x: 330, endPoint y: 35, distance: 117.5
click at [213, 22] on icon at bounding box center [219, 27] width 91 height 20
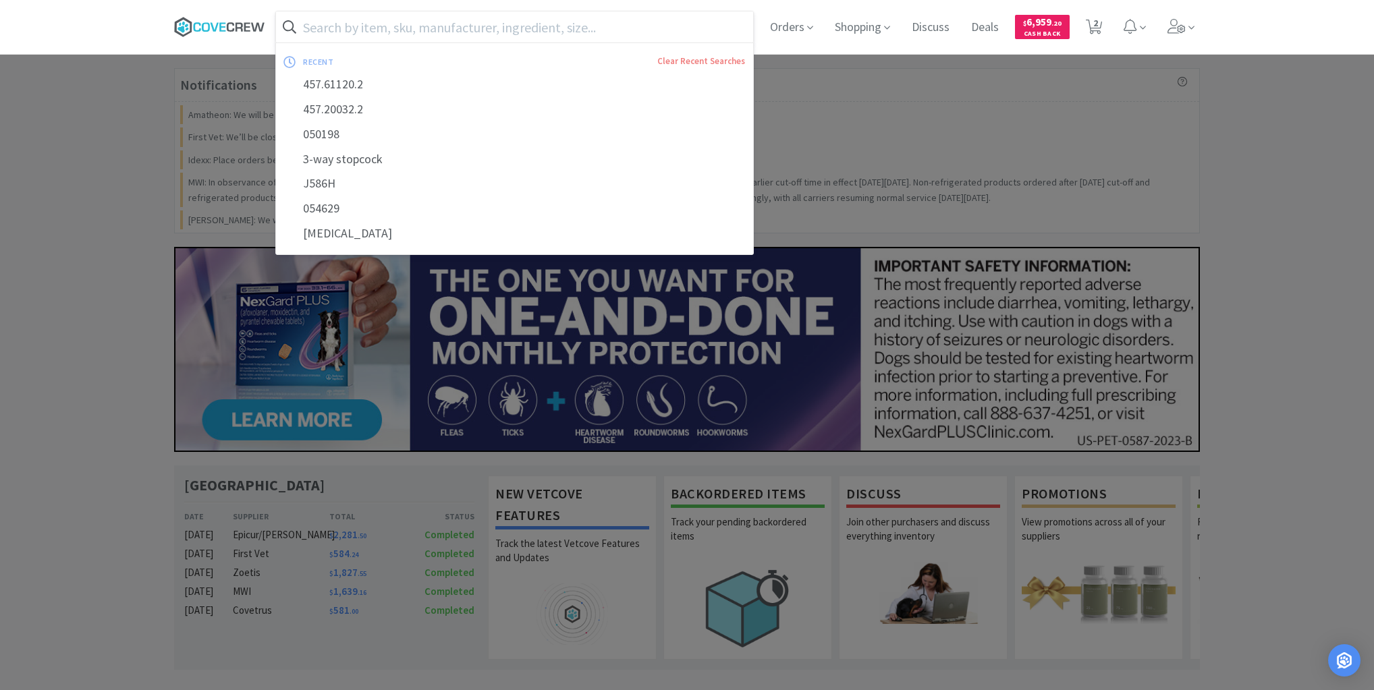
click at [207, 23] on icon at bounding box center [206, 26] width 8 height 9
